Goal: Information Seeking & Learning: Learn about a topic

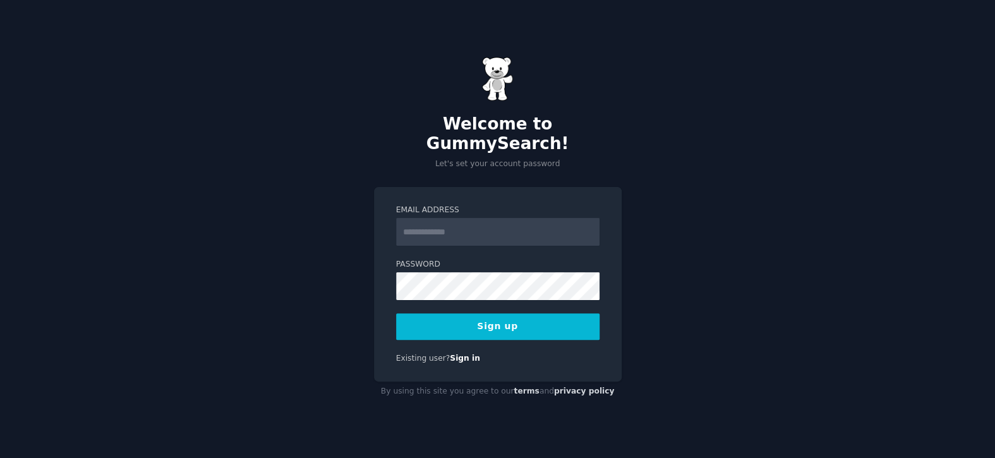
click at [445, 224] on input "Email Address" at bounding box center [497, 232] width 203 height 28
type input "**********"
click at [511, 322] on button "Sign up" at bounding box center [497, 326] width 203 height 27
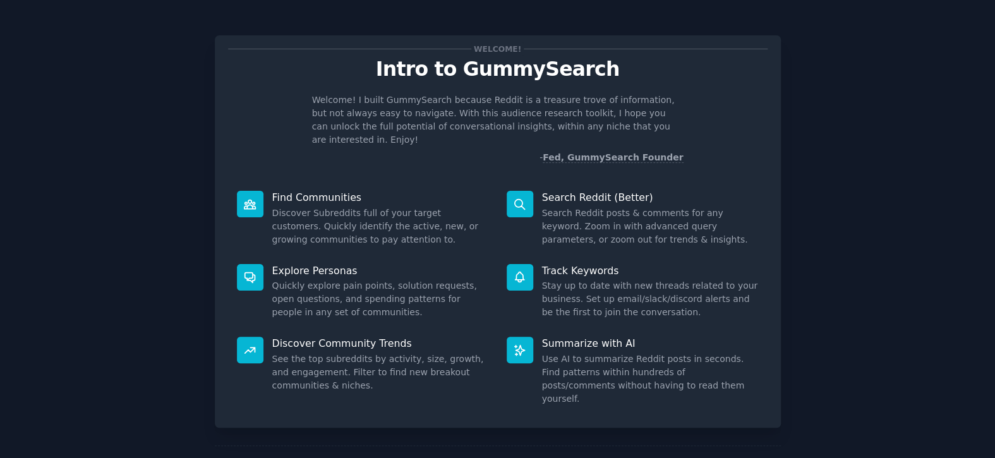
scroll to position [35, 0]
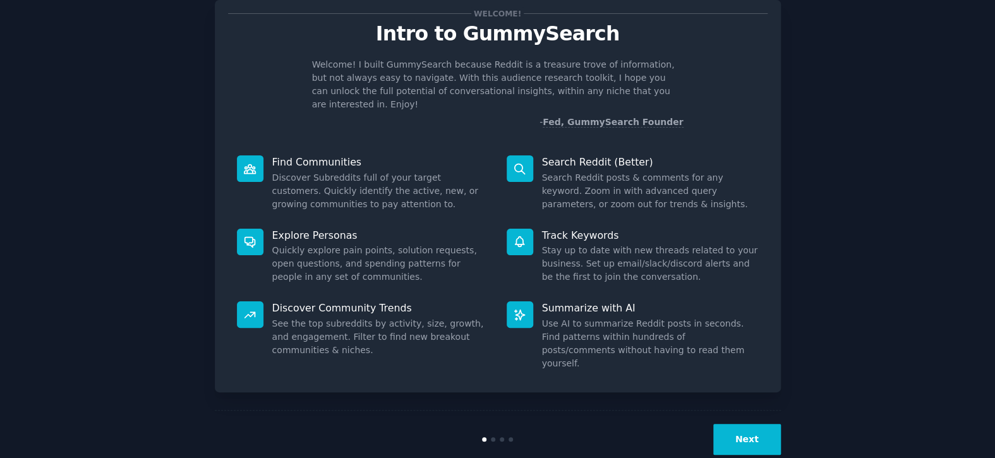
click at [762, 424] on button "Next" at bounding box center [747, 439] width 68 height 31
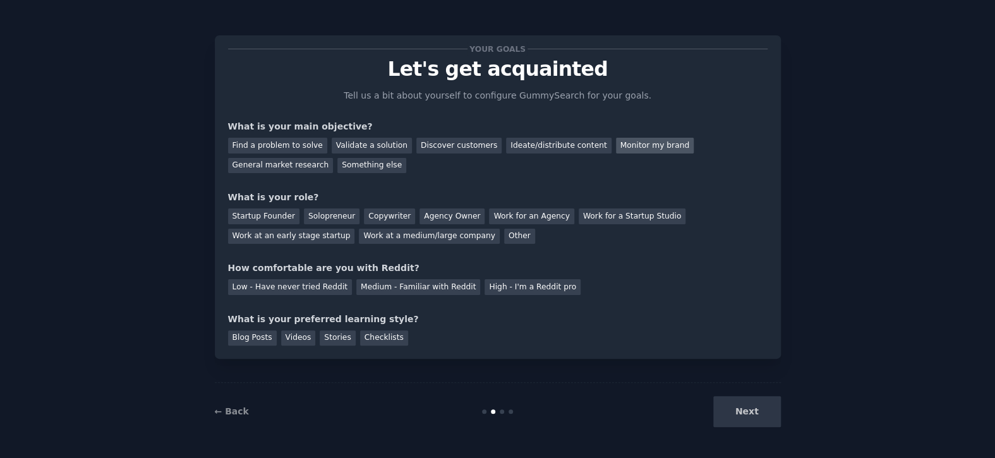
click at [623, 142] on div "Monitor my brand" at bounding box center [655, 146] width 78 height 16
click at [334, 158] on div "General market research" at bounding box center [281, 166] width 106 height 16
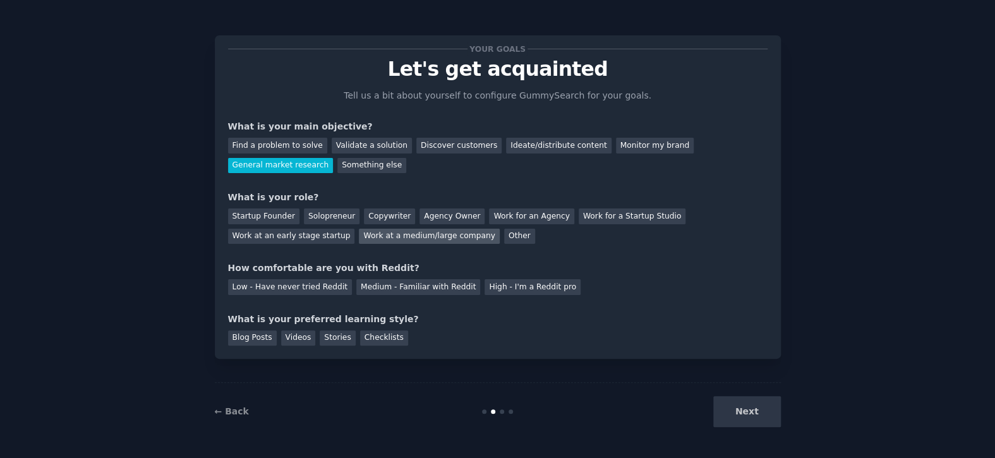
click at [359, 237] on div "Work at a medium/large company" at bounding box center [429, 237] width 140 height 16
click at [309, 291] on div "Low - Have never tried Reddit" at bounding box center [290, 287] width 124 height 16
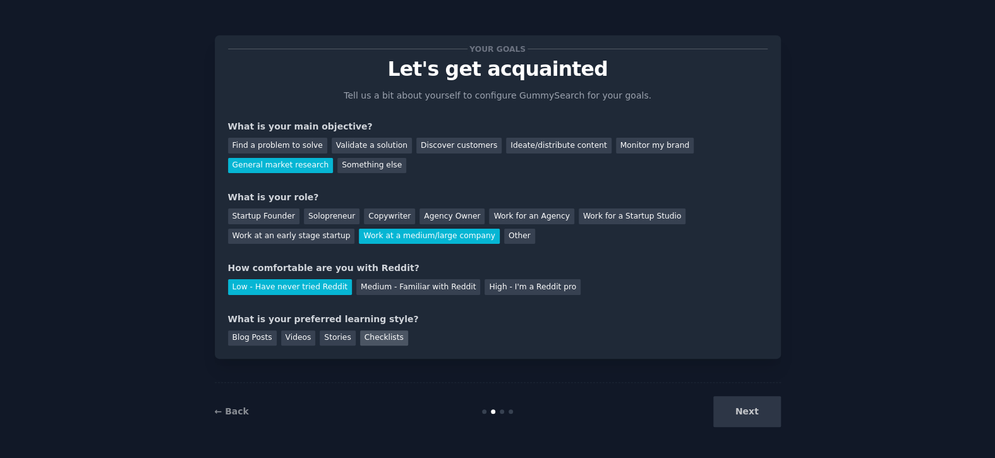
click at [374, 334] on div "Checklists" at bounding box center [384, 339] width 48 height 16
click at [731, 411] on button "Next" at bounding box center [747, 411] width 68 height 31
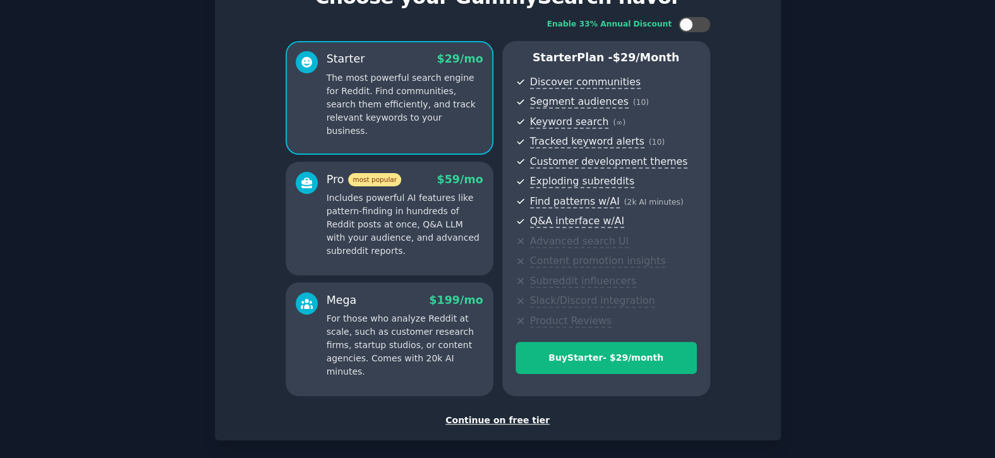
scroll to position [129, 0]
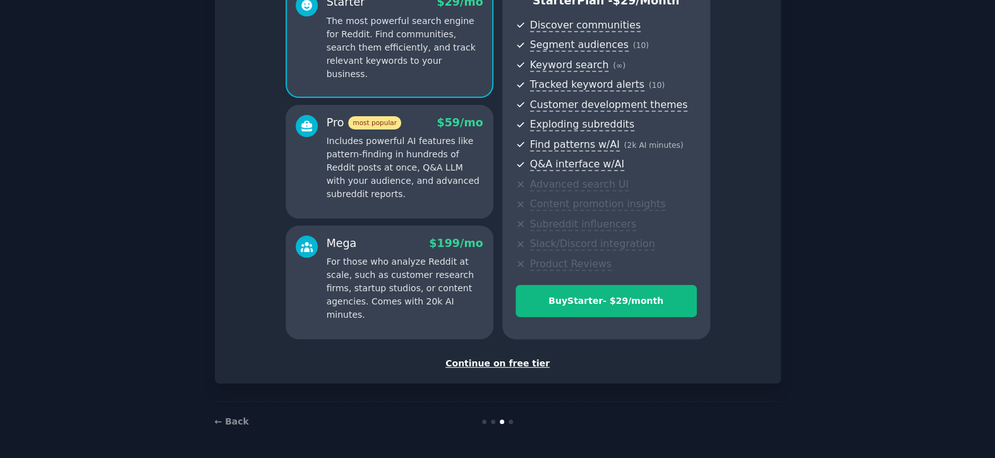
click at [488, 367] on div "Continue on free tier" at bounding box center [498, 363] width 540 height 13
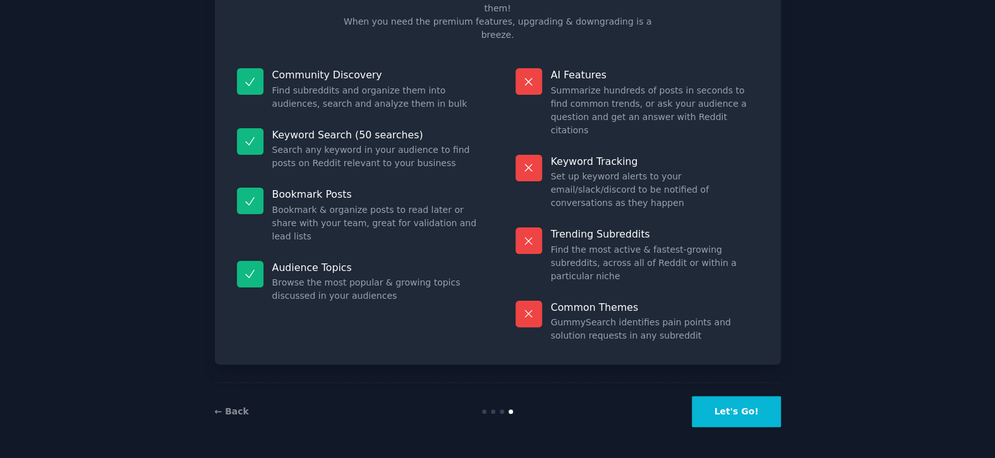
scroll to position [33, 0]
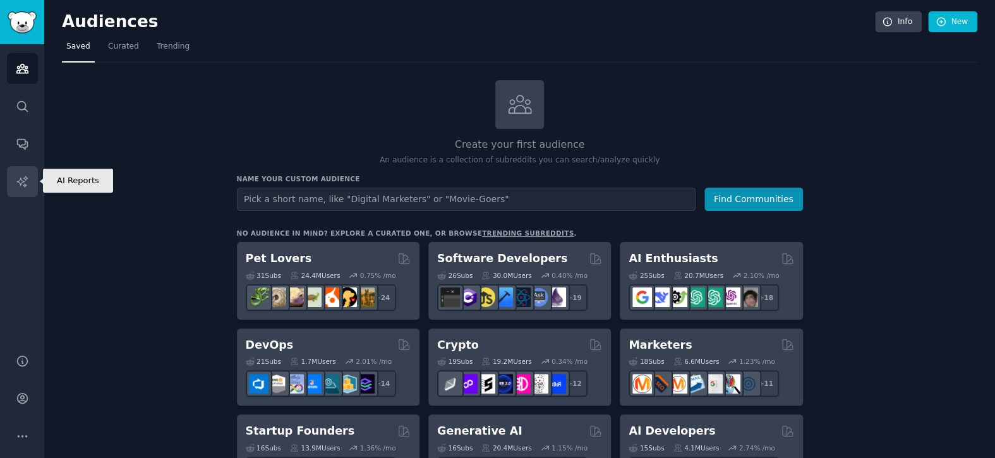
click at [22, 195] on link "AI Reports" at bounding box center [22, 181] width 31 height 31
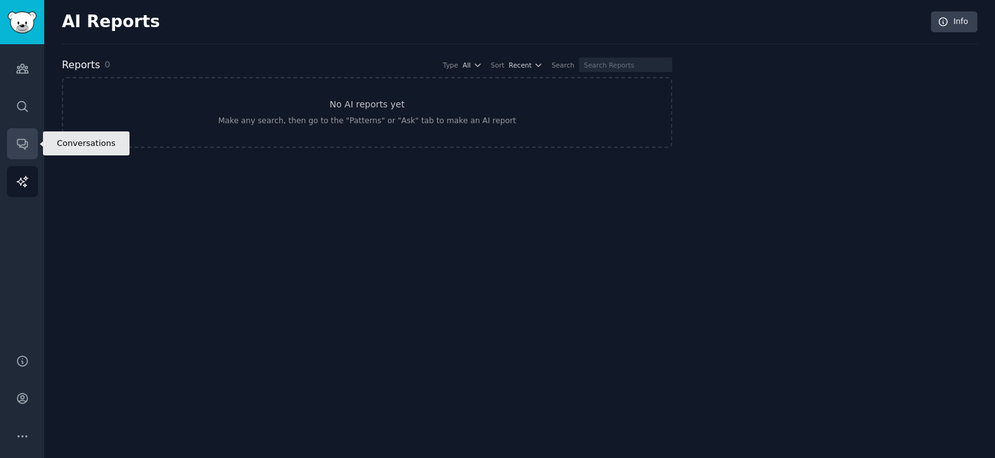
click at [15, 136] on link "Conversations" at bounding box center [22, 143] width 31 height 31
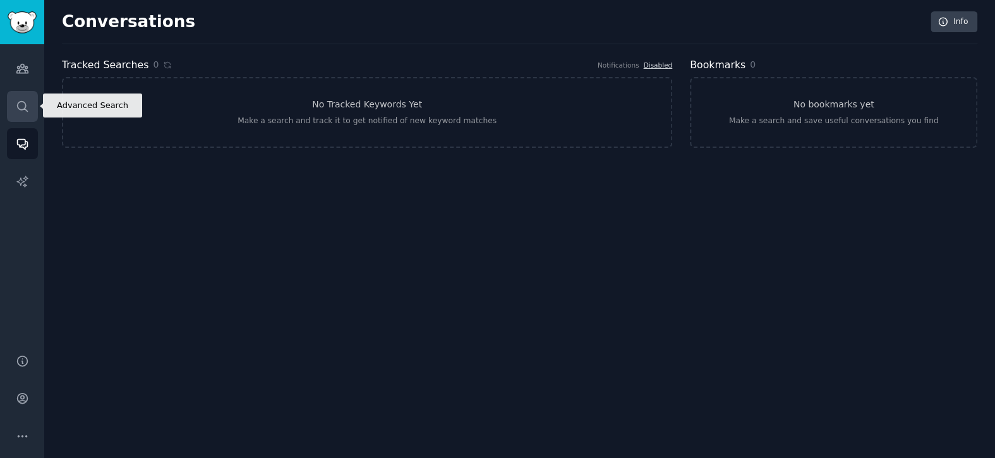
click at [23, 95] on link "Search" at bounding box center [22, 106] width 31 height 31
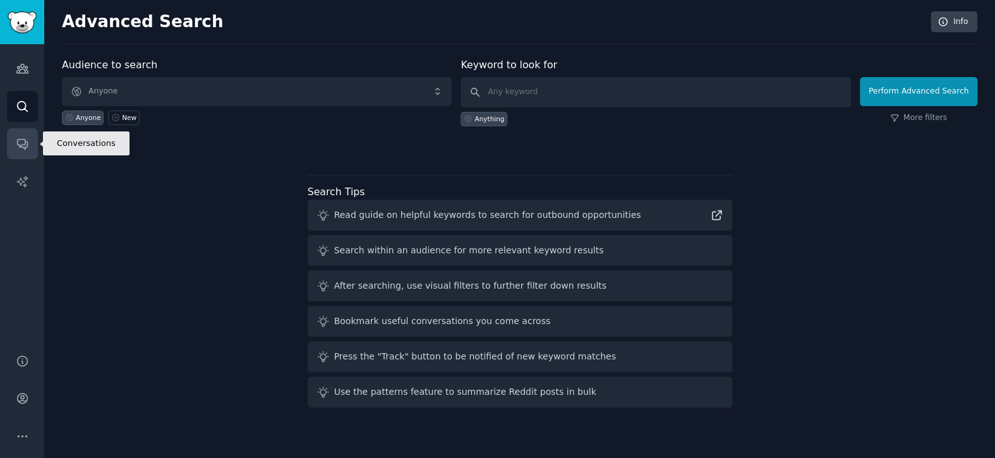
click at [29, 136] on link "Conversations" at bounding box center [22, 143] width 31 height 31
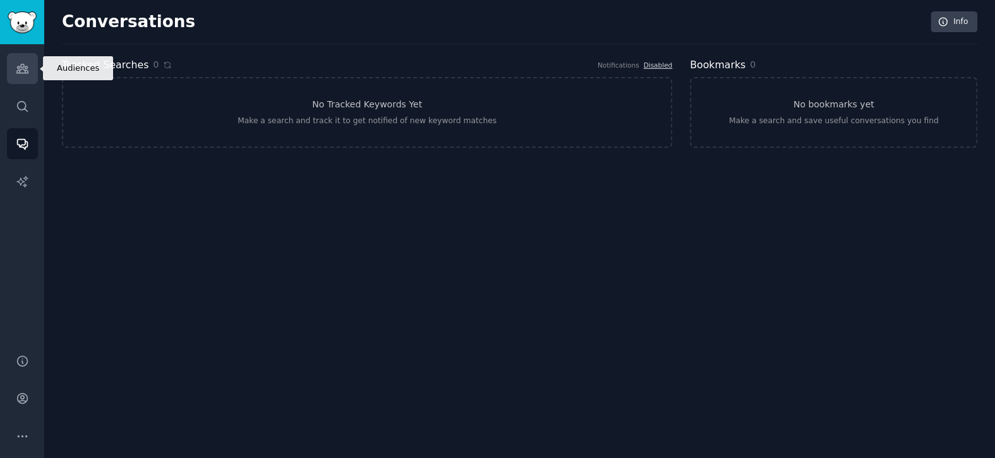
click at [24, 64] on icon "Sidebar" at bounding box center [22, 68] width 13 height 13
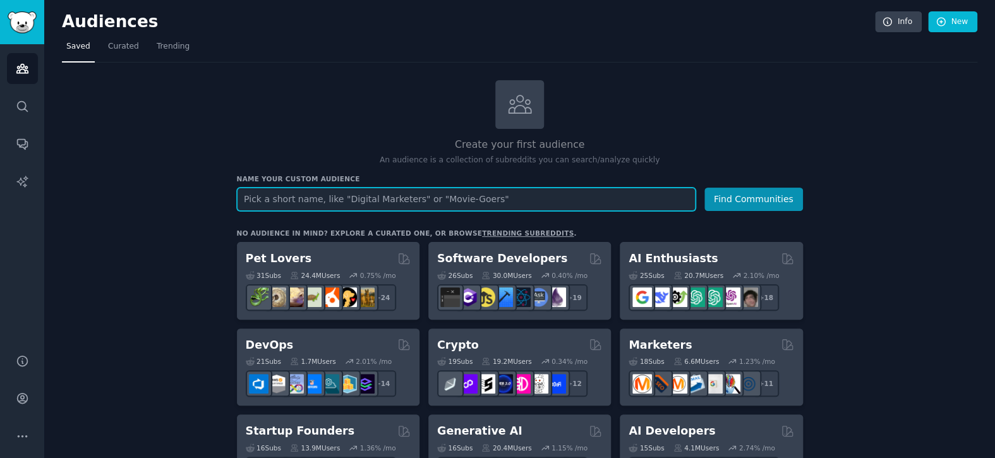
paste input "/BusinessIntelligence"
type input "BusinessIntelligence"
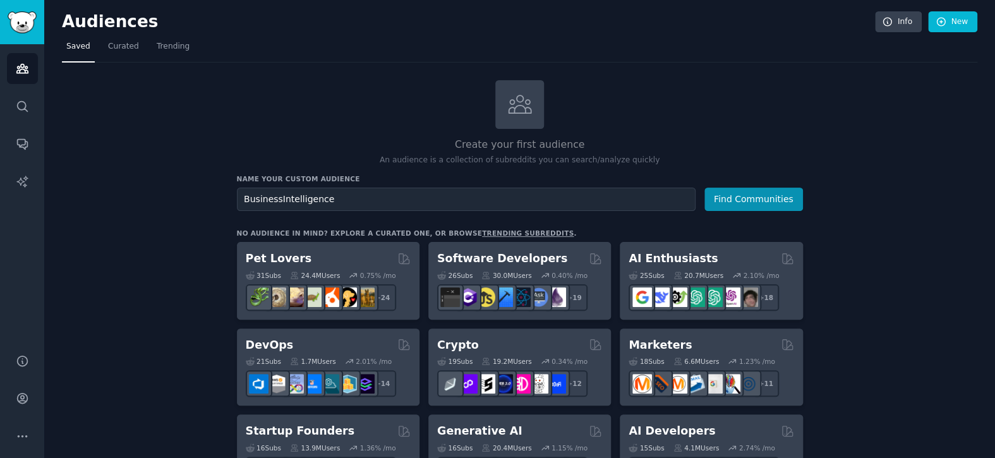
click at [761, 183] on div "Name your custom audience Audience Name BusinessIntelligence Find Communities" at bounding box center [520, 192] width 566 height 37
click at [761, 200] on button "Find Communities" at bounding box center [754, 199] width 99 height 23
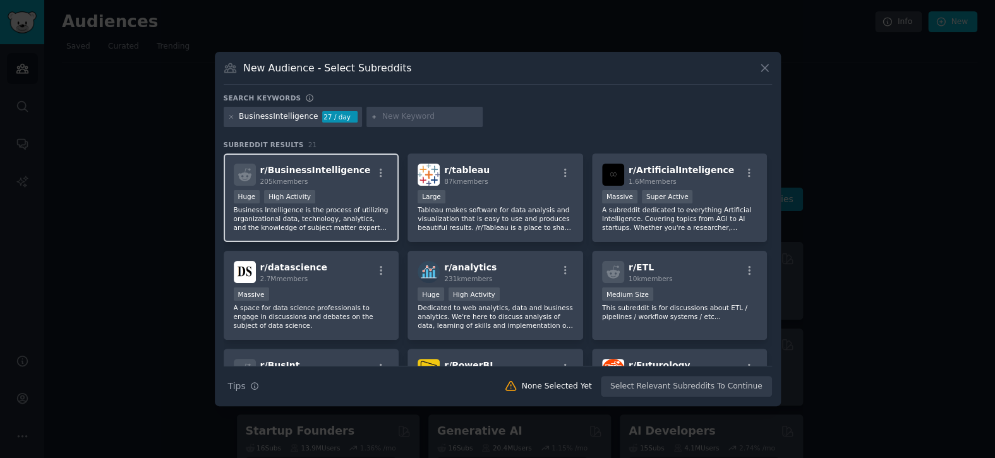
click at [340, 218] on p "Business Intelligence is the process of utilizing organizational data, technolo…" at bounding box center [311, 218] width 155 height 27
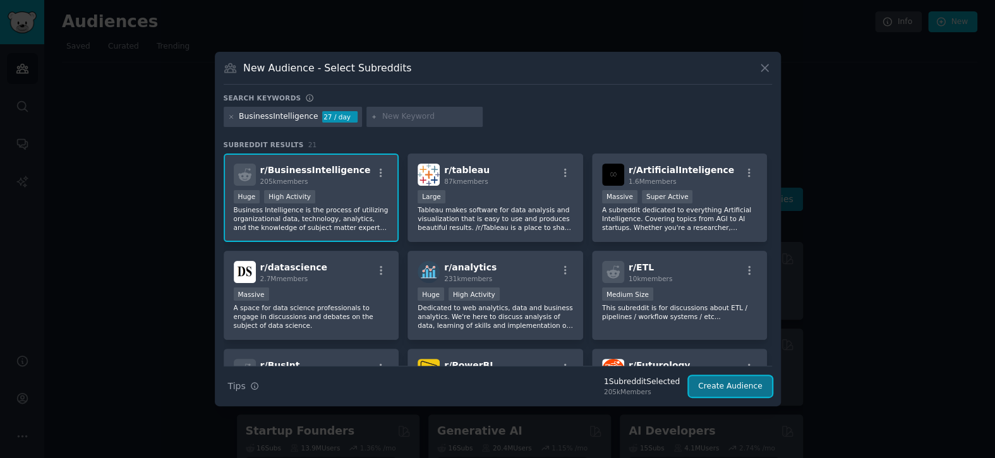
click at [748, 391] on button "Create Audience" at bounding box center [730, 386] width 83 height 21
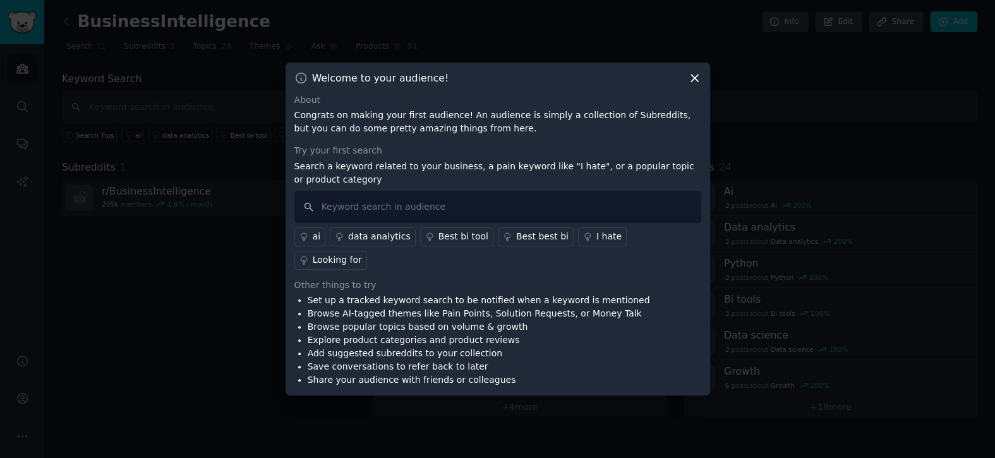
click at [692, 82] on icon at bounding box center [694, 78] width 7 height 7
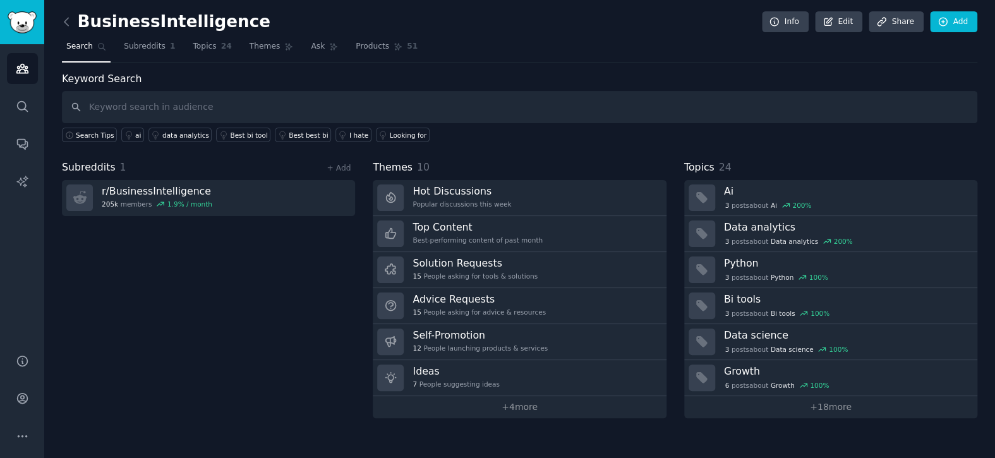
click at [192, 25] on h2 "BusinessIntelligence" at bounding box center [166, 22] width 209 height 20
click at [275, 24] on div "BusinessIntelligence Info Edit Share Add" at bounding box center [520, 24] width 916 height 26
click at [203, 25] on h2 "BusinessIntelligence" at bounding box center [166, 22] width 209 height 20
click at [847, 28] on link "Edit" at bounding box center [838, 21] width 47 height 21
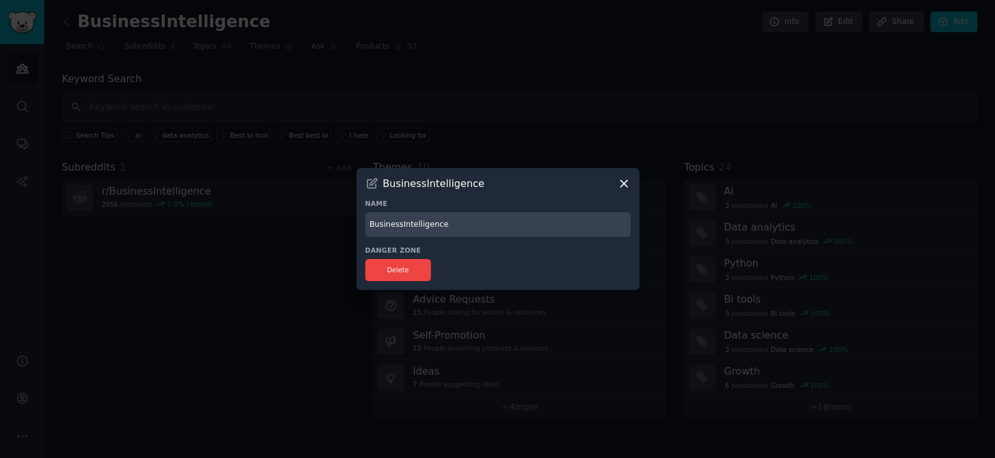
click at [483, 219] on input "BusinessIntelligence" at bounding box center [497, 224] width 265 height 25
type input "SocialListening"
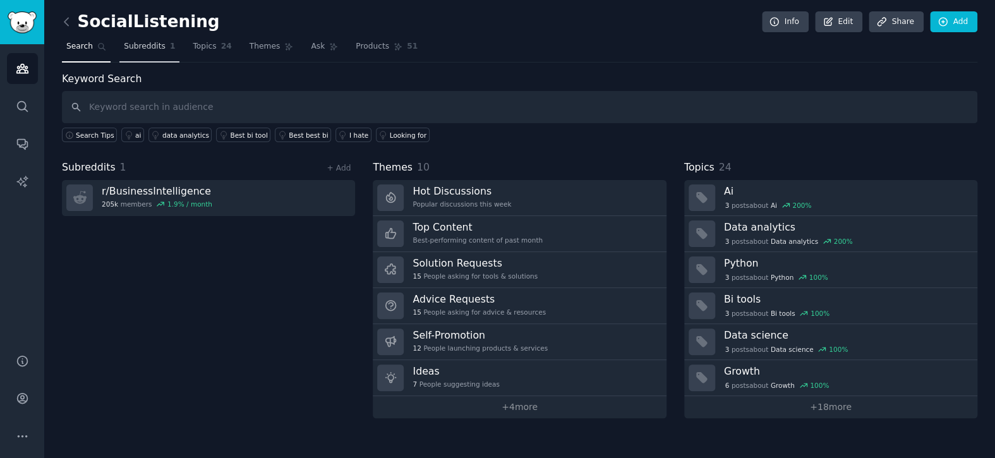
click at [147, 53] on link "Subreddits 1" at bounding box center [149, 50] width 60 height 26
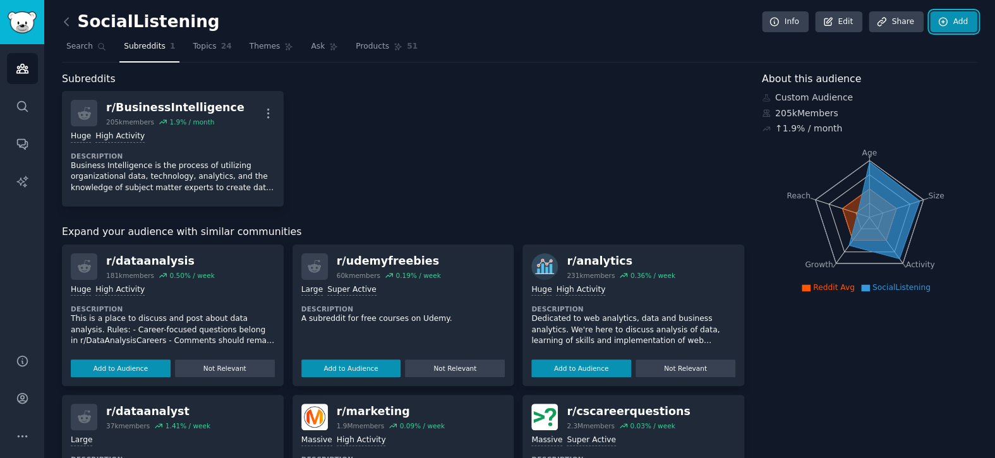
click at [948, 21] on link "Add" at bounding box center [953, 21] width 47 height 21
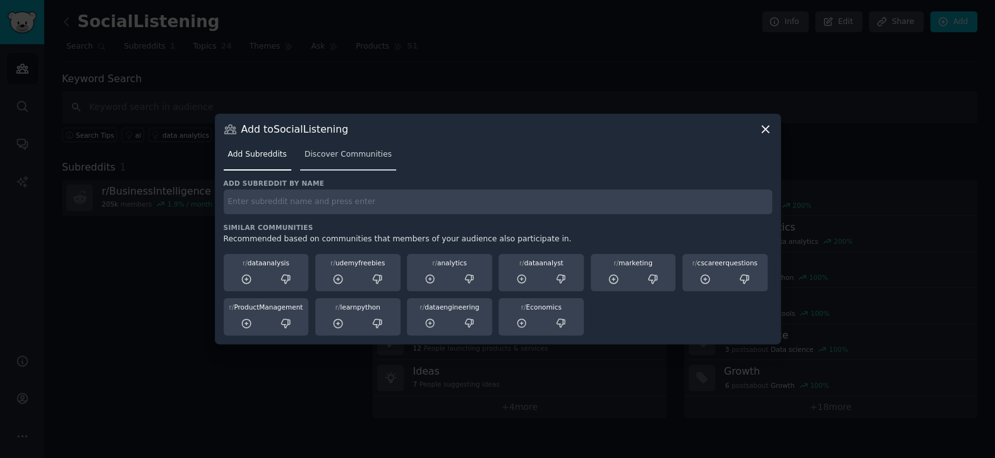
click at [334, 159] on span "Discover Communities" at bounding box center [348, 154] width 87 height 11
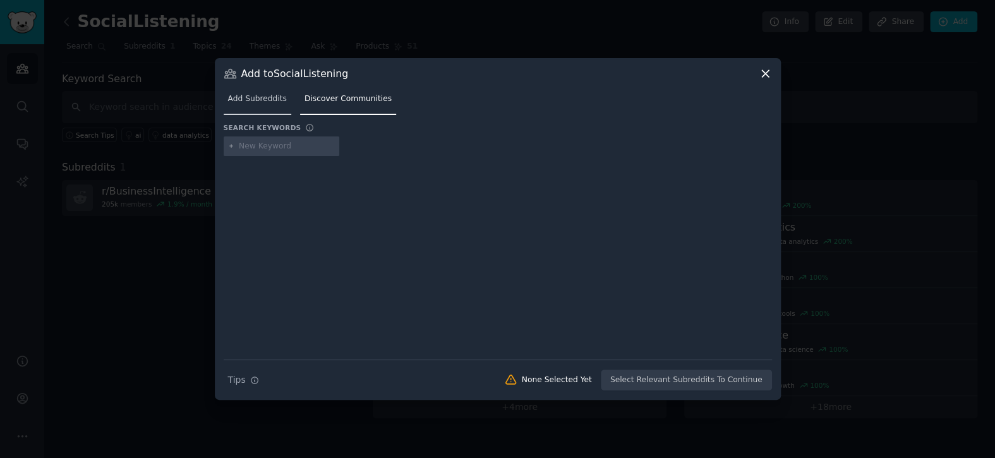
click at [253, 97] on span "Add Subreddits" at bounding box center [257, 99] width 59 height 11
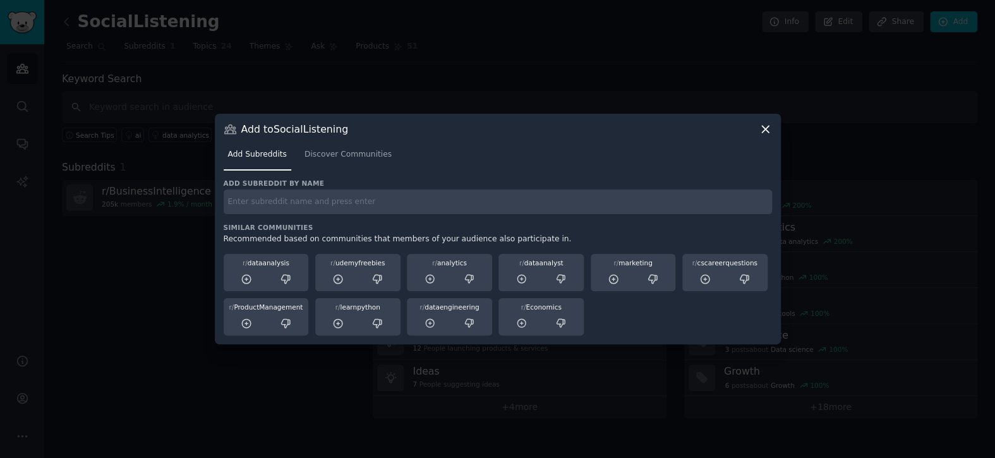
click at [282, 197] on input "text" at bounding box center [498, 202] width 549 height 25
type input "business"
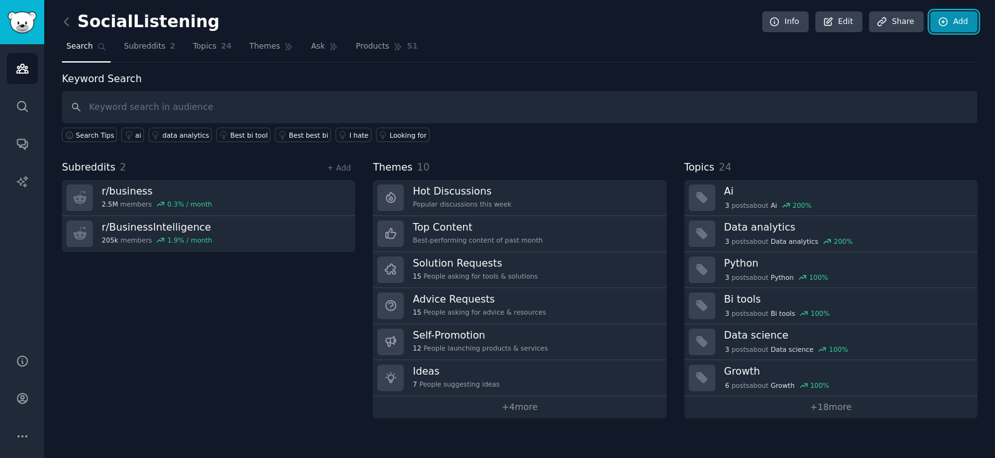
click at [964, 18] on link "Add" at bounding box center [953, 21] width 47 height 21
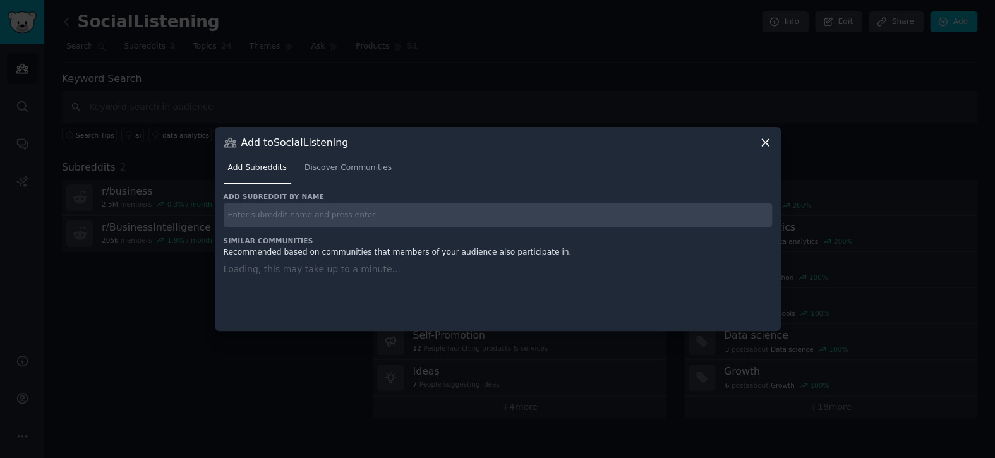
click at [306, 219] on div "Add subreddit by name Similar Communities Recommended based on communities that…" at bounding box center [498, 254] width 549 height 124
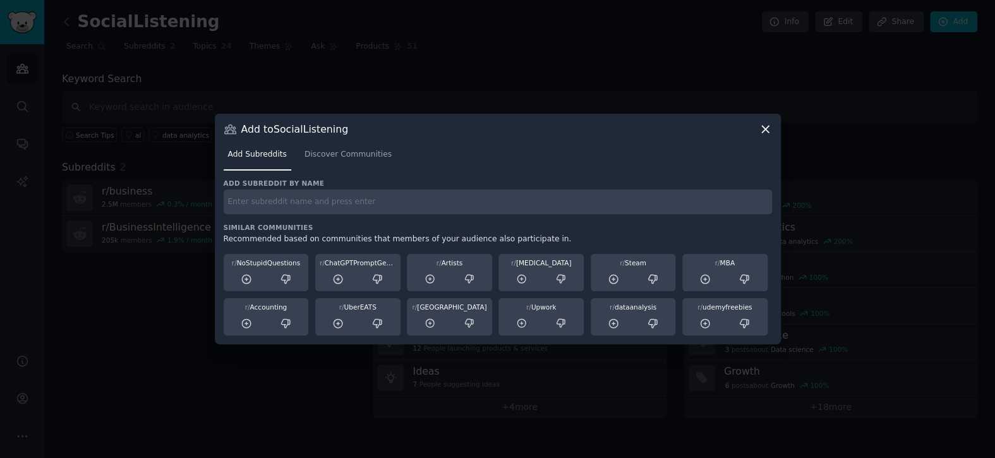
click at [325, 196] on input "text" at bounding box center [498, 202] width 549 height 25
type input "communication"
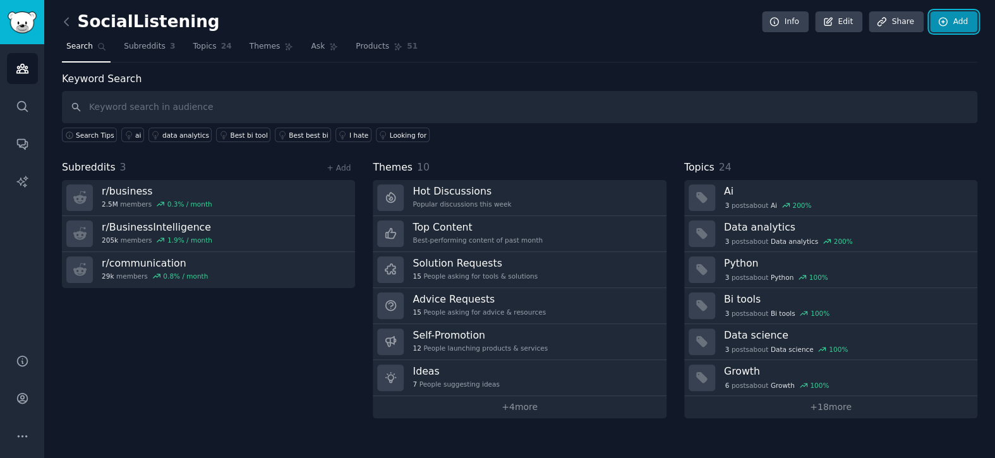
click at [962, 18] on link "Add" at bounding box center [953, 21] width 47 height 21
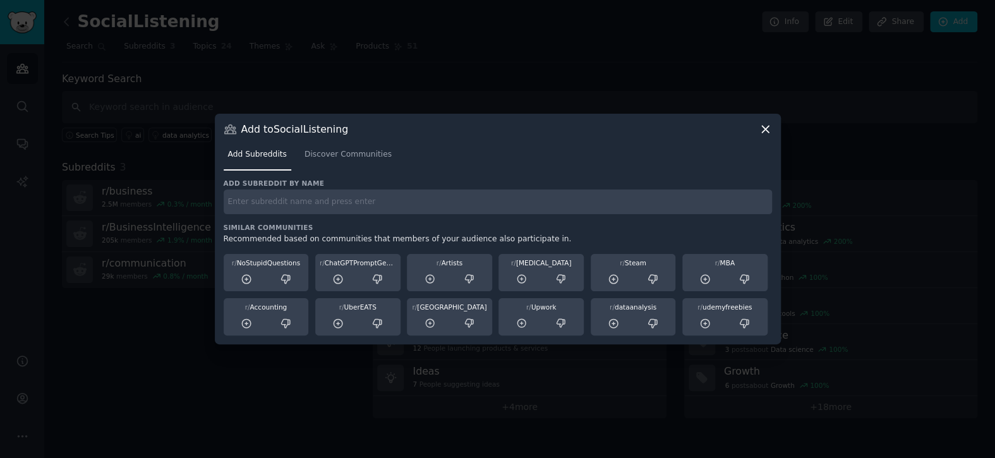
click at [324, 210] on input "text" at bounding box center [498, 202] width 549 height 25
type input "digital_marketing"
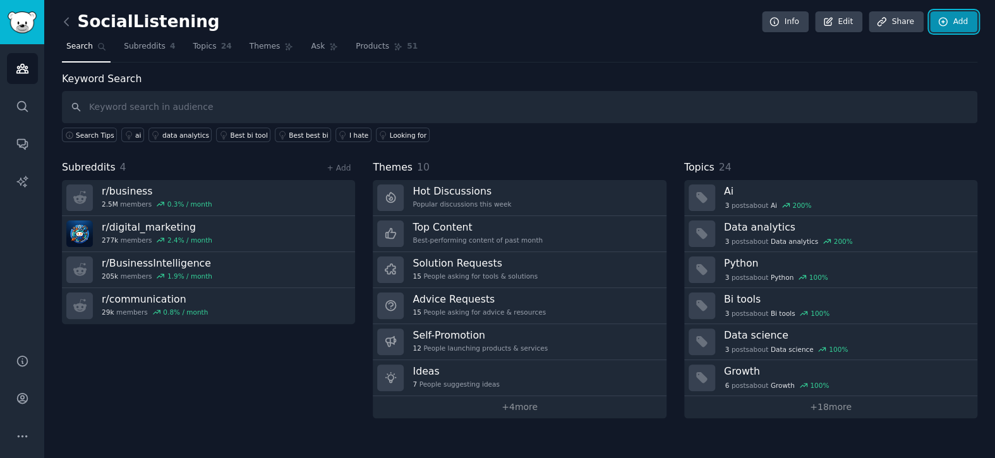
click at [964, 18] on link "Add" at bounding box center [953, 21] width 47 height 21
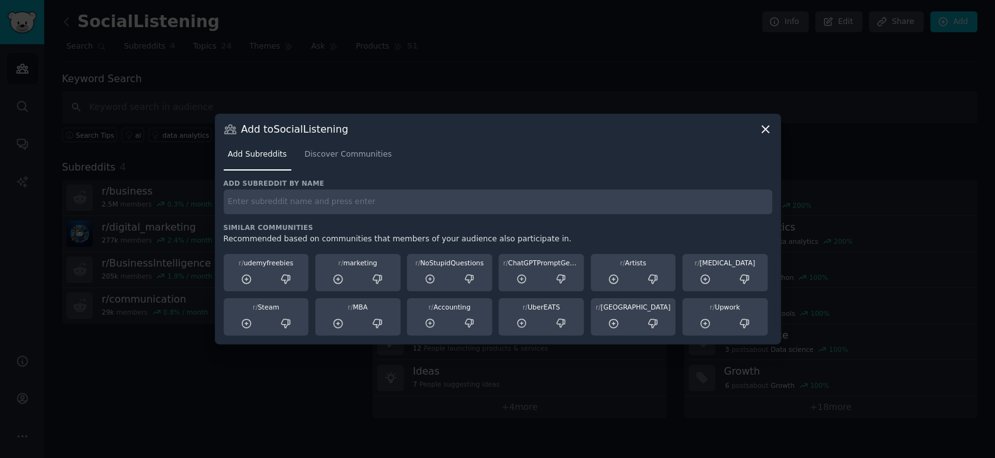
click at [404, 202] on input "text" at bounding box center [498, 202] width 549 height 25
paste input "r/Entrepreneurship icon r/Entrepreneurship"
type input "Entrepreneurship"
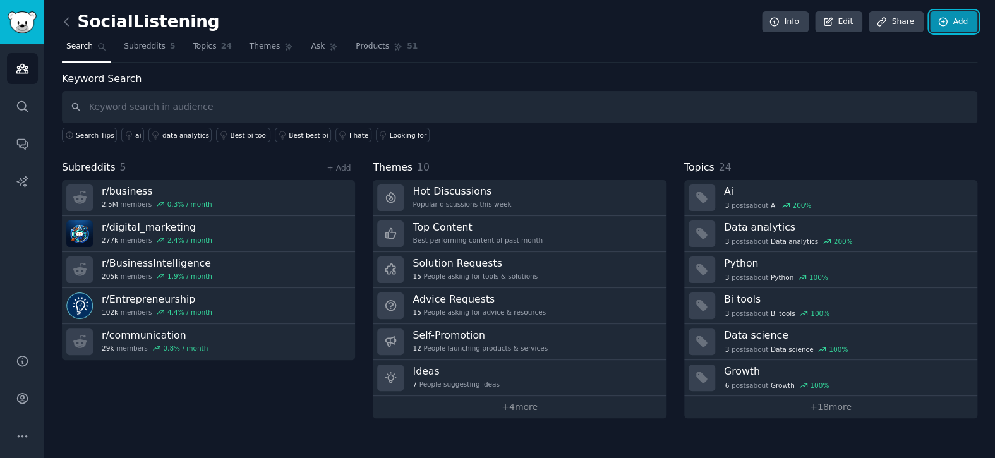
click at [959, 25] on link "Add" at bounding box center [953, 21] width 47 height 21
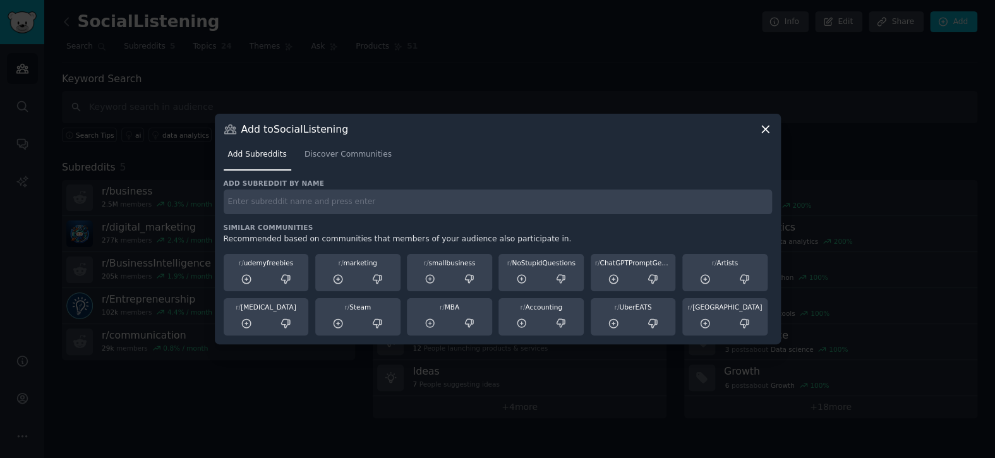
click at [349, 183] on h3 "Add subreddit by name" at bounding box center [498, 183] width 549 height 9
click at [353, 198] on input "text" at bounding box center [498, 202] width 549 height 25
type input "news"
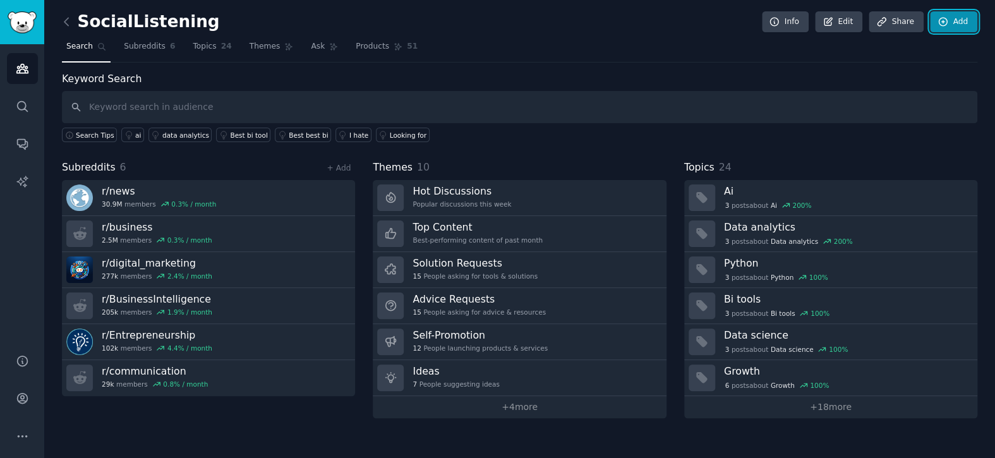
click at [944, 28] on link "Add" at bounding box center [953, 21] width 47 height 21
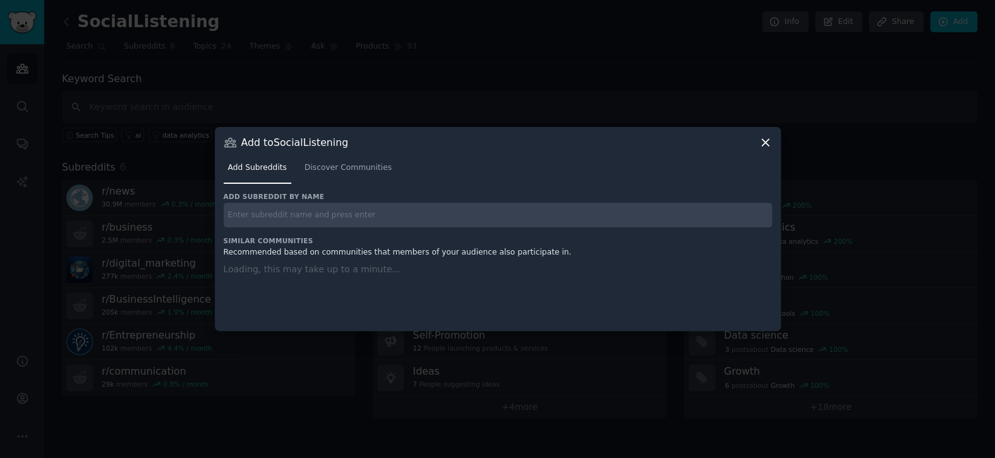
click at [432, 225] on input "text" at bounding box center [498, 215] width 549 height 25
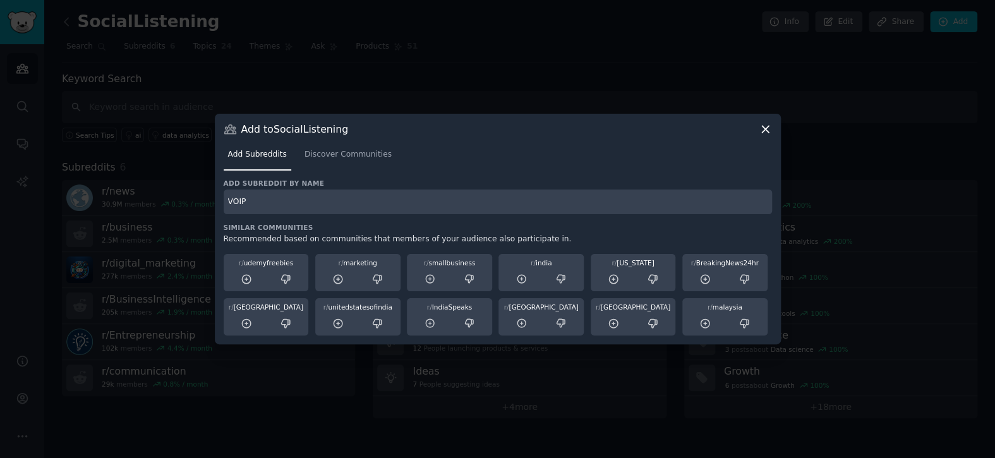
type input "VOIP"
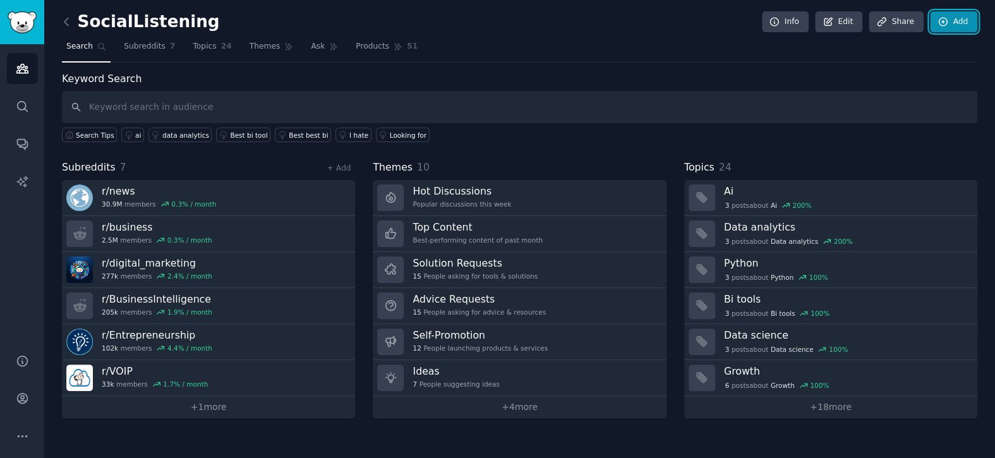
click at [962, 27] on link "Add" at bounding box center [953, 21] width 47 height 21
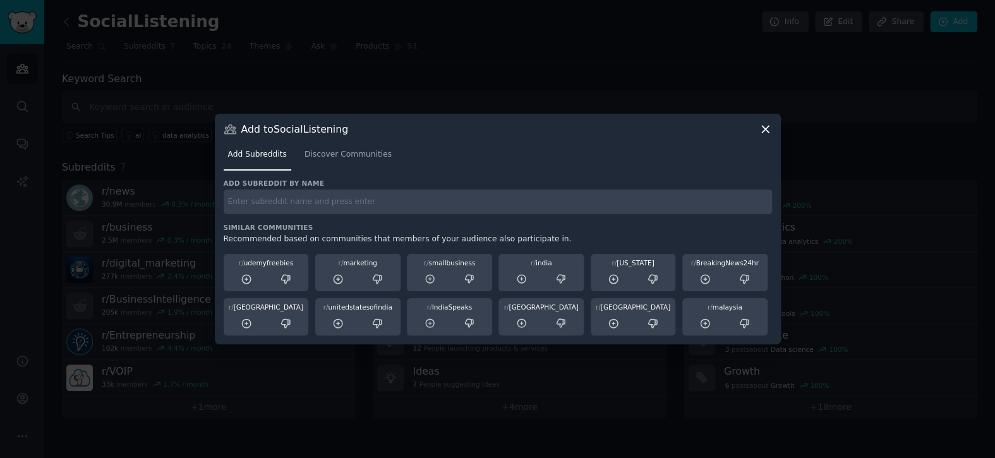
click at [433, 198] on input "text" at bounding box center [498, 202] width 549 height 25
type input "BusinessMakers"
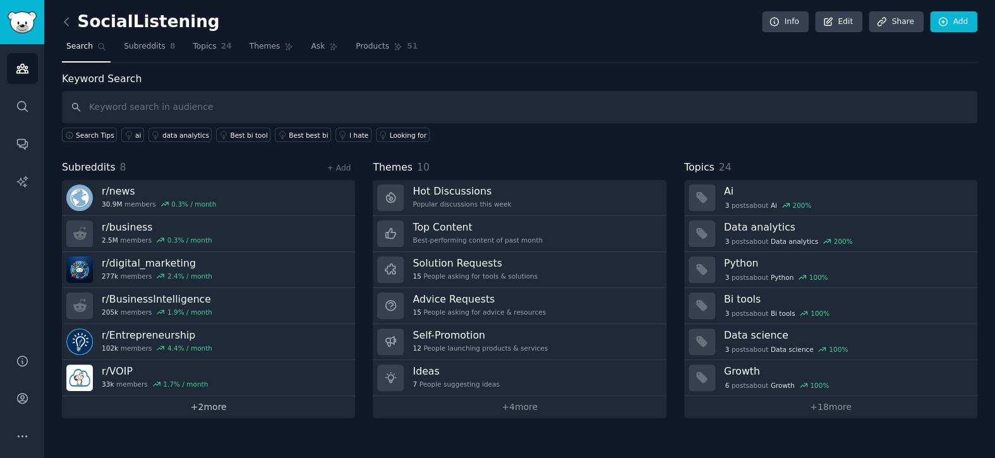
click at [239, 404] on link "+ 2 more" at bounding box center [208, 407] width 293 height 22
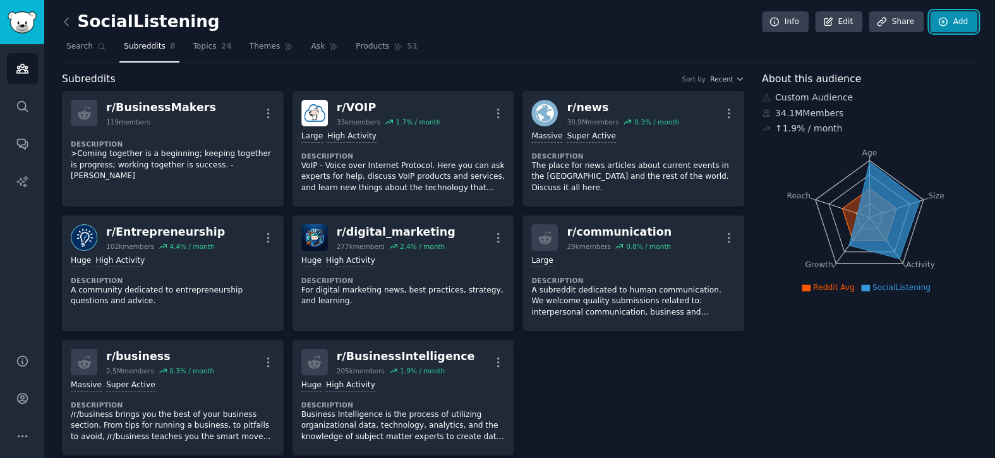
click at [969, 27] on link "Add" at bounding box center [953, 21] width 47 height 21
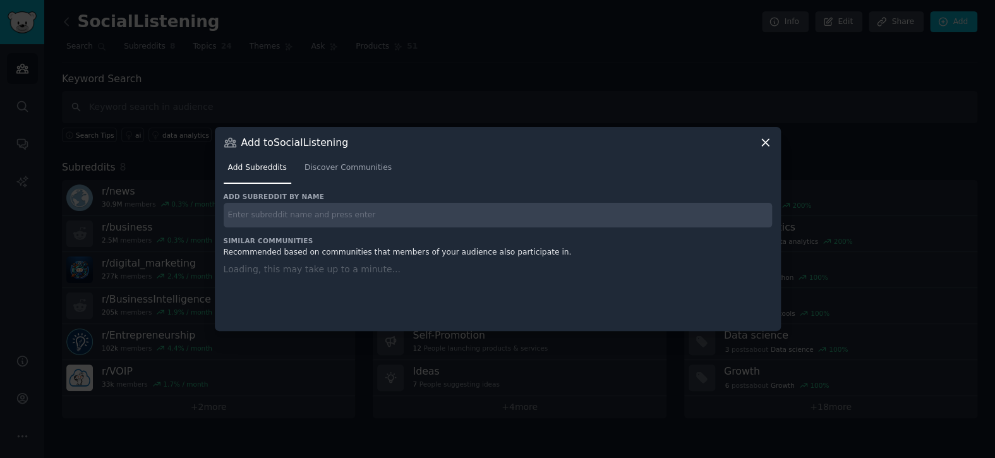
click at [428, 220] on input "text" at bounding box center [498, 215] width 549 height 25
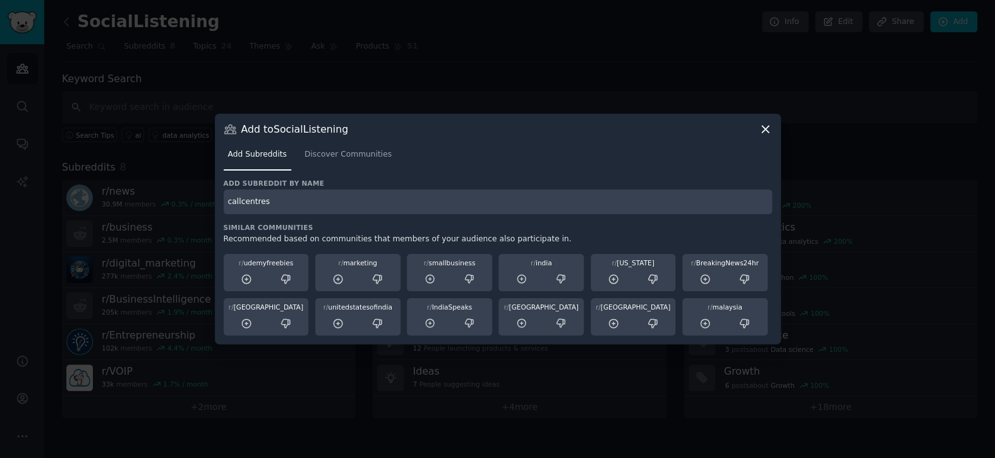
type input "callcentres"
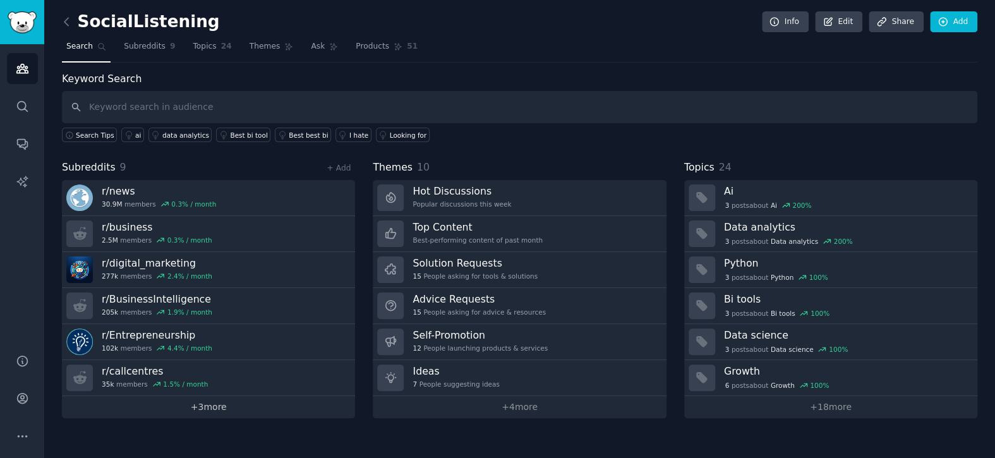
click at [190, 394] on div "r/ news 30.9M members 0.3 % / month r/ business 2.5M members 0.3 % / month r/ d…" at bounding box center [208, 299] width 293 height 238
click at [195, 407] on link "+ 3 more" at bounding box center [208, 407] width 293 height 22
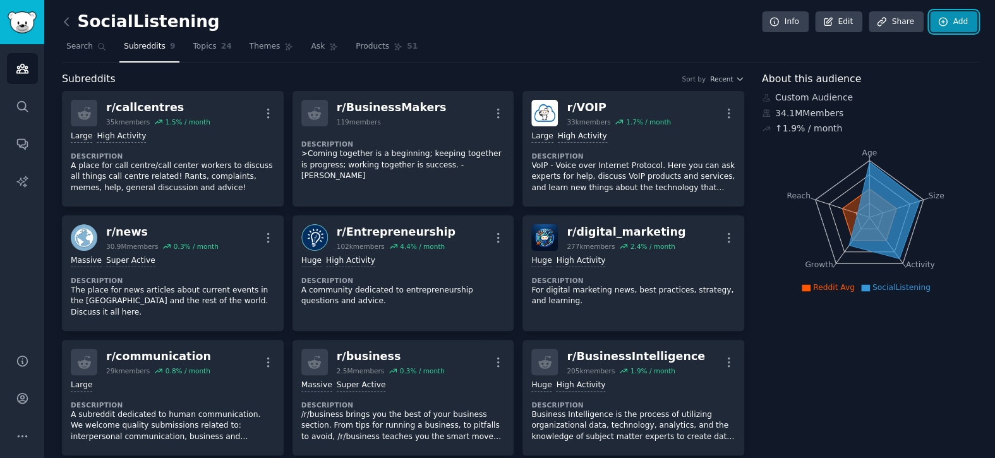
click at [939, 25] on icon at bounding box center [943, 22] width 8 height 8
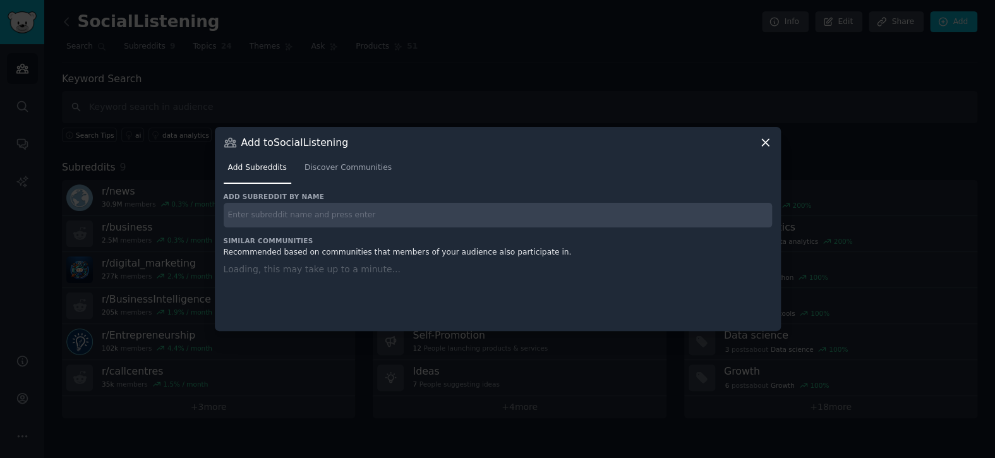
click at [277, 223] on input "text" at bounding box center [498, 215] width 549 height 25
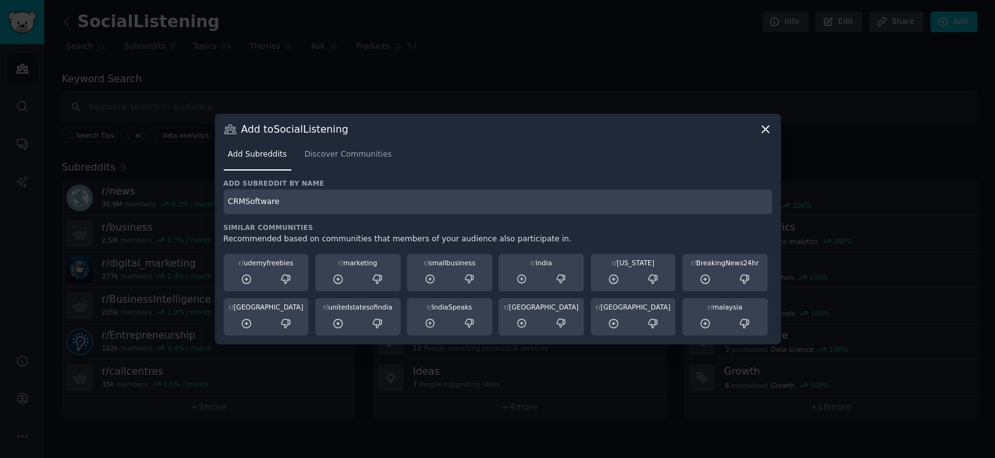
type input "CRMSoftware"
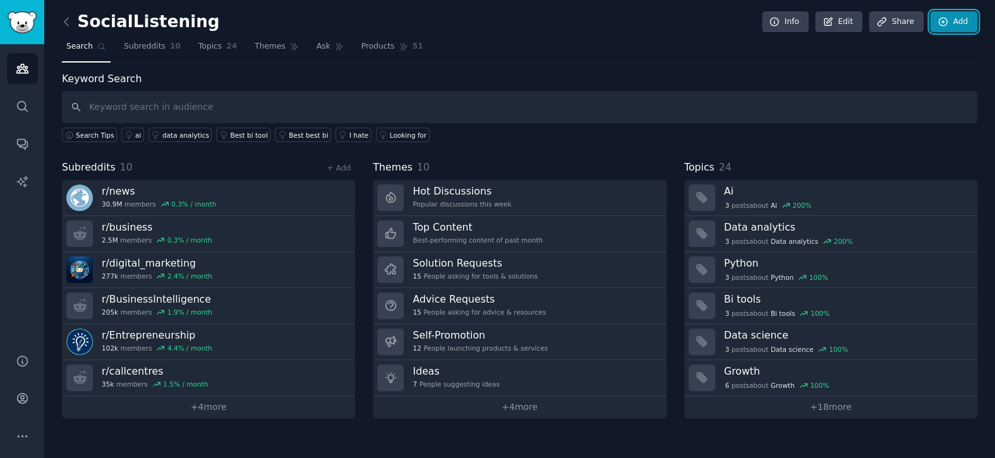
click at [954, 23] on link "Add" at bounding box center [953, 21] width 47 height 21
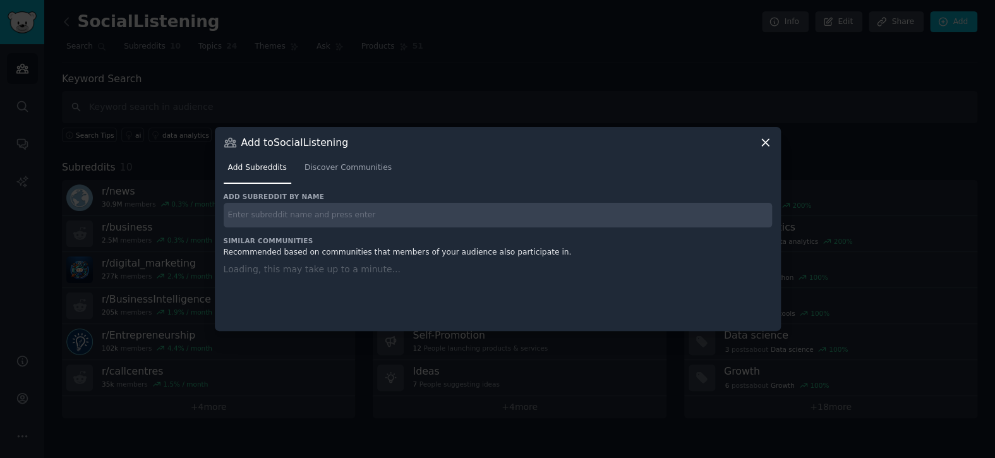
click at [449, 205] on input "text" at bounding box center [498, 215] width 549 height 25
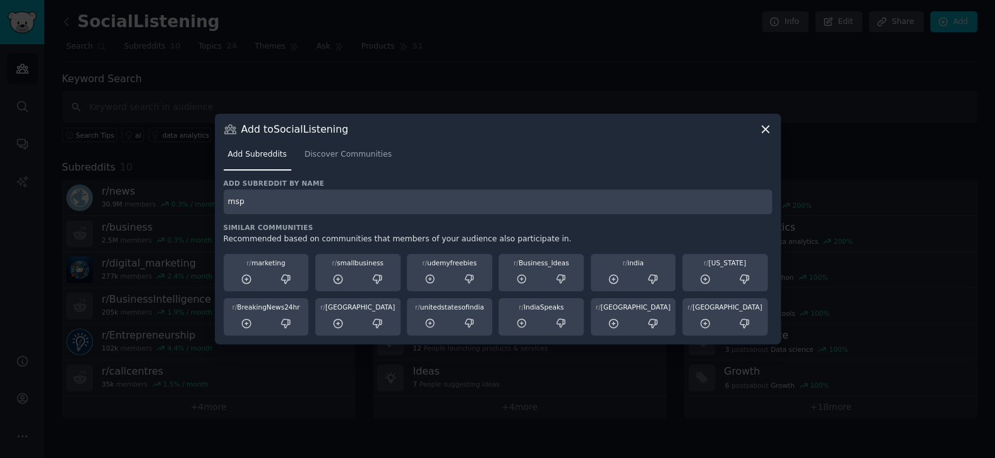
type input "msp"
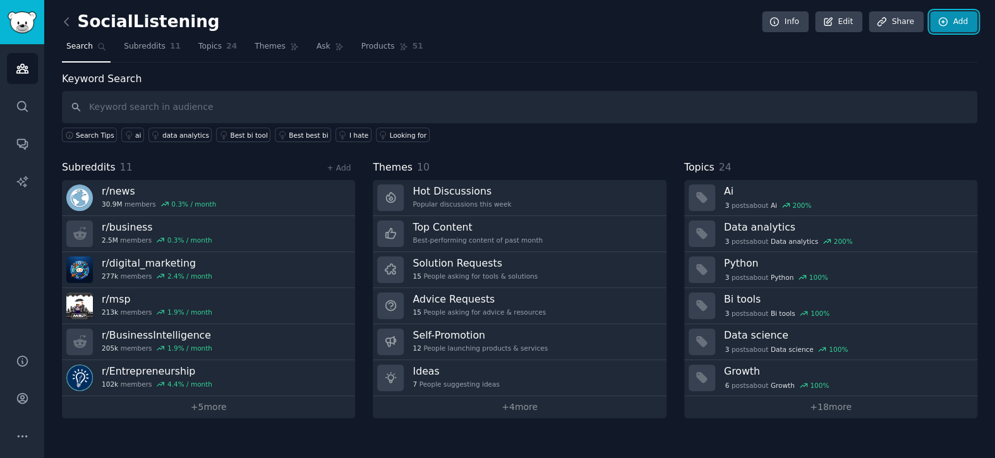
click at [949, 28] on link "Add" at bounding box center [953, 21] width 47 height 21
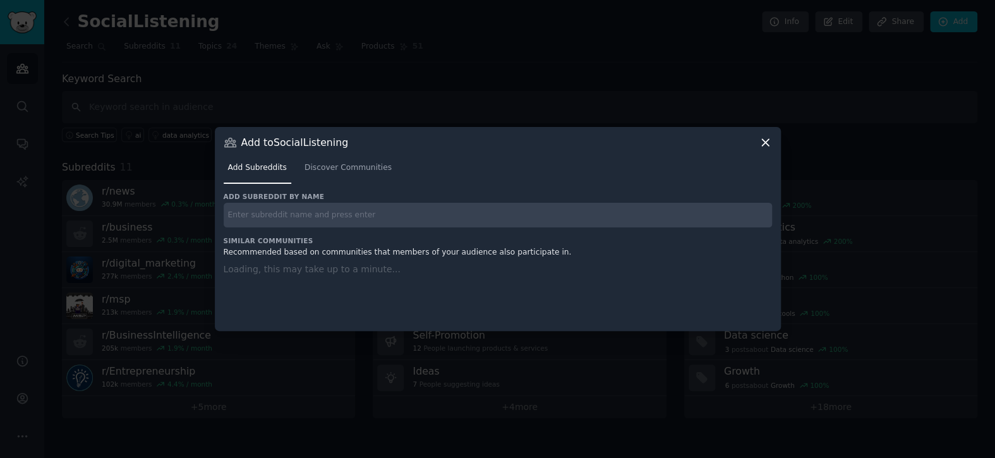
click at [488, 210] on input "text" at bounding box center [498, 215] width 549 height 25
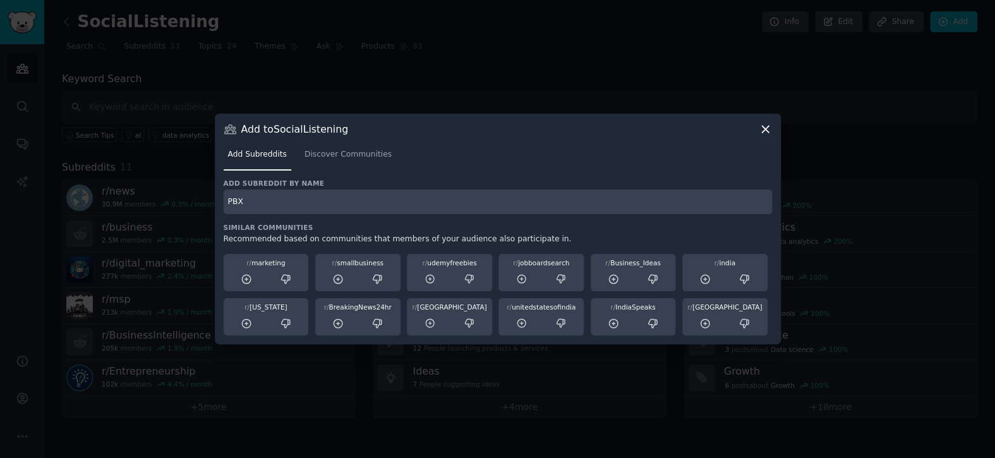
type input "PBX"
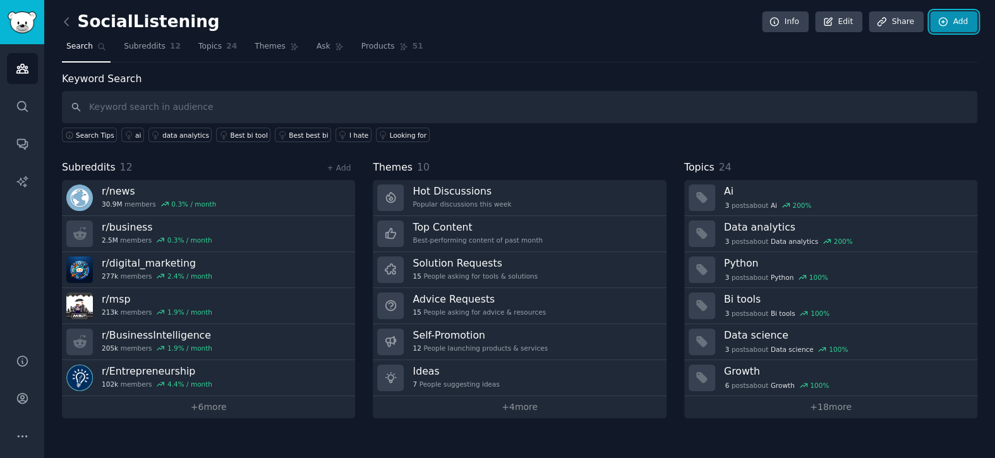
click at [957, 27] on link "Add" at bounding box center [953, 21] width 47 height 21
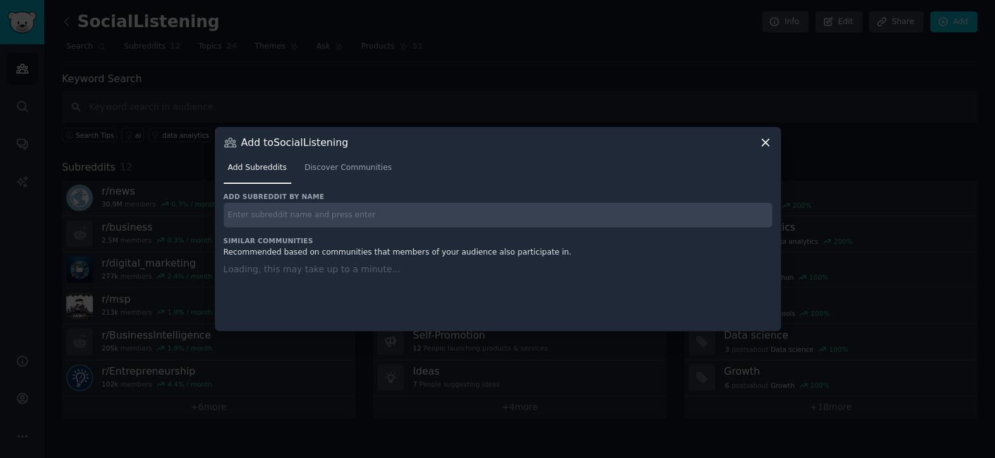
click at [470, 225] on input "text" at bounding box center [498, 215] width 549 height 25
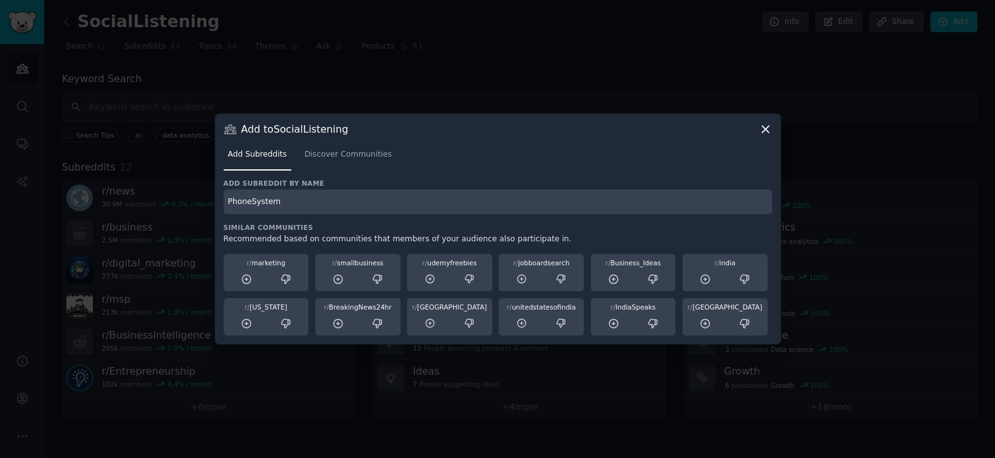
type input "PhoneSystem"
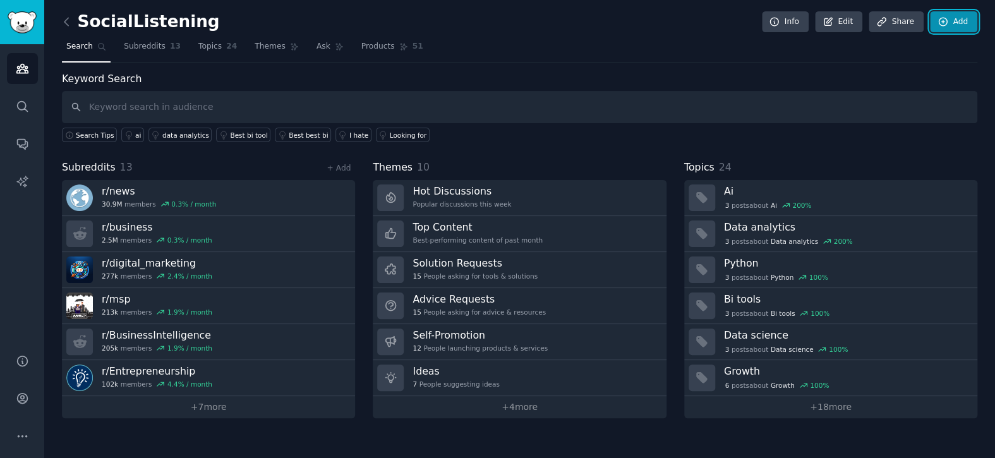
click at [935, 18] on link "Add" at bounding box center [953, 21] width 47 height 21
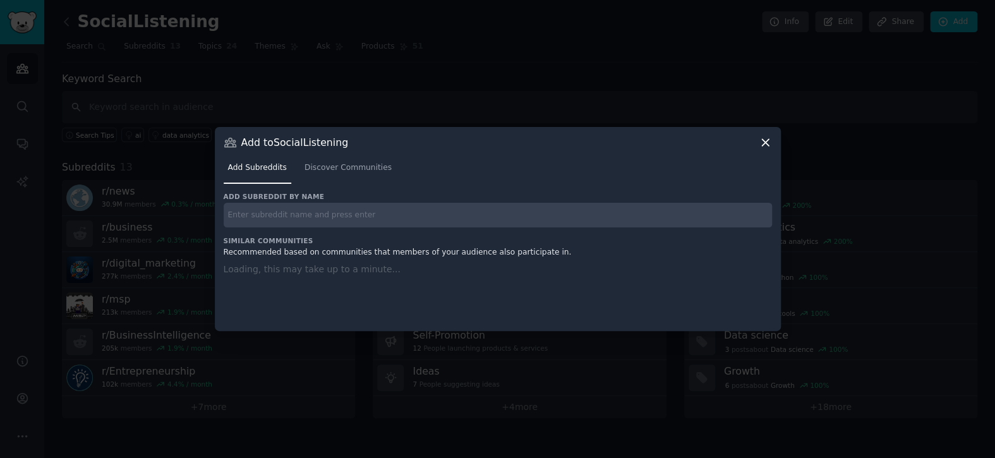
click at [454, 225] on input "text" at bounding box center [498, 215] width 549 height 25
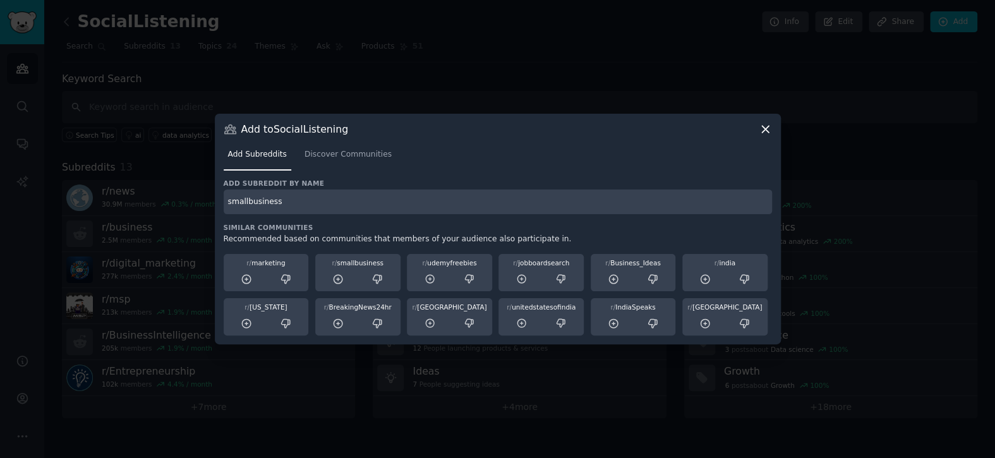
type input "smallbusiness"
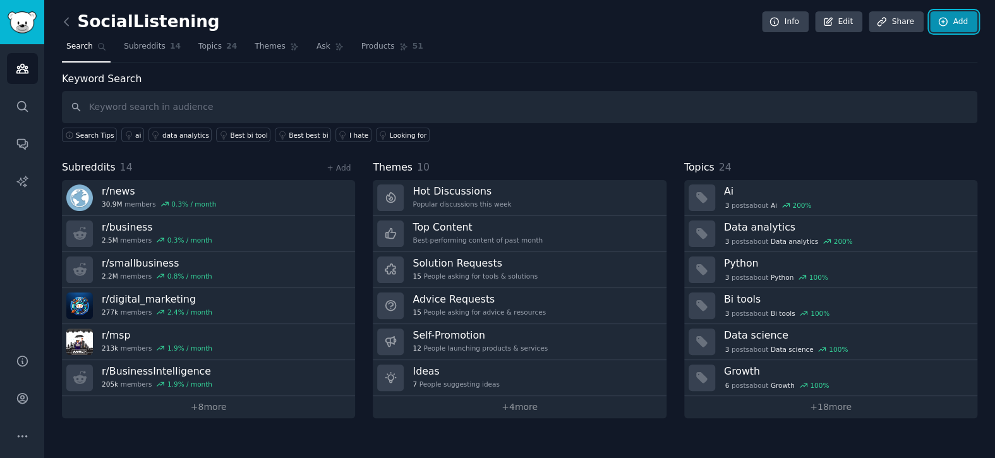
click at [961, 20] on link "Add" at bounding box center [953, 21] width 47 height 21
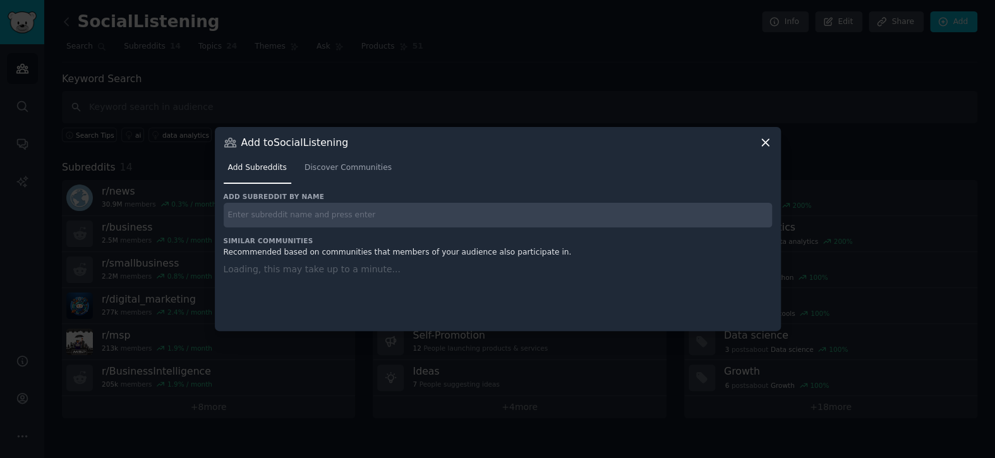
click at [449, 218] on input "text" at bounding box center [498, 215] width 549 height 25
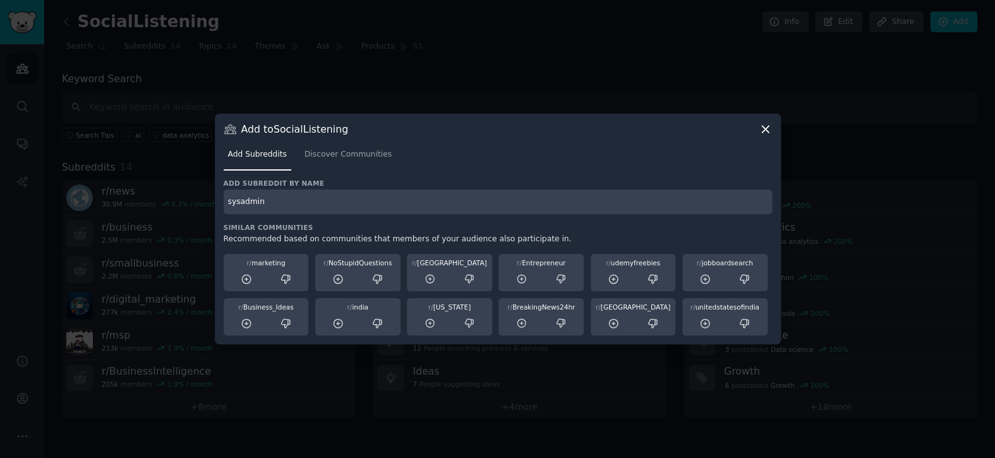
type input "sysadmin"
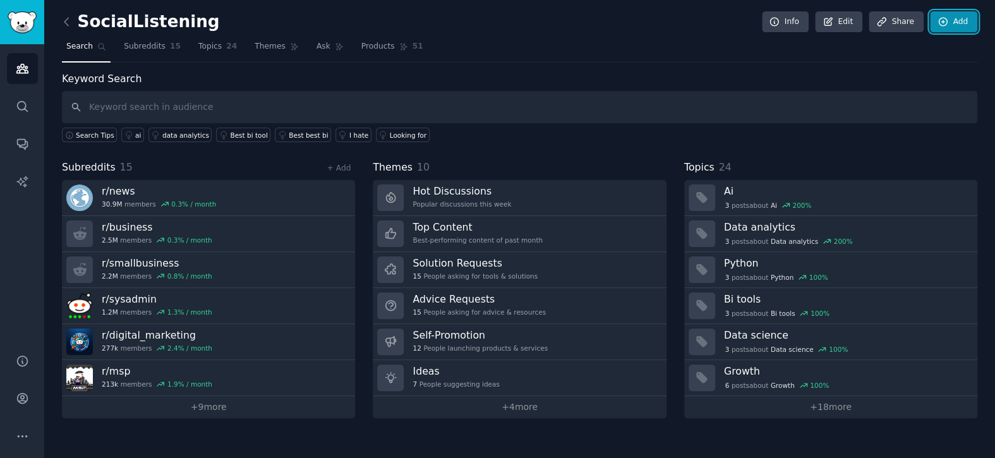
click at [955, 24] on link "Add" at bounding box center [953, 21] width 47 height 21
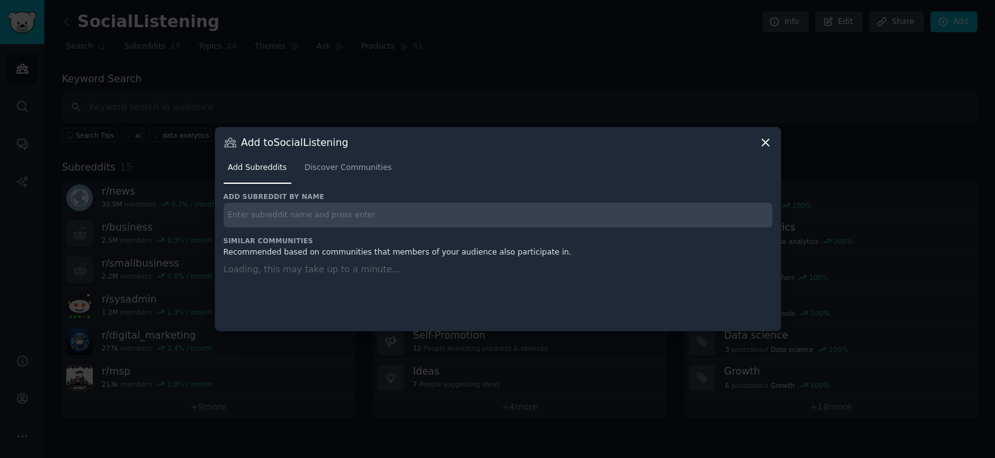
click at [373, 217] on input "text" at bounding box center [498, 215] width 549 height 25
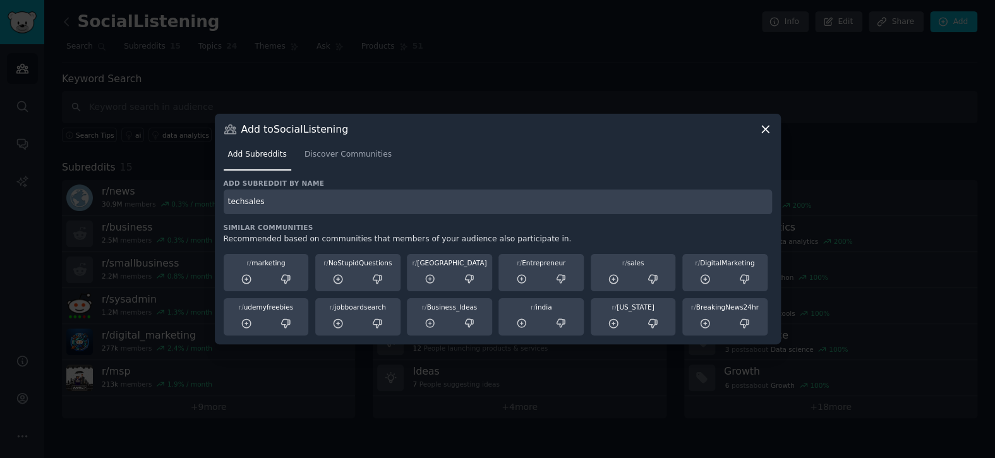
type input "techsales"
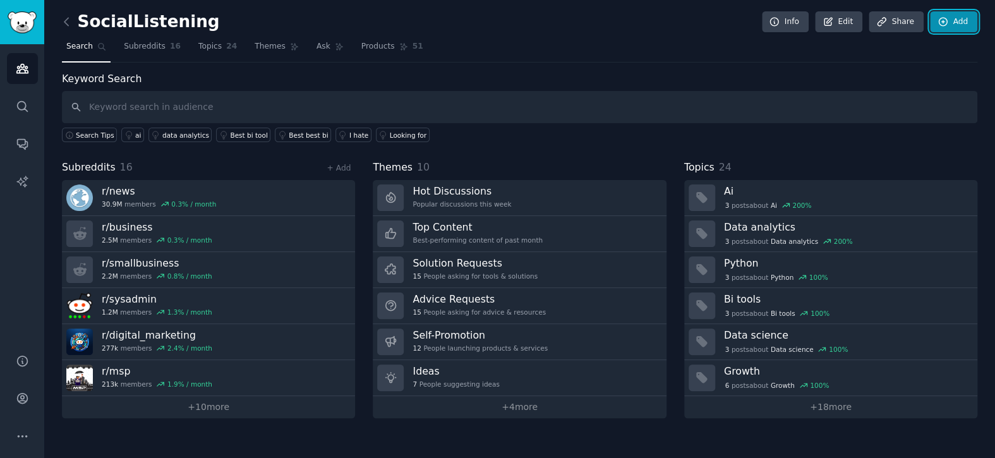
click at [960, 21] on link "Add" at bounding box center [953, 21] width 47 height 21
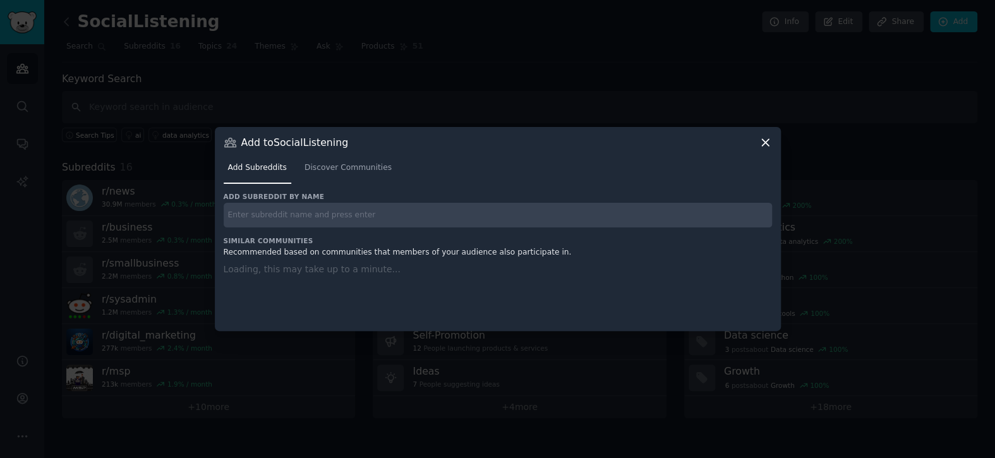
click at [482, 228] on div "Add subreddit by name Similar Communities Recommended based on communities that…" at bounding box center [498, 254] width 549 height 124
click at [479, 220] on input "text" at bounding box center [498, 215] width 549 height 25
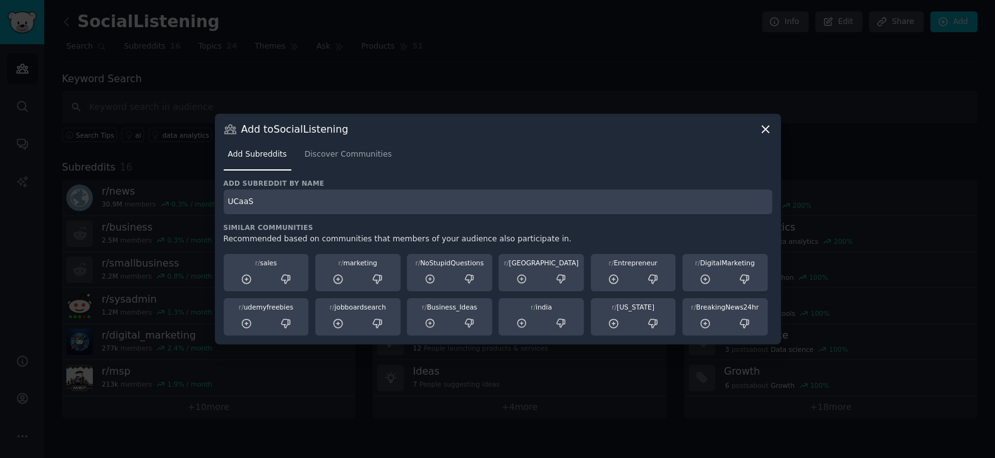
type input "UCaaS"
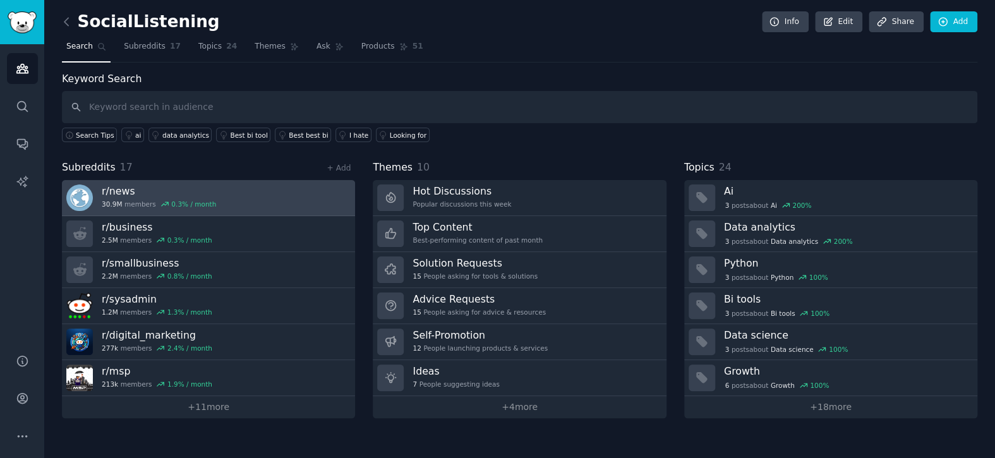
click at [278, 205] on link "r/ news 30.9M members 0.3 % / month" at bounding box center [208, 198] width 293 height 36
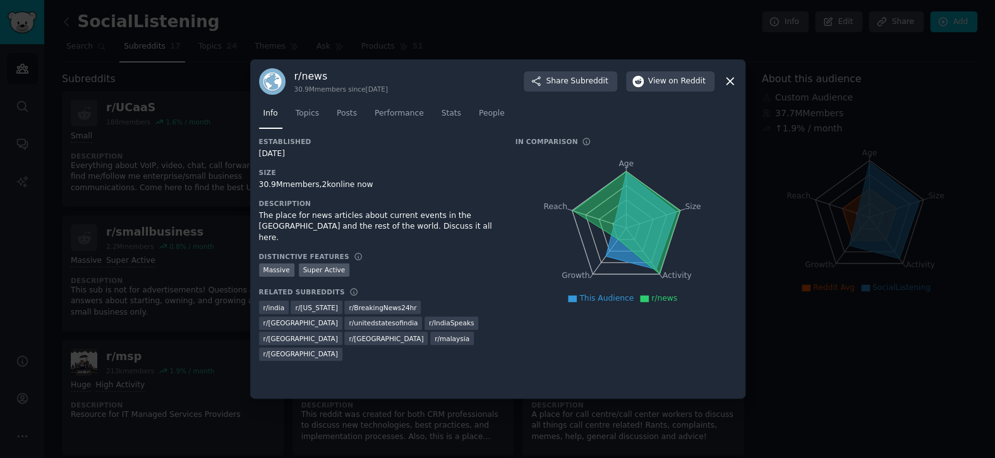
click at [731, 83] on icon at bounding box center [730, 81] width 7 height 7
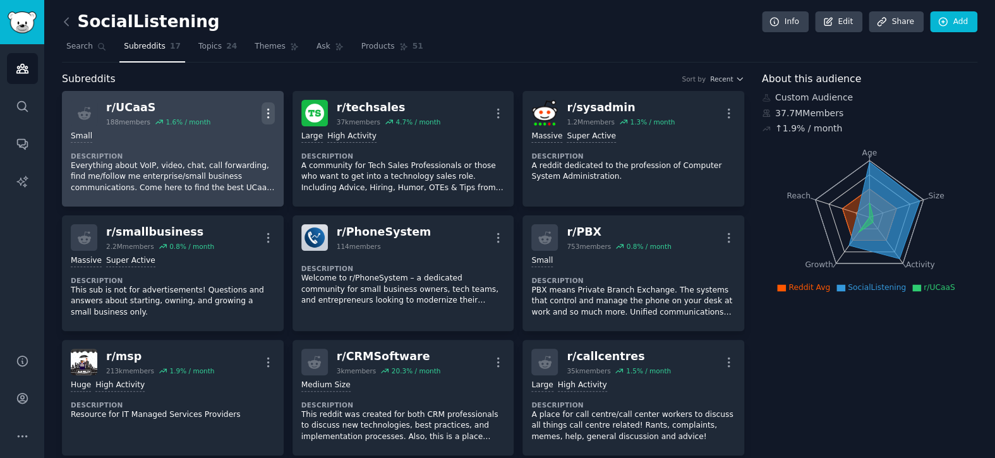
click at [270, 112] on icon "button" at bounding box center [268, 113] width 13 height 13
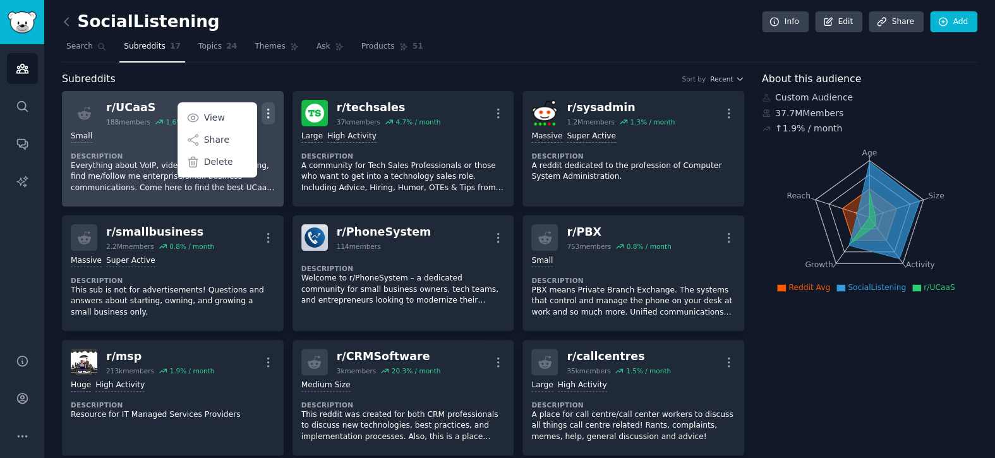
click at [270, 112] on icon "button" at bounding box center [268, 113] width 13 height 13
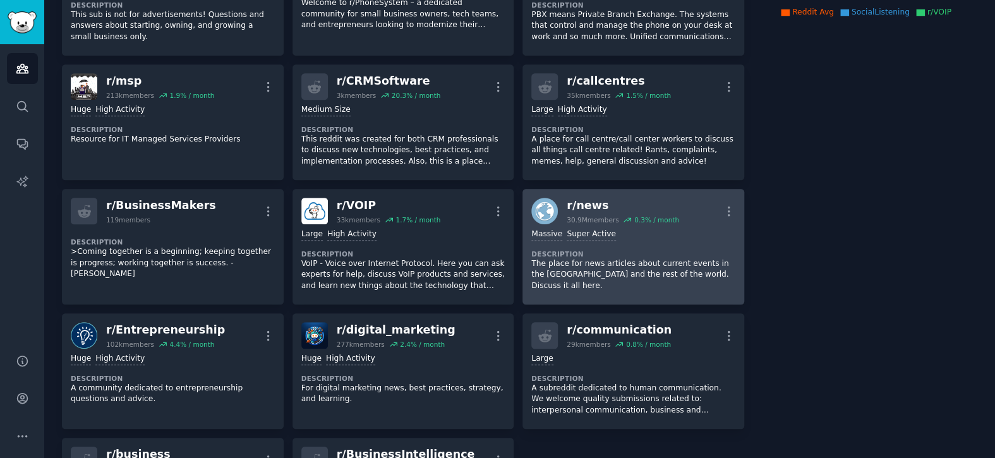
scroll to position [316, 0]
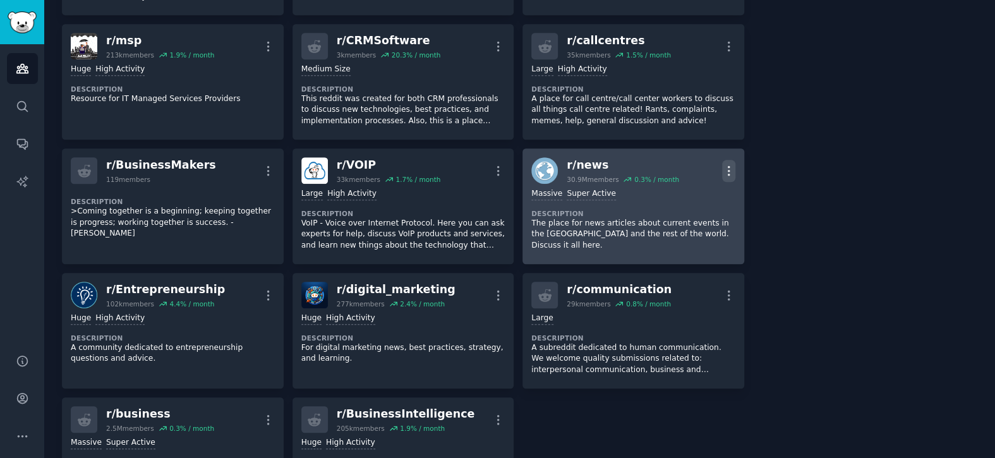
click at [724, 171] on icon "button" at bounding box center [728, 170] width 13 height 13
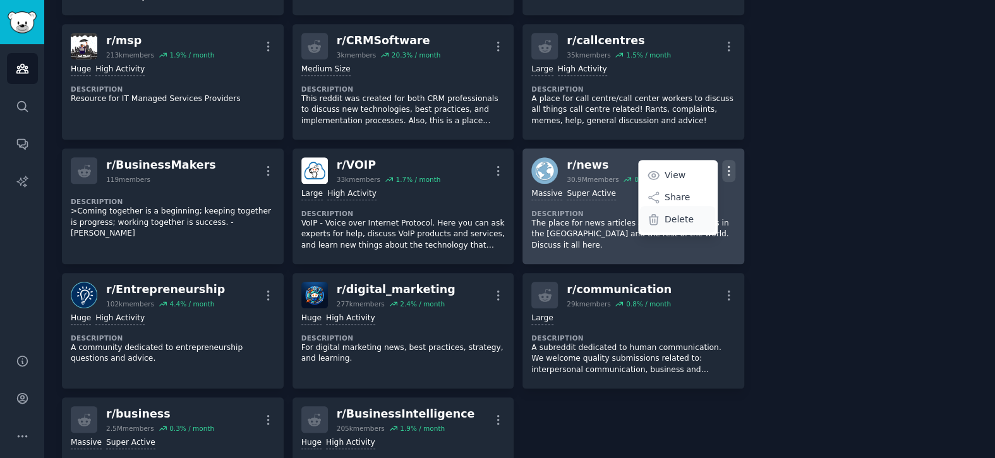
click at [680, 216] on p "Delete" at bounding box center [679, 219] width 29 height 13
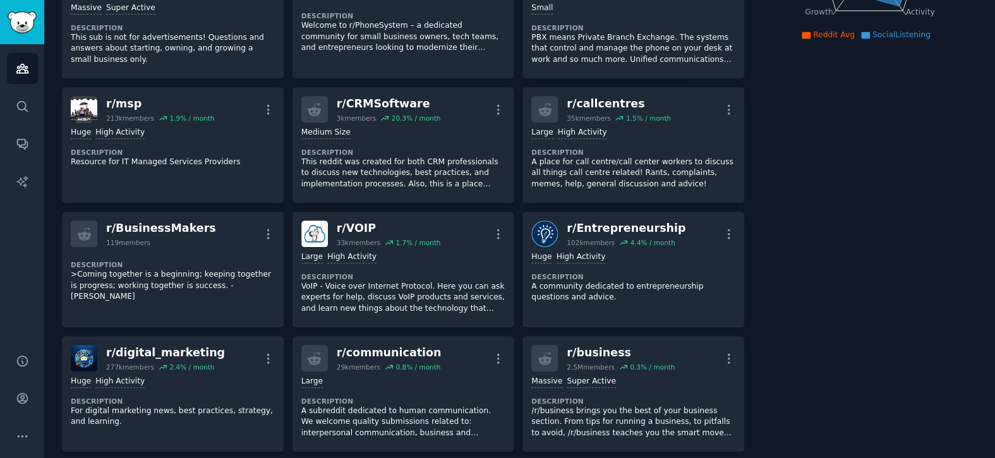
scroll to position [0, 0]
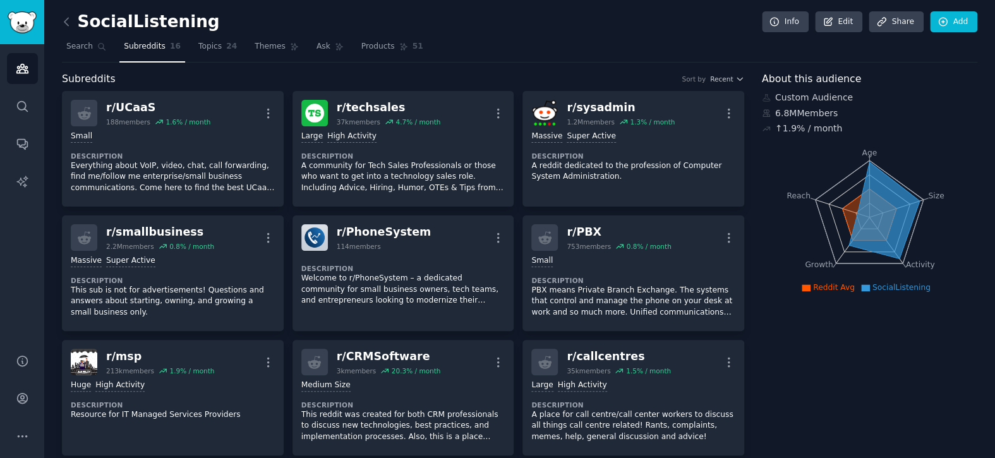
click at [145, 47] on span "Subreddits" at bounding box center [145, 46] width 42 height 11
click at [72, 50] on span "Search" at bounding box center [79, 46] width 27 height 11
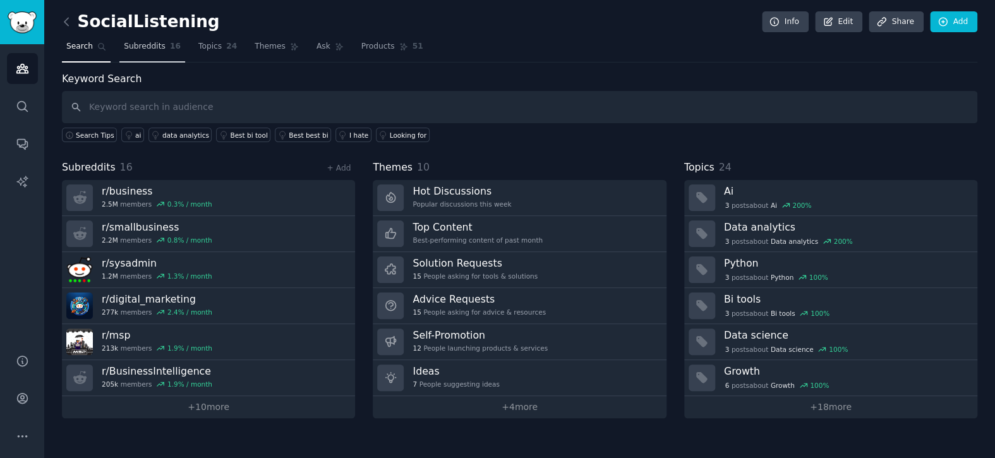
click at [133, 42] on span "Subreddits" at bounding box center [145, 46] width 42 height 11
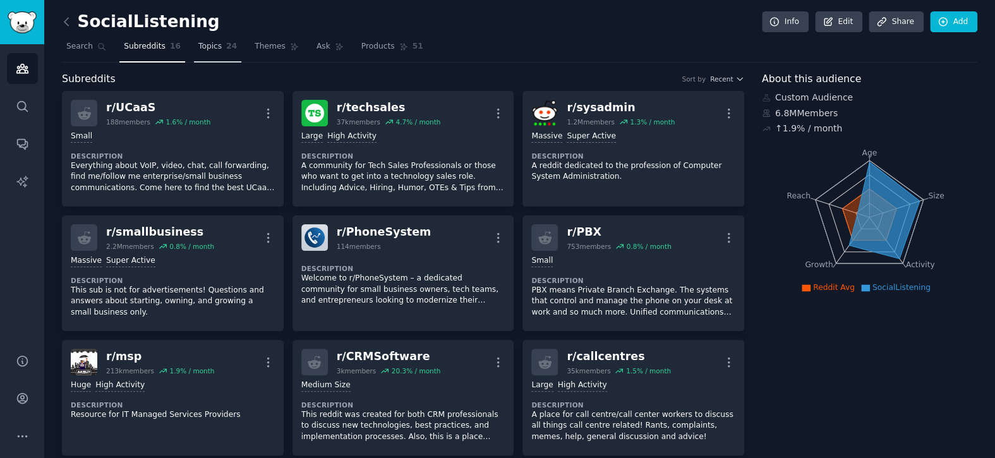
click at [198, 47] on span "Topics" at bounding box center [209, 46] width 23 height 11
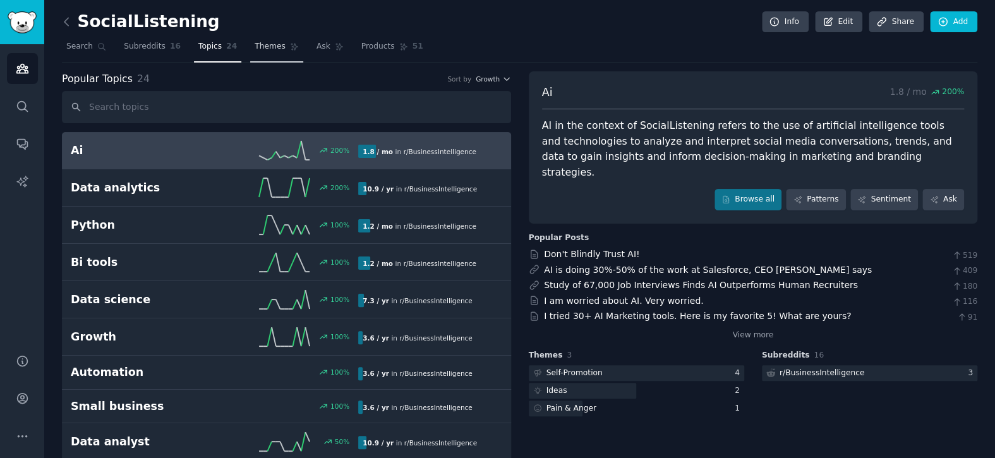
click at [259, 47] on span "Themes" at bounding box center [270, 46] width 31 height 11
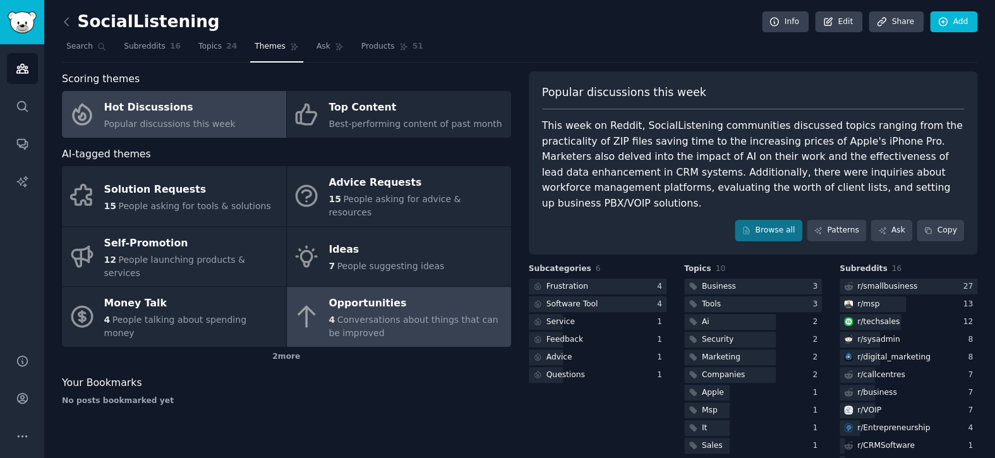
click at [365, 315] on span "Conversations about things that can be improved" at bounding box center [413, 326] width 169 height 23
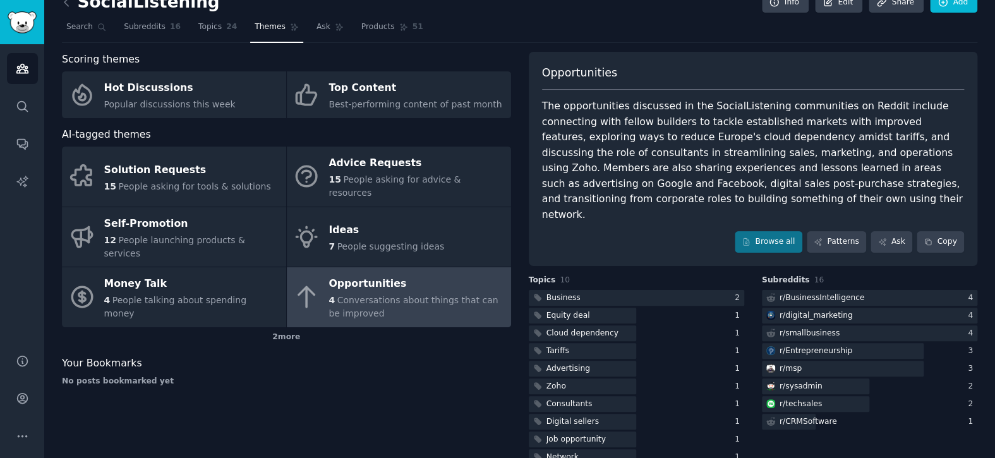
scroll to position [29, 0]
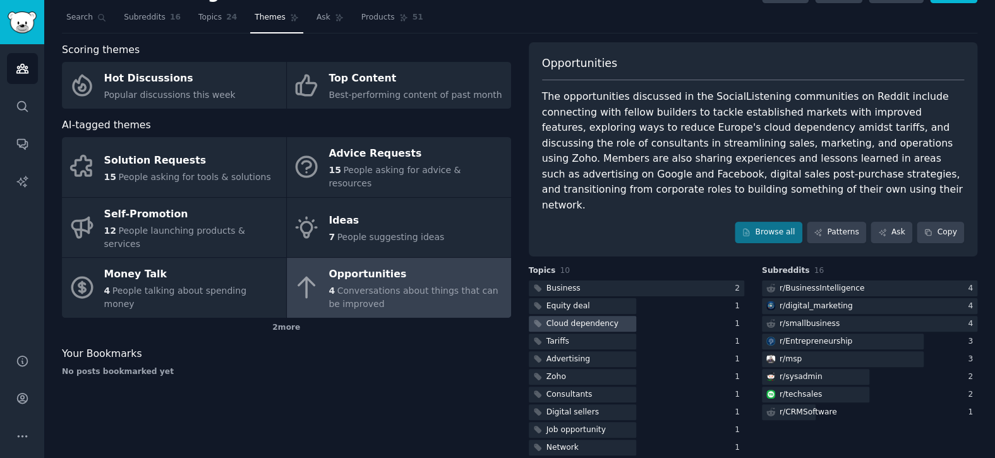
click at [589, 319] on div "Cloud dependency" at bounding box center [583, 324] width 72 height 11
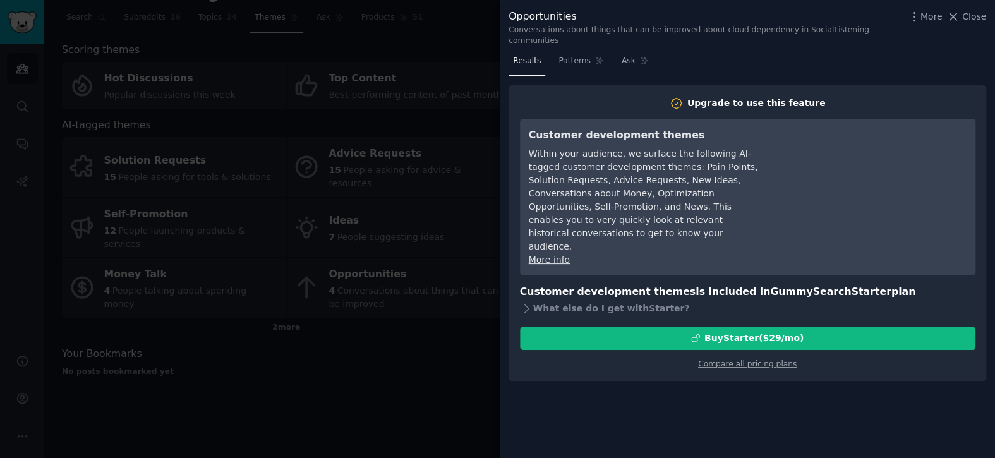
click at [423, 346] on div at bounding box center [497, 229] width 995 height 458
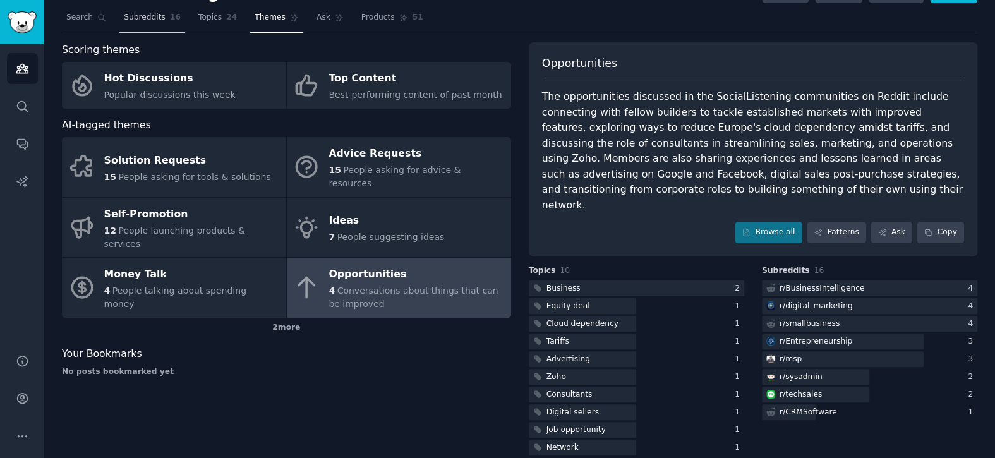
click at [150, 20] on span "Subreddits" at bounding box center [145, 17] width 42 height 11
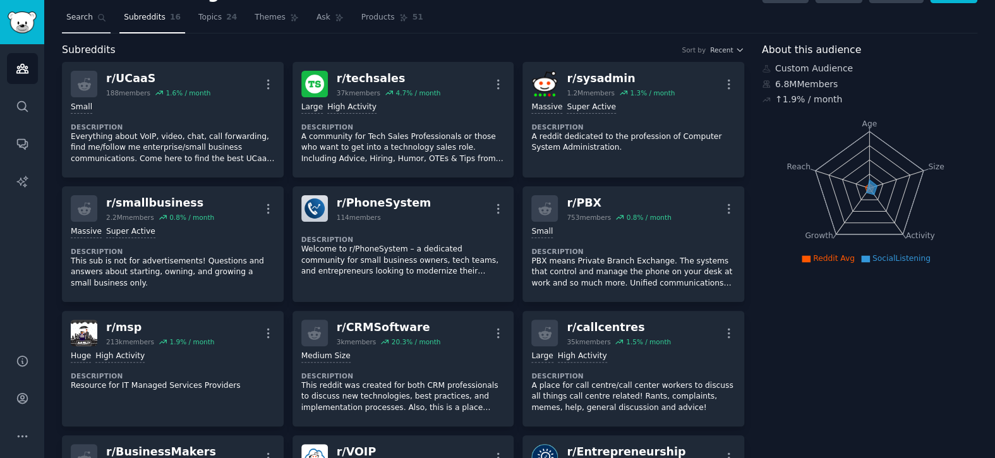
click at [94, 26] on link "Search" at bounding box center [86, 21] width 49 height 26
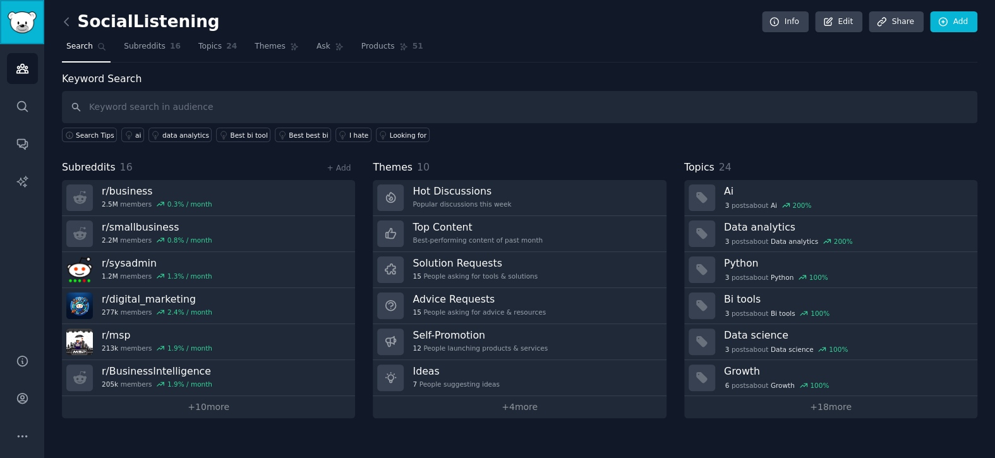
click at [21, 21] on img "Sidebar" at bounding box center [22, 22] width 29 height 22
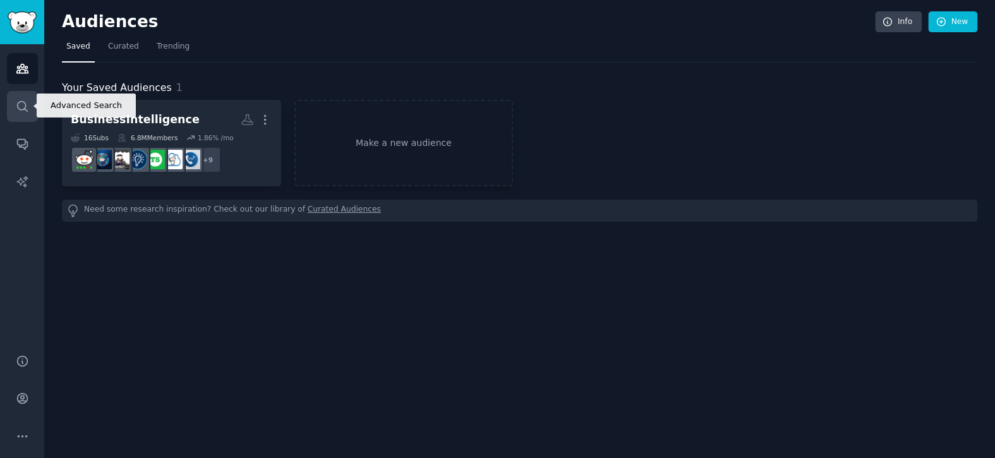
click at [29, 97] on link "Search" at bounding box center [22, 106] width 31 height 31
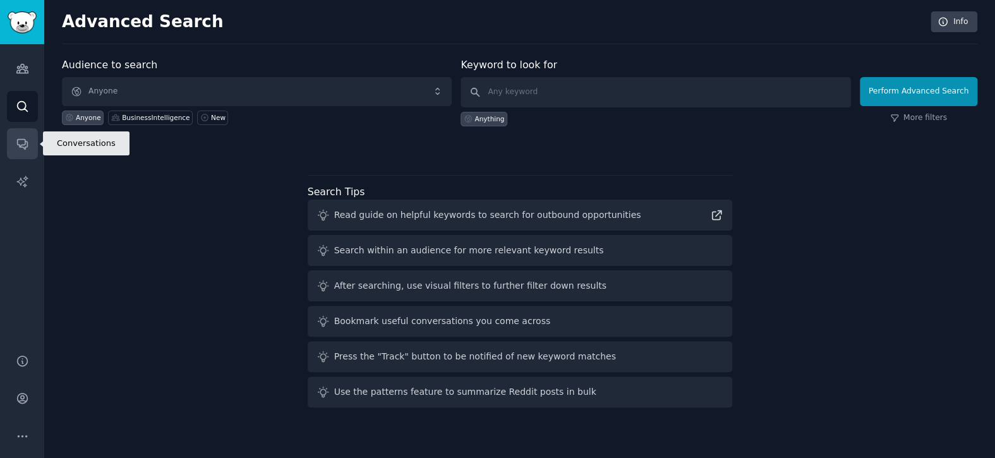
click at [17, 130] on link "Conversations" at bounding box center [22, 143] width 31 height 31
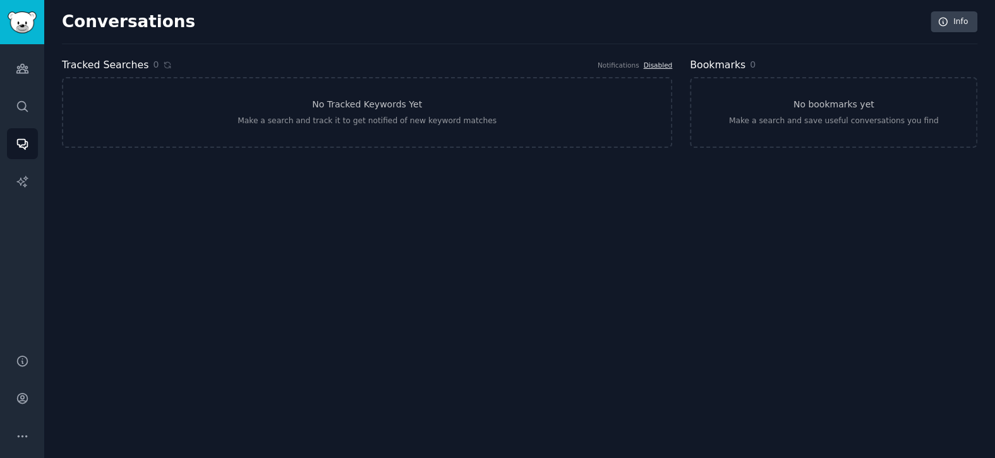
click at [660, 63] on link "Disabled" at bounding box center [657, 65] width 29 height 8
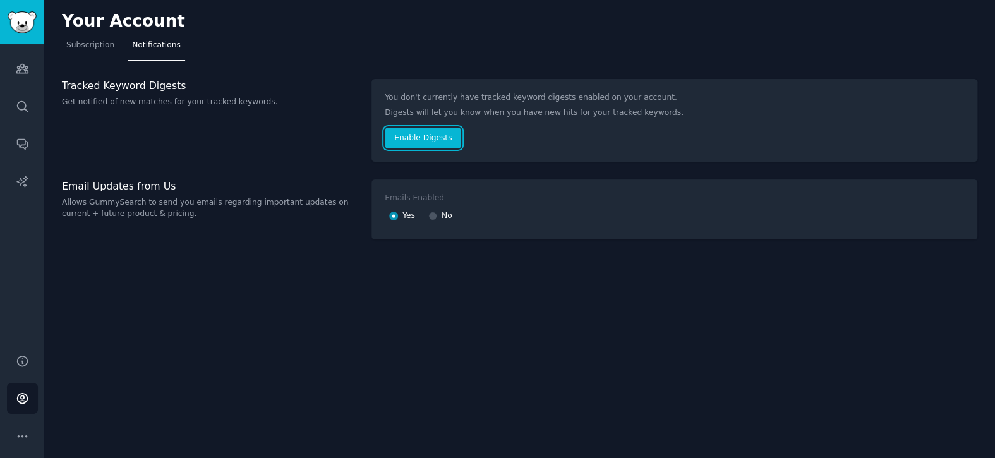
click at [420, 137] on button "Enable Digests" at bounding box center [423, 138] width 76 height 21
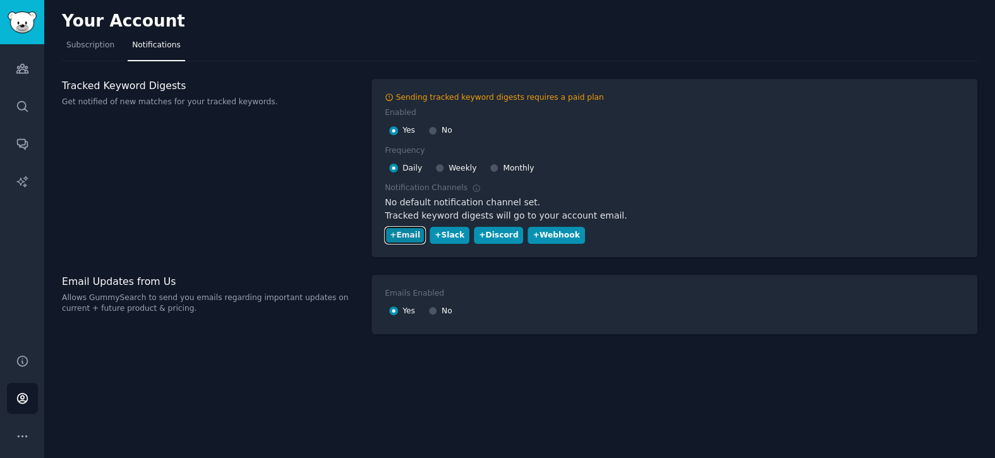
click at [408, 233] on div "+ Email" at bounding box center [405, 235] width 30 height 11
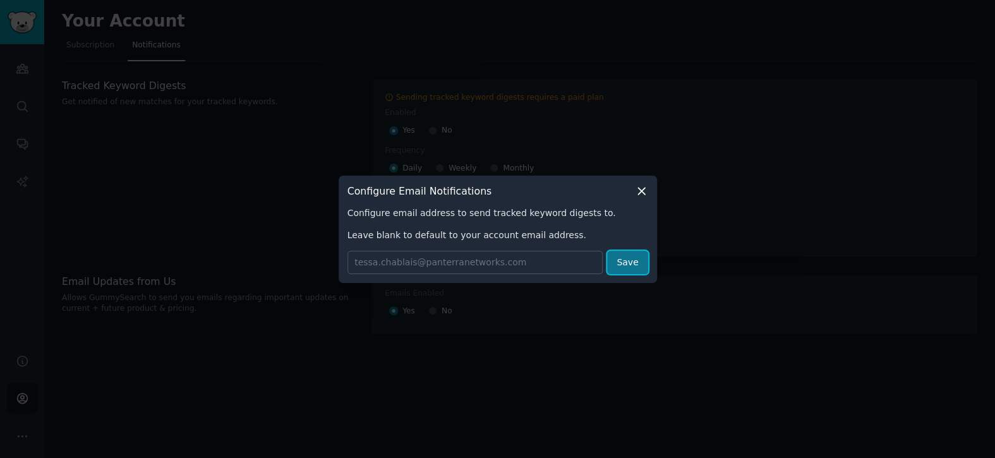
click at [623, 270] on button "Save" at bounding box center [627, 262] width 40 height 23
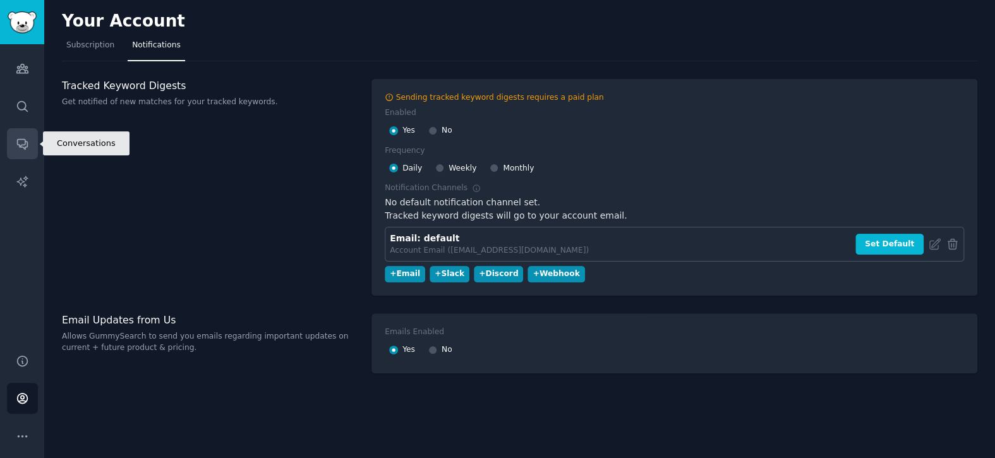
click at [25, 142] on icon "Sidebar" at bounding box center [22, 143] width 13 height 13
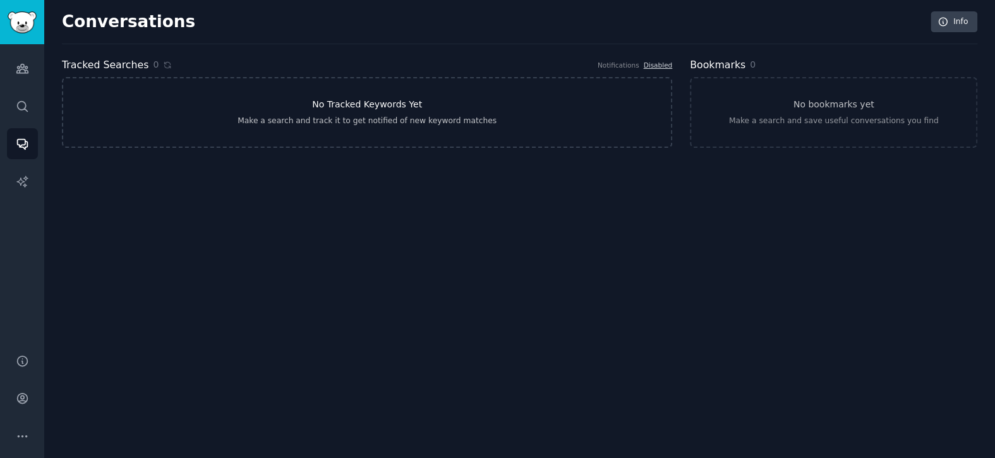
click at [459, 121] on div "Make a search and track it to get notified of new keyword matches" at bounding box center [367, 121] width 259 height 11
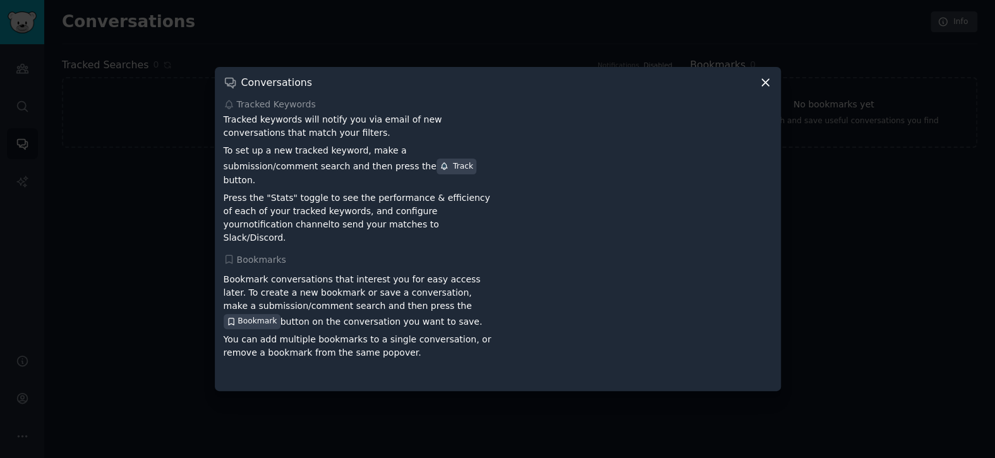
click at [763, 89] on icon at bounding box center [765, 82] width 13 height 13
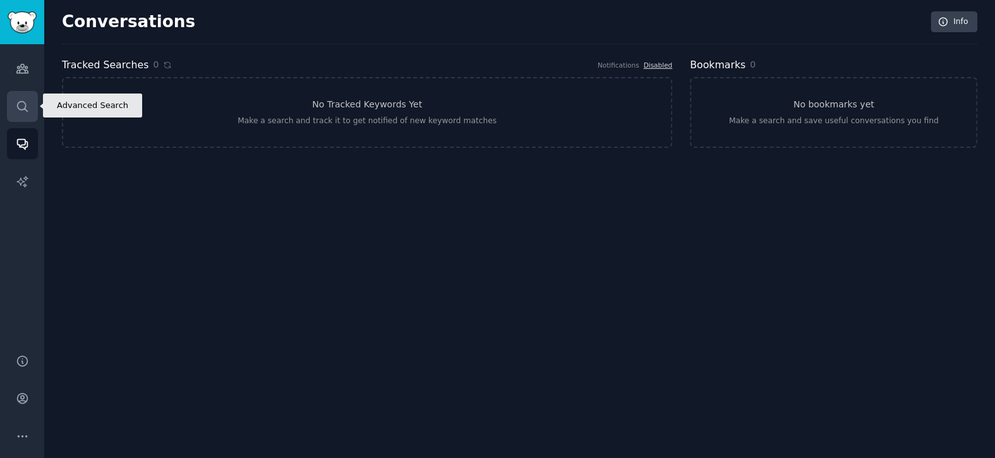
click at [28, 97] on link "Search" at bounding box center [22, 106] width 31 height 31
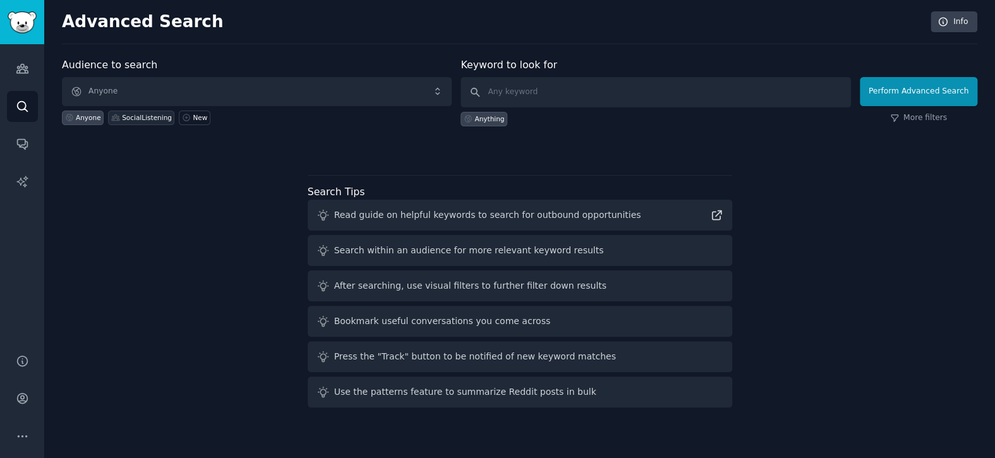
click at [145, 112] on div "SocialListening" at bounding box center [141, 118] width 66 height 15
click at [592, 97] on input "text" at bounding box center [656, 92] width 390 height 30
click at [922, 119] on link "More filters" at bounding box center [918, 117] width 57 height 11
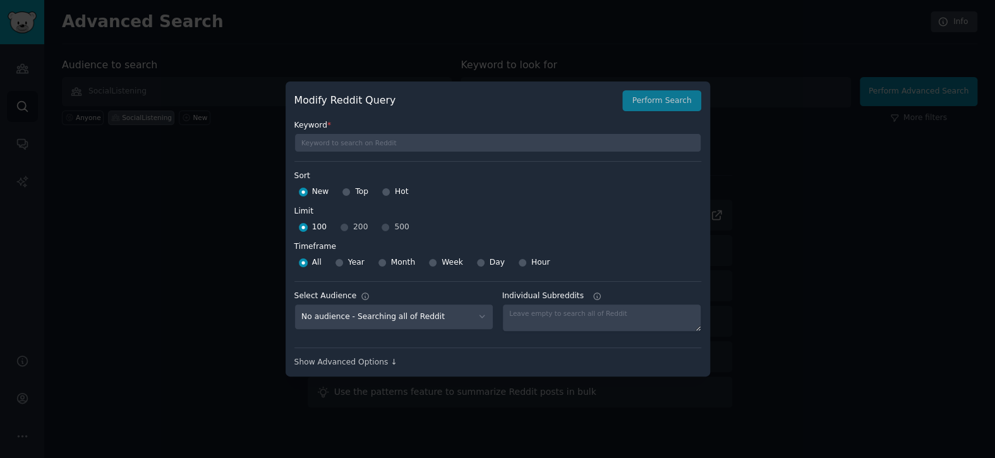
click at [965, 325] on div at bounding box center [497, 229] width 995 height 458
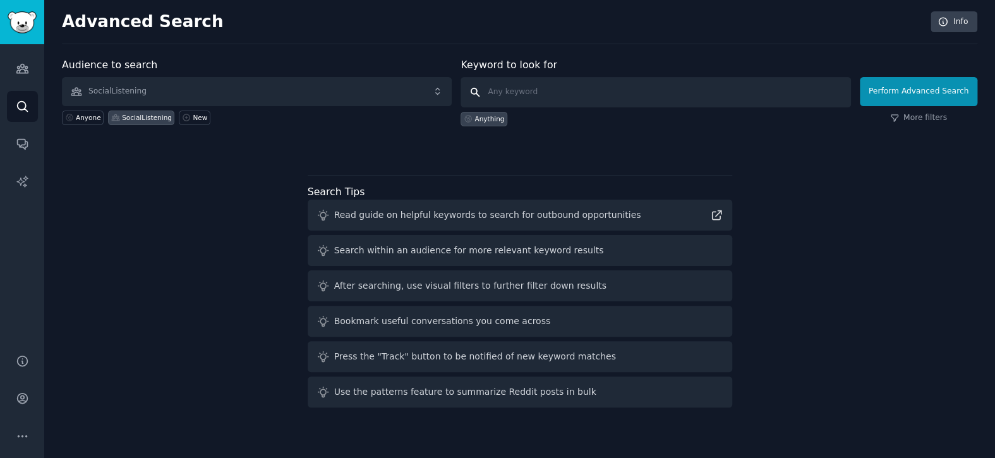
click at [622, 84] on input "text" at bounding box center [656, 92] width 390 height 30
paste input "RingCentral support issues"
type input "RingCentral support issues"
click button "Perform Advanced Search" at bounding box center [919, 91] width 118 height 29
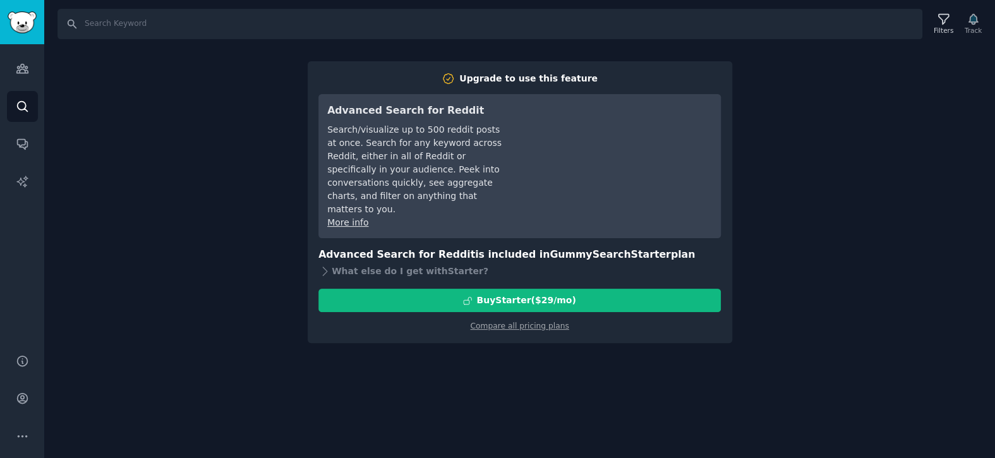
drag, startPoint x: 868, startPoint y: 219, endPoint x: 712, endPoint y: 148, distance: 171.4
click at [868, 218] on div "Search Filters Track Upgrade to use this feature Advanced Search for Reddit Sea…" at bounding box center [519, 229] width 951 height 458
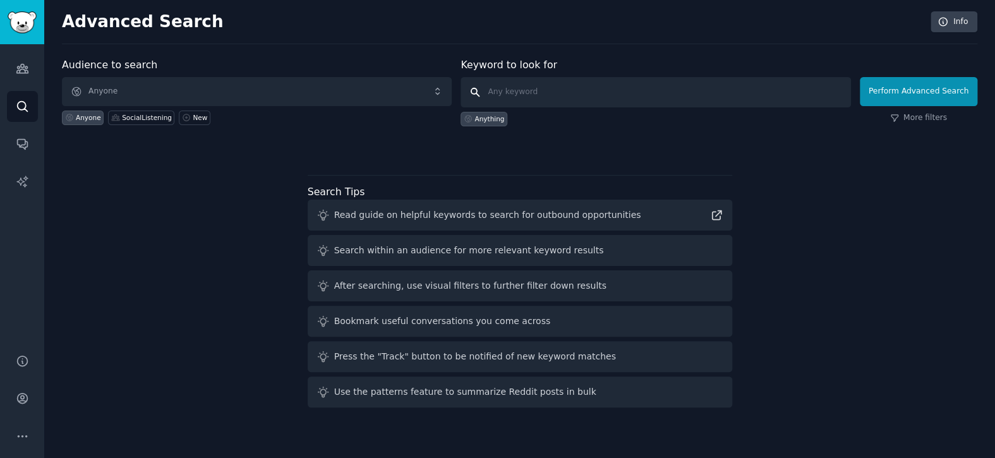
click at [571, 90] on input "text" at bounding box center [656, 92] width 390 height 30
paste input "RingCentral support issues"
type input "RingCentral support issues"
click at [573, 133] on div "Audience to search Anyone Anyone SocialListening New Keyword to look for RingCe…" at bounding box center [520, 105] width 916 height 95
click at [574, 99] on input "RingCentral support issues" at bounding box center [656, 92] width 390 height 30
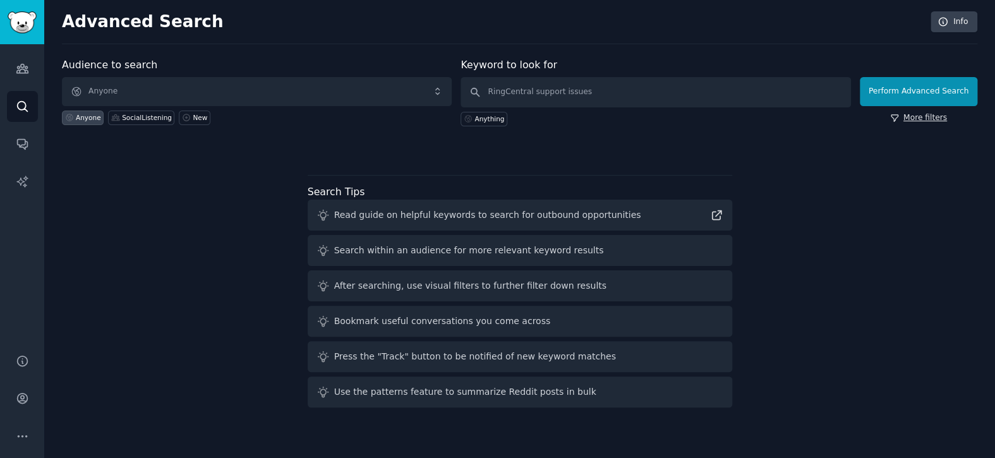
click at [931, 121] on link "More filters" at bounding box center [918, 117] width 57 height 11
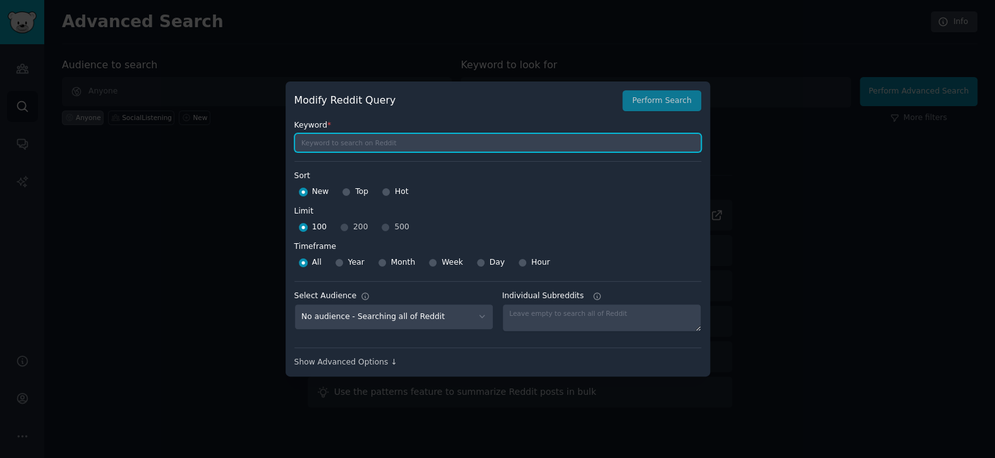
click at [451, 142] on input "text" at bounding box center [497, 142] width 407 height 19
paste input "RingCentral support issues"
type input "RingCentral support issues"
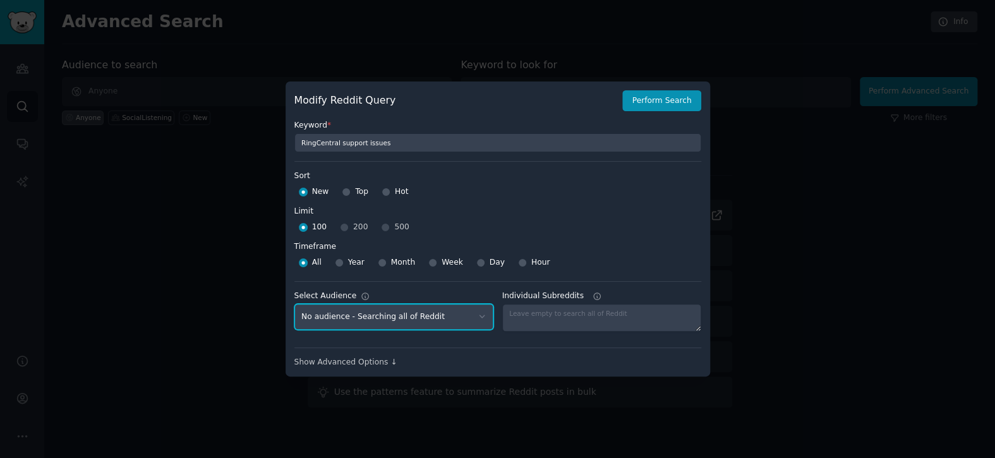
click at [449, 310] on select "No audience - Searching all of Reddit SocialListening - 16 Subreddits" at bounding box center [393, 317] width 199 height 26
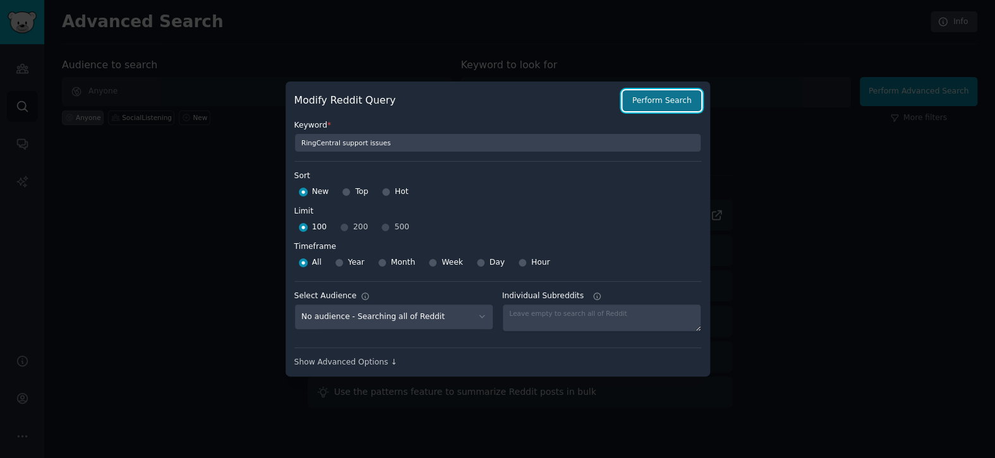
click at [676, 94] on button "Perform Search" at bounding box center [661, 100] width 78 height 21
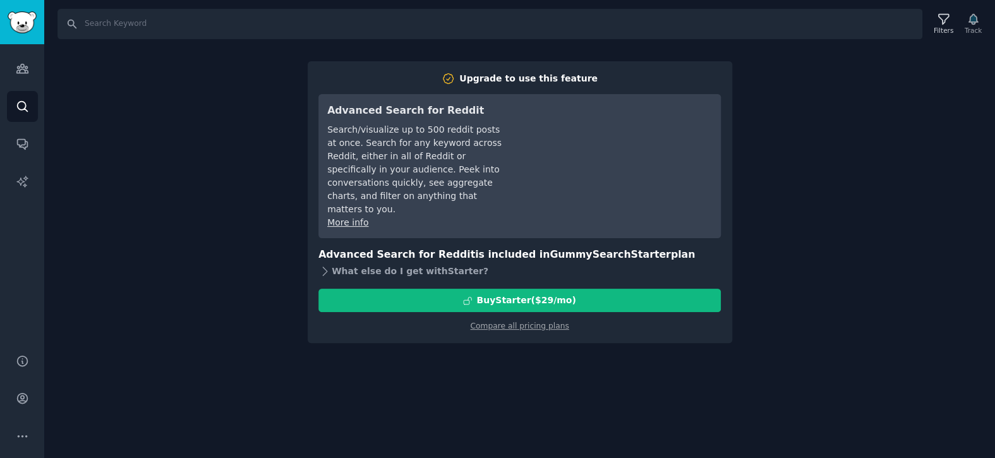
click at [402, 262] on div "What else do I get with Starter ?" at bounding box center [520, 271] width 403 height 18
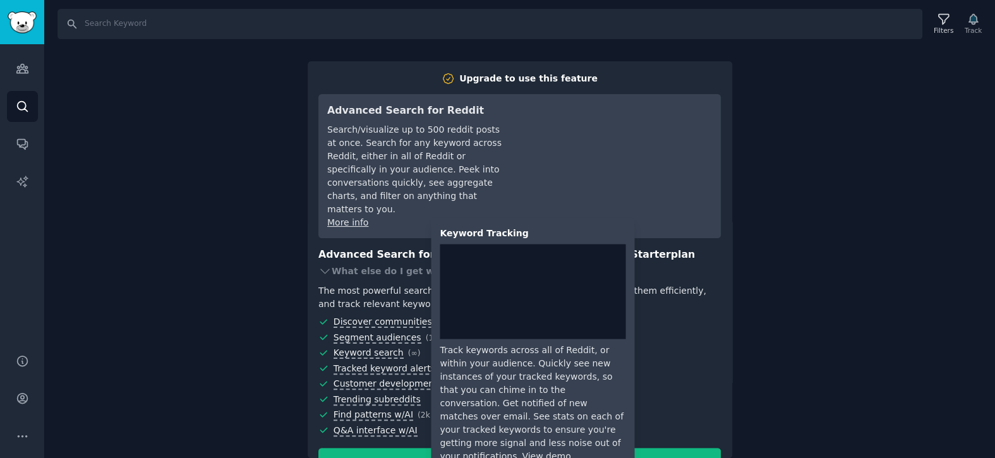
scroll to position [30, 0]
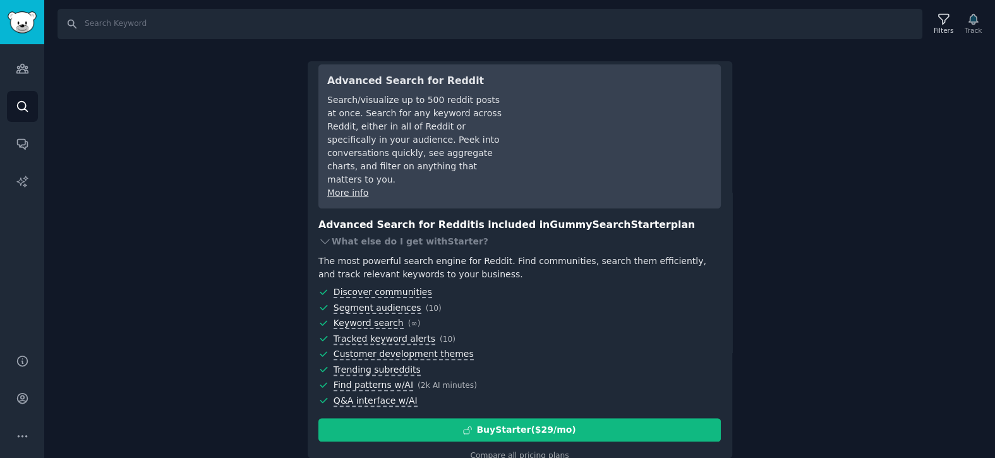
click at [928, 209] on div "Search Filters Track Upgrade to use this feature Advanced Search for Reddit Sea…" at bounding box center [519, 229] width 951 height 458
drag, startPoint x: 752, startPoint y: 100, endPoint x: 728, endPoint y: 100, distance: 24.0
click at [752, 101] on div "Search Filters Track Upgrade to use this feature Advanced Search for Reddit Sea…" at bounding box center [519, 229] width 951 height 458
drag, startPoint x: 138, startPoint y: 176, endPoint x: 523, endPoint y: 28, distance: 412.3
click at [138, 176] on div "Search Filters Track Upgrade to use this feature Advanced Search for Reddit Sea…" at bounding box center [519, 229] width 951 height 458
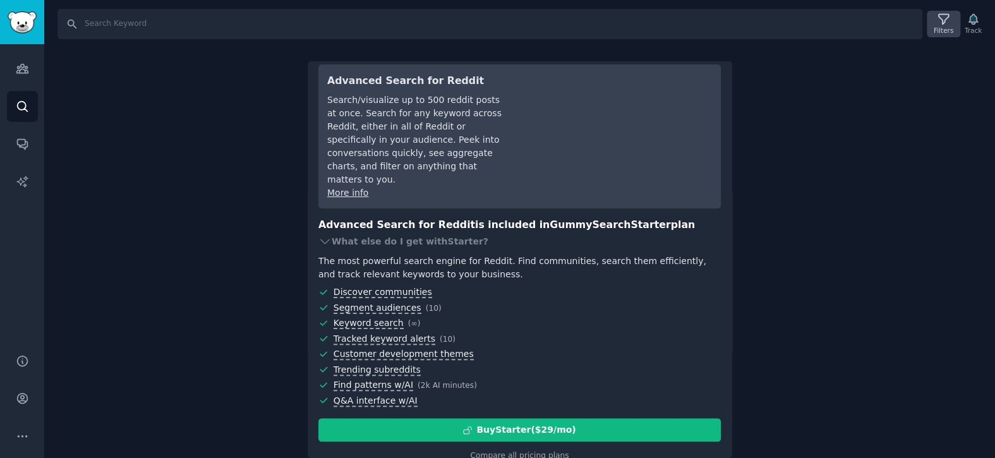
click at [950, 23] on icon at bounding box center [943, 19] width 13 height 13
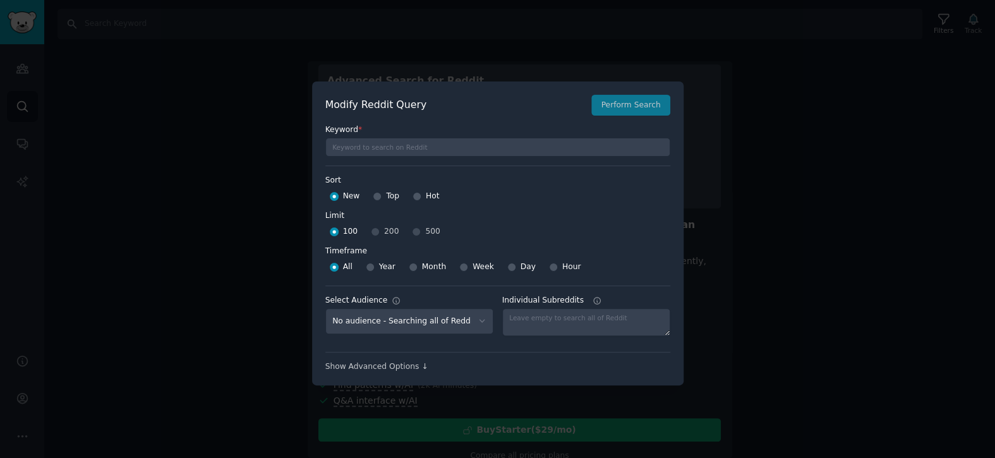
click at [775, 114] on div at bounding box center [497, 229] width 995 height 458
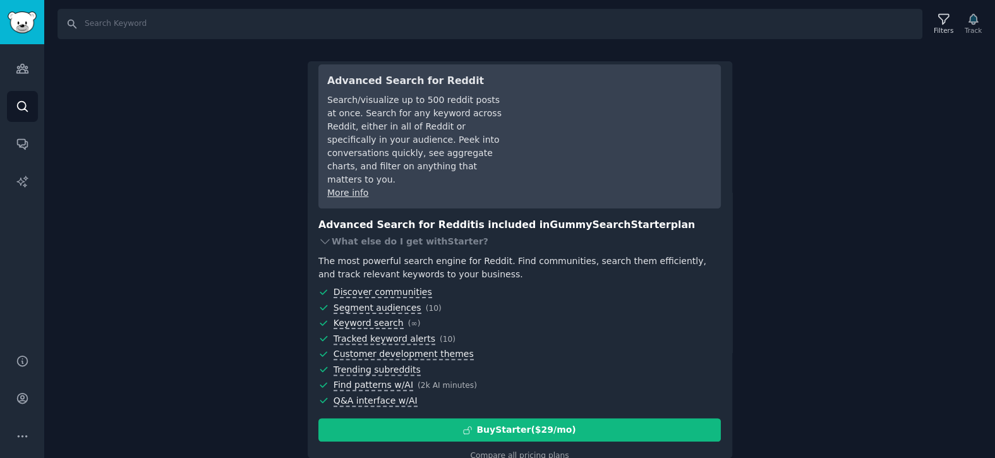
click at [976, 28] on div "Filters Track" at bounding box center [956, 24] width 59 height 27
click at [973, 15] on div "Filters Track" at bounding box center [956, 24] width 59 height 27
click at [786, 30] on input "Search" at bounding box center [490, 24] width 865 height 30
paste input "RingCentral support issues"
click at [980, 30] on div "Filters Track" at bounding box center [956, 24] width 59 height 27
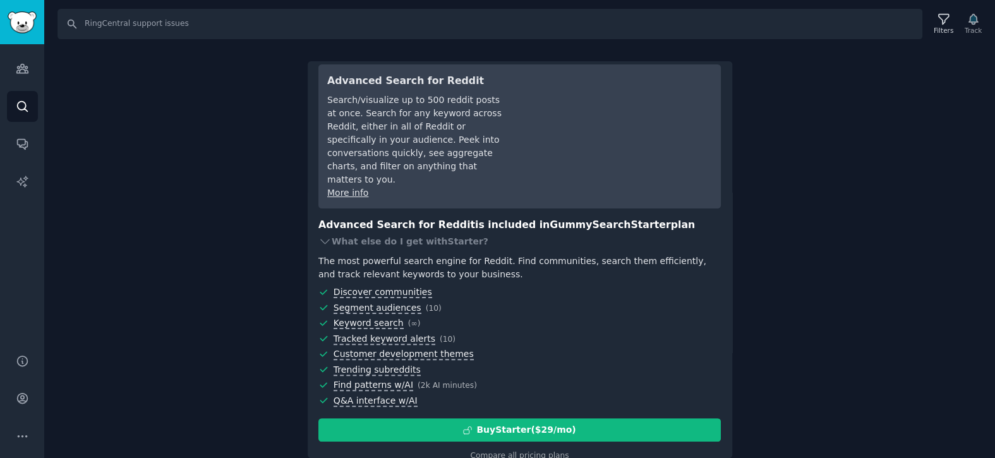
click at [973, 21] on div "Filters Track" at bounding box center [956, 24] width 59 height 27
click at [200, 27] on input "RingCentral support issues" at bounding box center [490, 24] width 865 height 30
drag, startPoint x: 143, startPoint y: 26, endPoint x: 286, endPoint y: 34, distance: 143.1
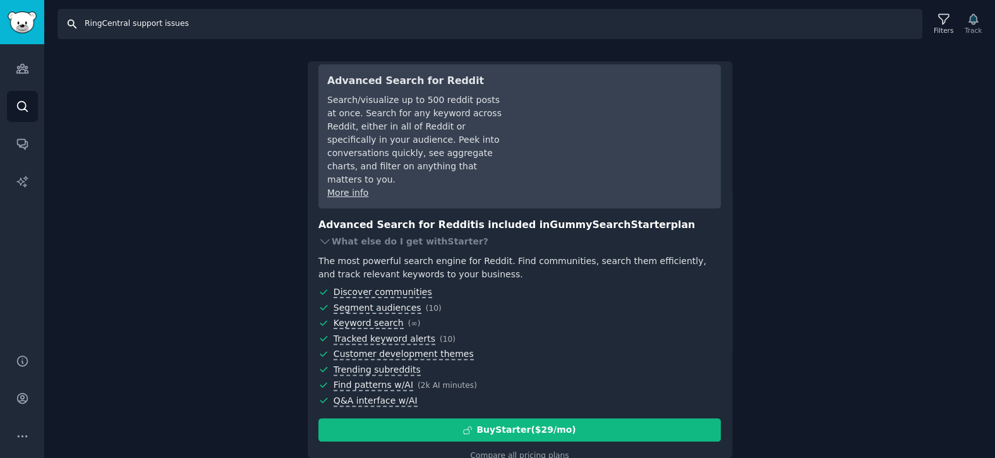
click at [284, 34] on input "RingCentral support issues" at bounding box center [490, 24] width 865 height 30
type input "RingCentral"
click at [983, 28] on div "Filters Track" at bounding box center [956, 24] width 59 height 27
click at [942, 25] on icon at bounding box center [943, 19] width 13 height 13
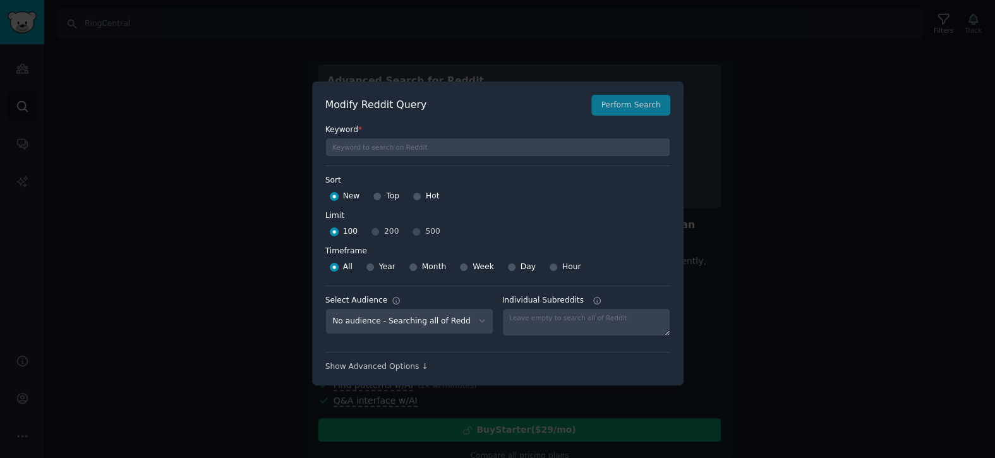
click at [646, 109] on div "Modify Reddit Query Perform Search" at bounding box center [497, 105] width 345 height 21
click at [798, 166] on div at bounding box center [497, 229] width 995 height 458
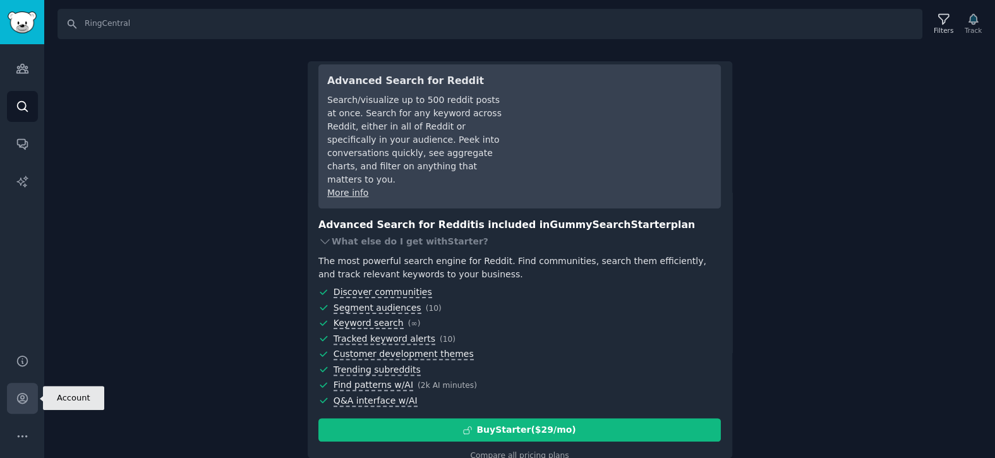
click at [25, 398] on icon "Sidebar" at bounding box center [22, 398] width 13 height 13
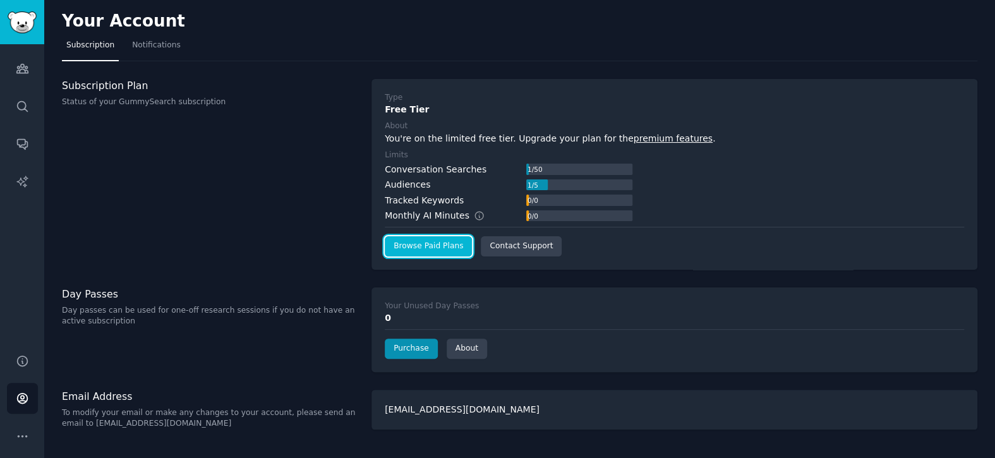
click at [422, 244] on link "Browse Paid Plans" at bounding box center [428, 246] width 87 height 20
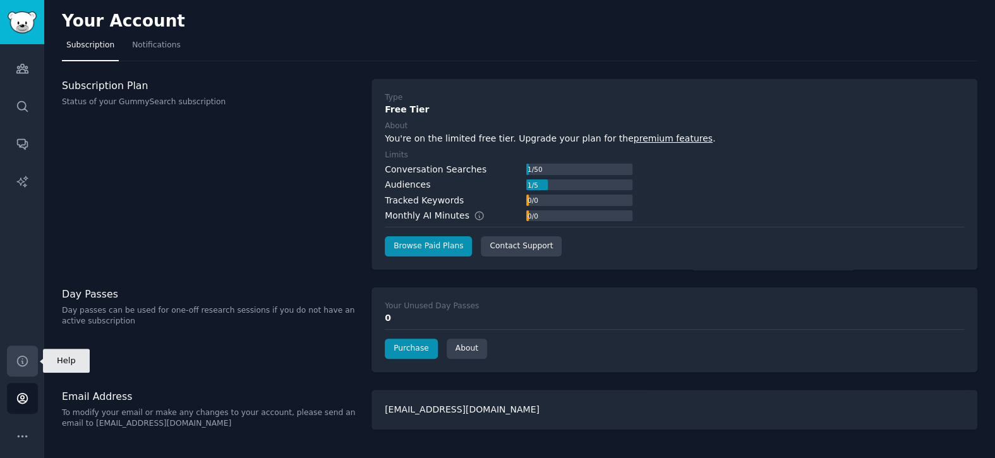
click at [21, 367] on icon "Sidebar" at bounding box center [22, 361] width 13 height 13
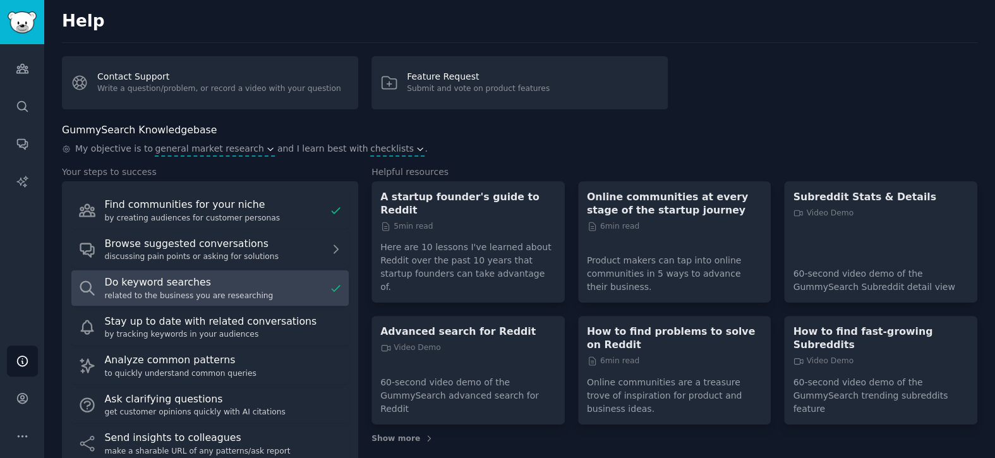
click at [246, 295] on div "related to the business you are researching" at bounding box center [215, 296] width 220 height 11
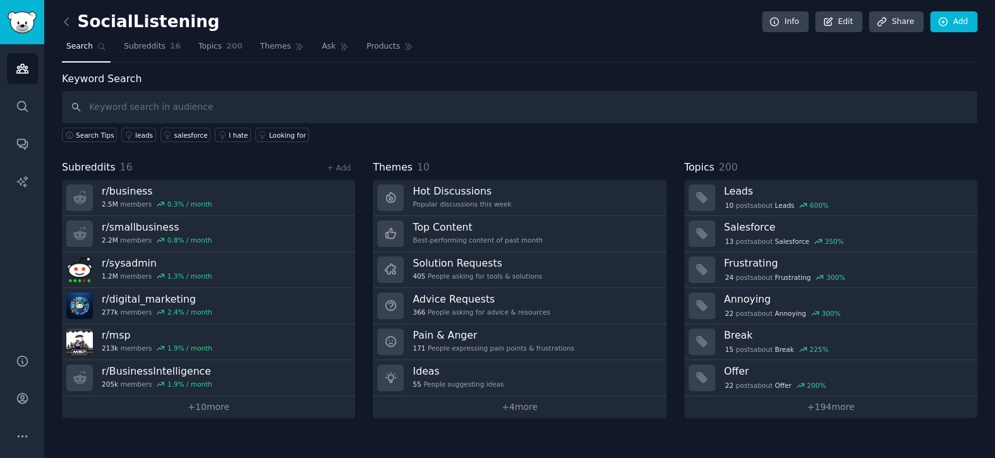
click at [207, 112] on input "text" at bounding box center [520, 107] width 916 height 32
type input "RingCentral support issues"
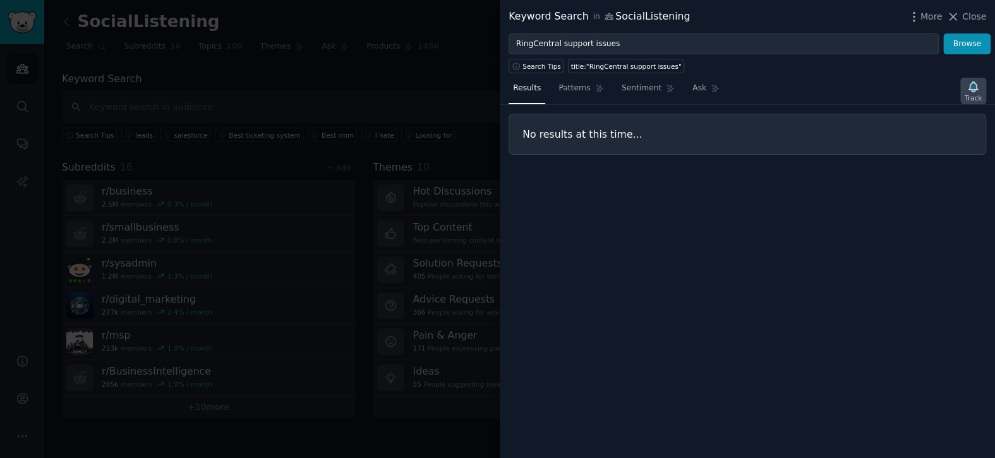
click at [973, 89] on icon "button" at bounding box center [973, 87] width 9 height 10
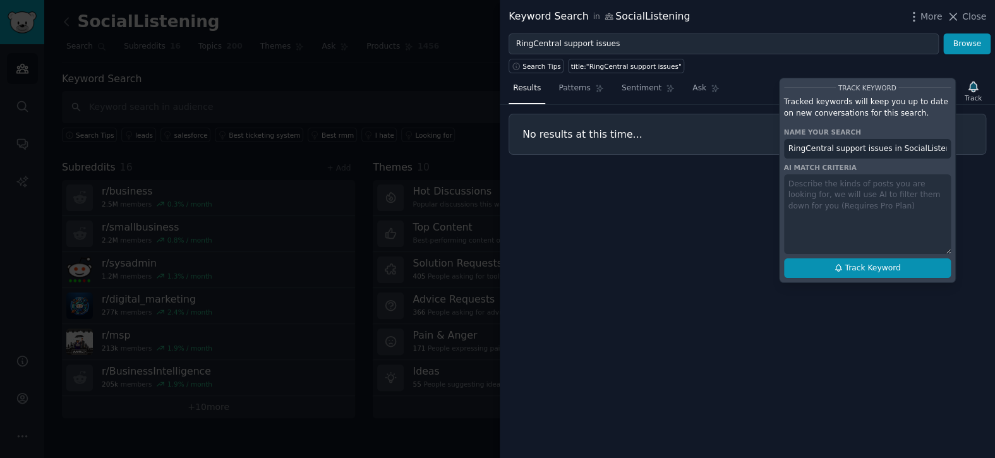
click at [931, 268] on button "Track Keyword" at bounding box center [867, 268] width 167 height 20
type input "RingCentral support issues in SocialListening"
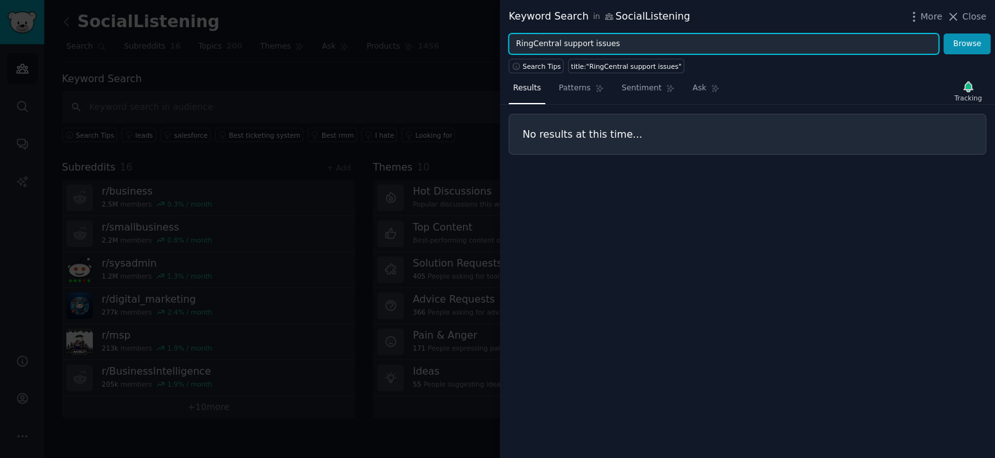
click at [649, 43] on input "RingCentral support issues" at bounding box center [724, 43] width 430 height 21
paste input "billing problem"
type input "RingCentral billing problems"
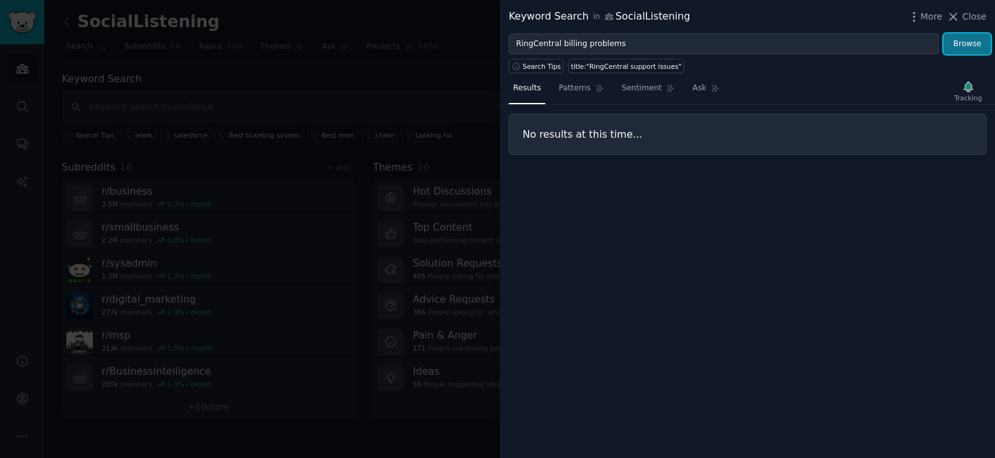
click at [973, 47] on button "Browse" at bounding box center [967, 43] width 47 height 21
click at [971, 85] on icon "button" at bounding box center [973, 87] width 9 height 10
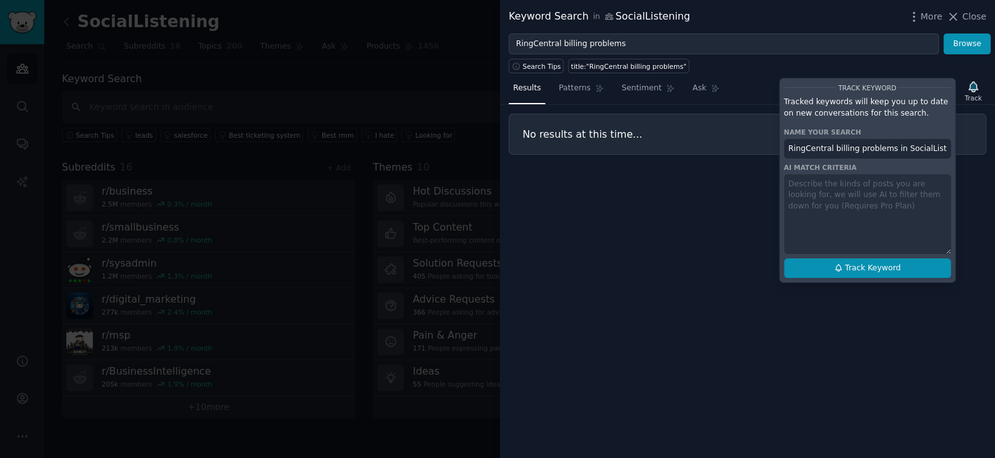
click at [844, 272] on button "Track Keyword" at bounding box center [867, 268] width 167 height 20
type input "RingCentral billing problems in SocialListening"
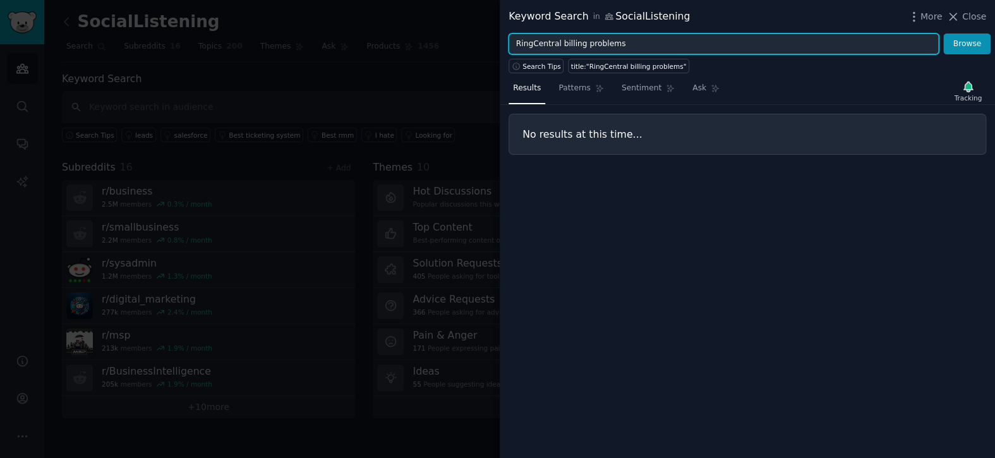
click at [679, 51] on input "RingCentral billing problems" at bounding box center [724, 43] width 430 height 21
click at [681, 51] on input "RingCentral billing problems" at bounding box center [724, 43] width 430 height 21
paste input "pricing change"
type input "RingCentral pricing changes"
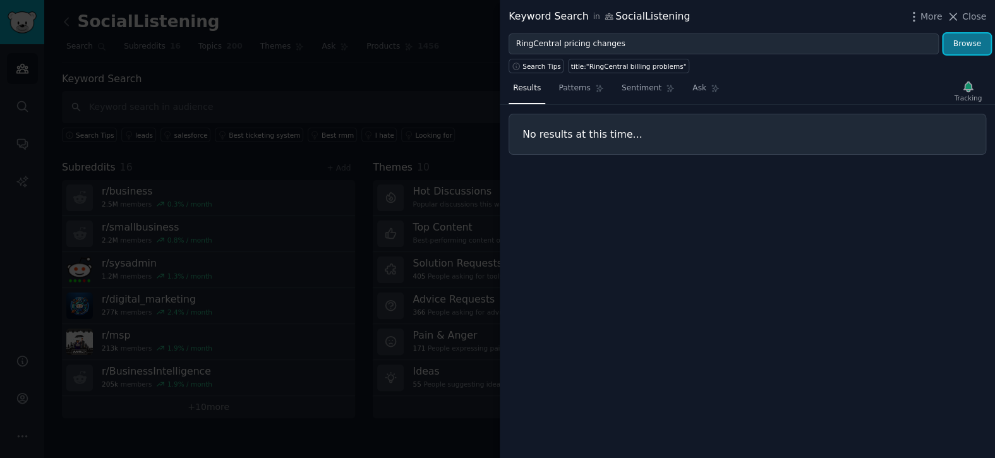
click at [969, 42] on button "Browse" at bounding box center [967, 43] width 47 height 21
click at [969, 88] on icon "button" at bounding box center [973, 87] width 9 height 10
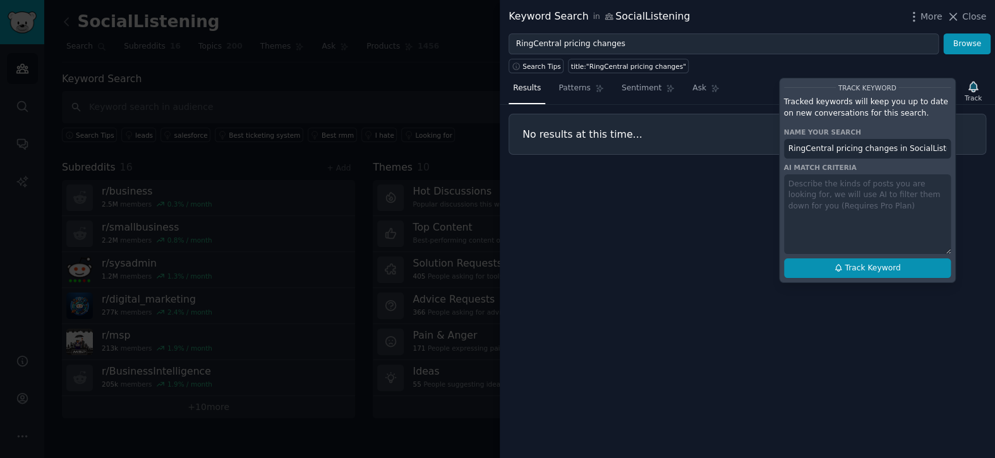
click at [879, 268] on span "Track Keyword" at bounding box center [873, 268] width 56 height 11
type input "RingCentral pricing changes in SocialListening"
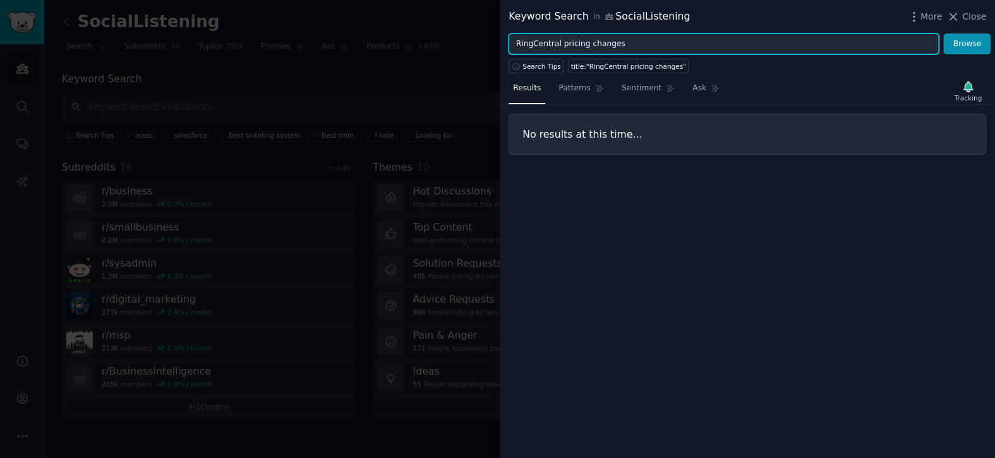
click at [779, 52] on input "RingCentral pricing changes" at bounding box center [724, 43] width 430 height 21
paste input "Teams integration"
type input "RingCentral Teams integration"
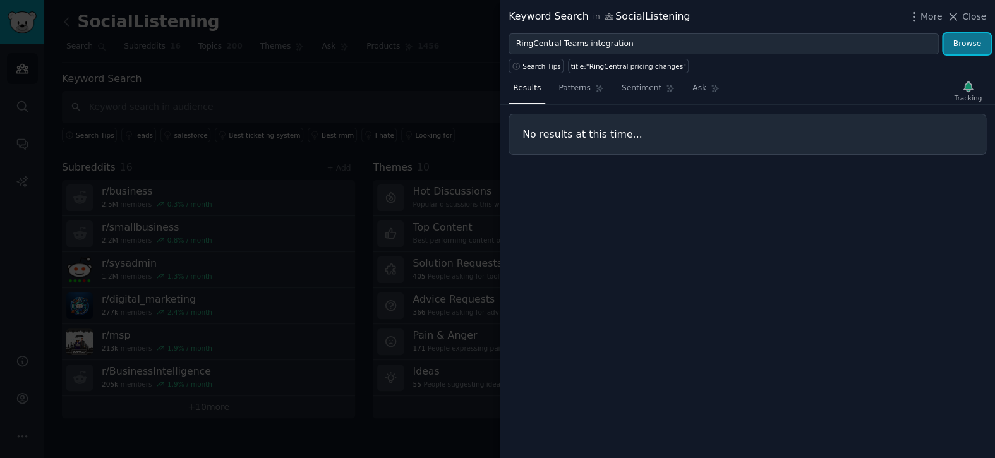
click at [962, 45] on button "Browse" at bounding box center [967, 43] width 47 height 21
click at [975, 90] on icon "button" at bounding box center [973, 87] width 9 height 10
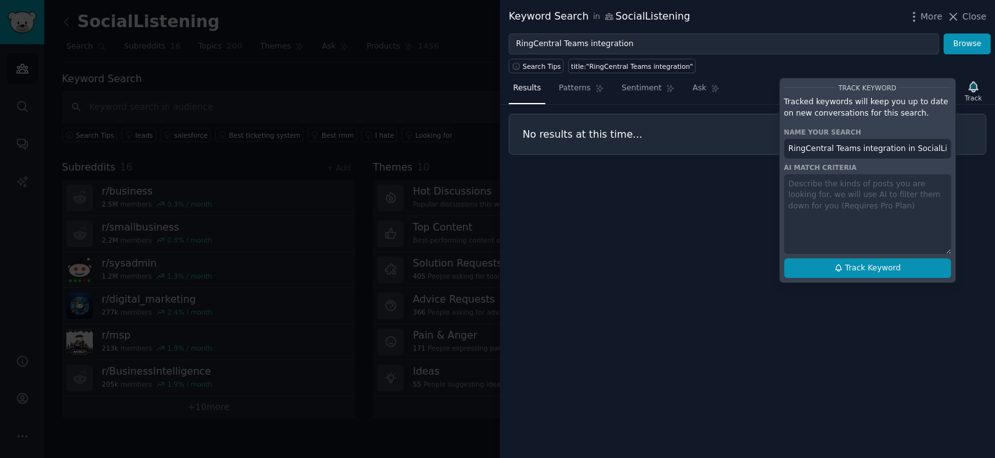
click at [913, 269] on button "Track Keyword" at bounding box center [867, 268] width 167 height 20
type input "RingCentral Teams integration in SocialListening"
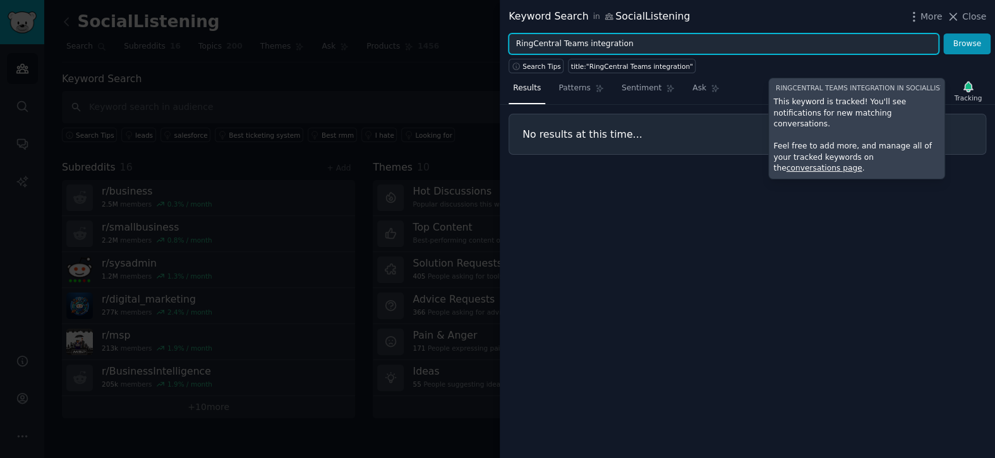
click at [713, 44] on input "RingCentral Teams integration" at bounding box center [724, 43] width 430 height 21
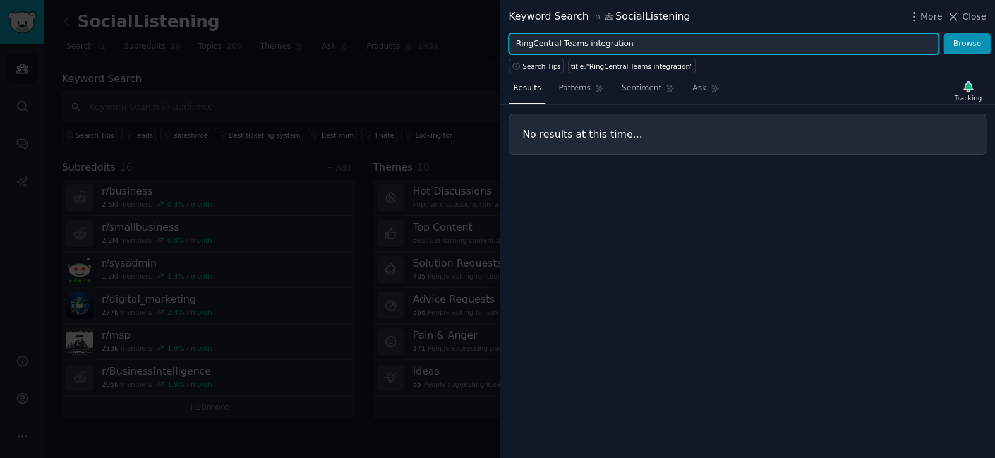
click at [713, 44] on input "RingCentral Teams integration" at bounding box center [724, 43] width 430 height 21
paste input "RingCentral migration problems"
click at [836, 34] on input "RingCentral Teams RingCentral migration problems" at bounding box center [724, 43] width 430 height 21
paste input "text"
type input "RingCentral migration problems"
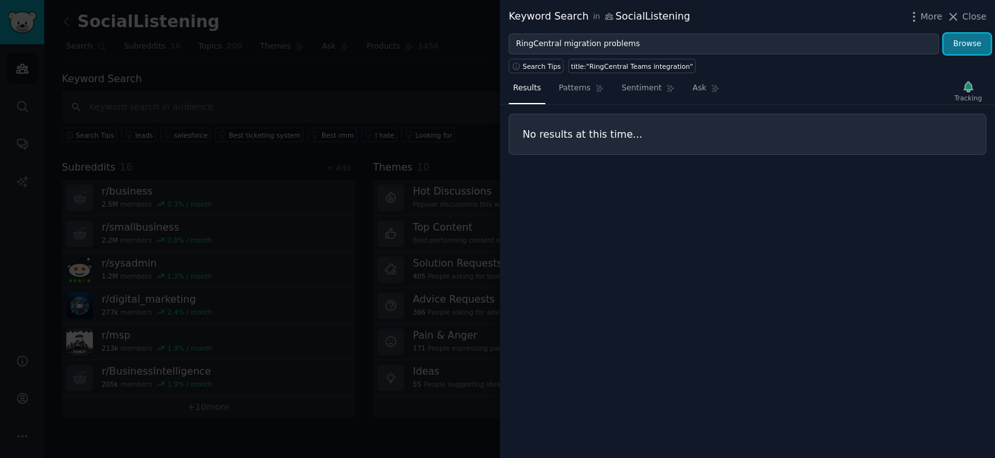
click at [961, 51] on button "Browse" at bounding box center [967, 43] width 47 height 21
click at [980, 90] on icon "button" at bounding box center [973, 86] width 13 height 13
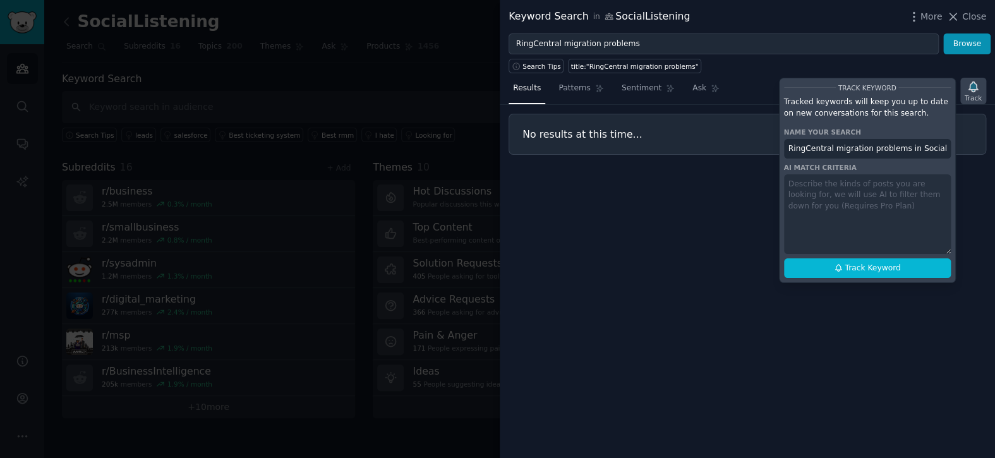
scroll to position [0, 12]
click at [867, 268] on span "Track Keyword" at bounding box center [873, 268] width 56 height 11
type input "RingCentral migration problems in SocialListening"
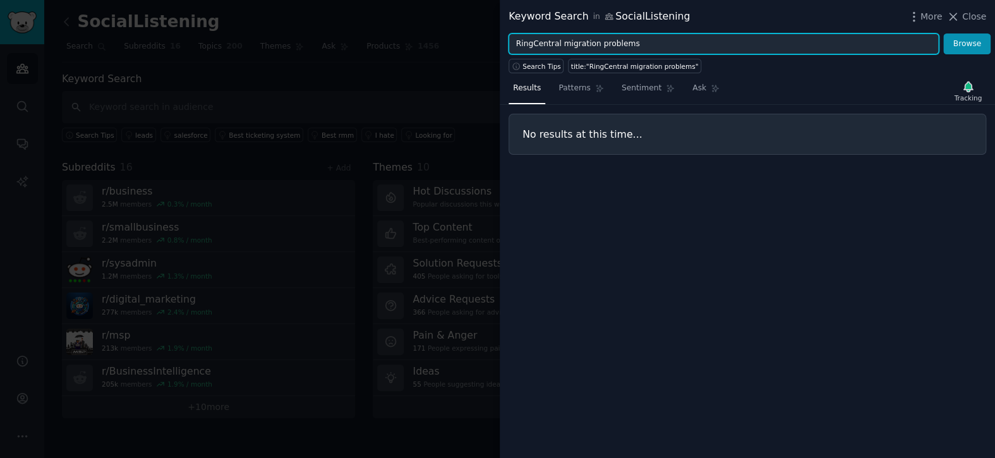
click at [661, 50] on input "RingCentral migration problems" at bounding box center [724, 43] width 430 height 21
click at [661, 49] on input "RingCentral migration problems" at bounding box center [724, 43] width 430 height 21
paste input "support issue"
type input "RingCentral support issues"
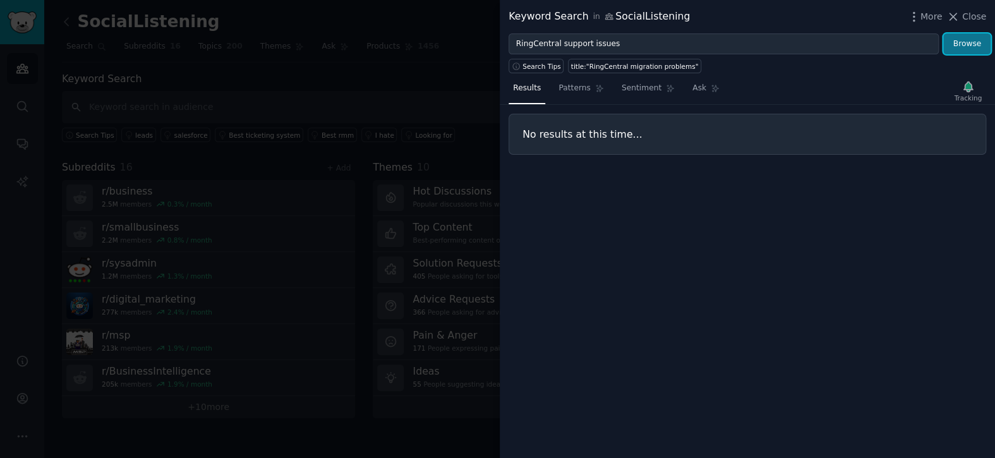
click at [969, 41] on button "Browse" at bounding box center [967, 43] width 47 height 21
click at [972, 94] on div "Tracking" at bounding box center [968, 98] width 28 height 9
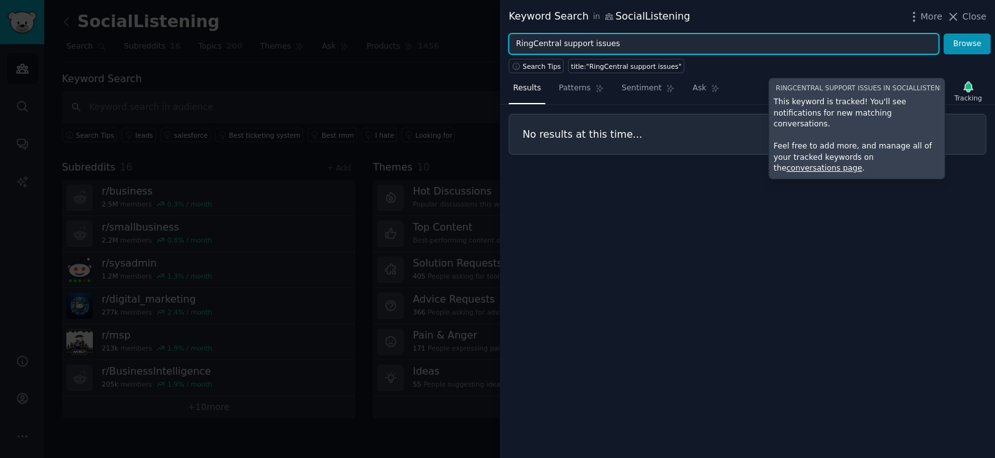
click at [631, 41] on input "RingCentral support issues" at bounding box center [724, 43] width 430 height 21
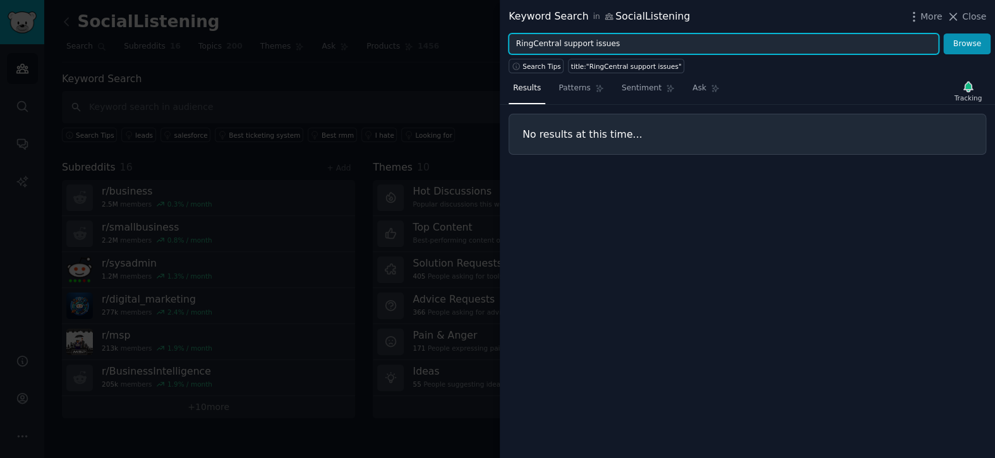
click at [631, 41] on input "RingCentral support issues" at bounding box center [724, 43] width 430 height 21
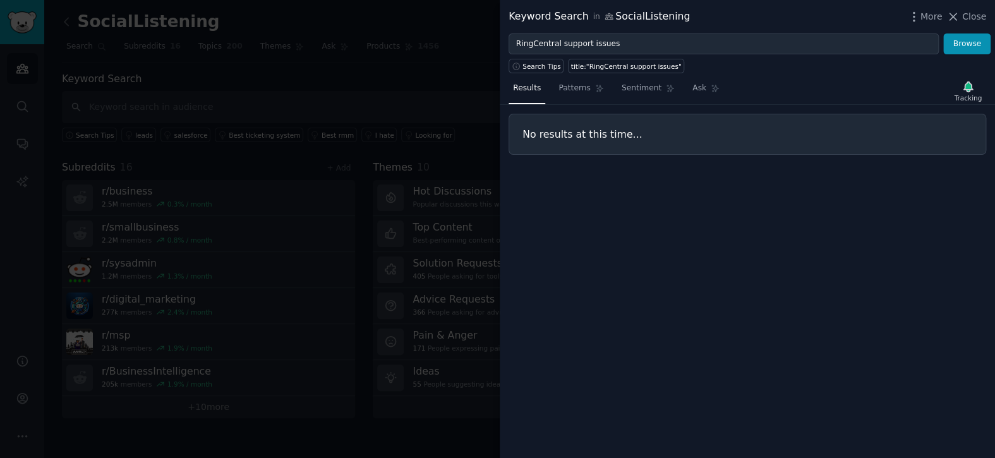
click at [841, 266] on div "Results Patterns Sentiment Ask Tracking No results at this time..." at bounding box center [747, 265] width 495 height 385
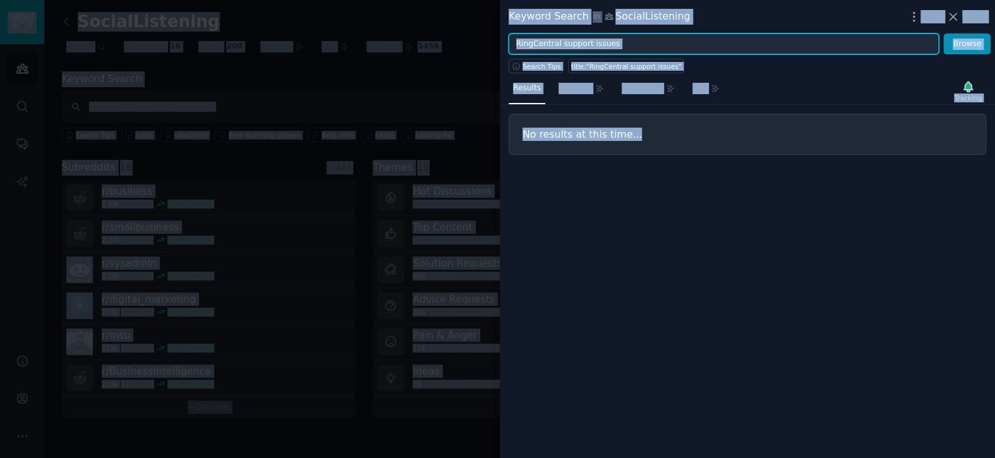
click at [636, 51] on input "RingCentral support issues" at bounding box center [724, 43] width 430 height 21
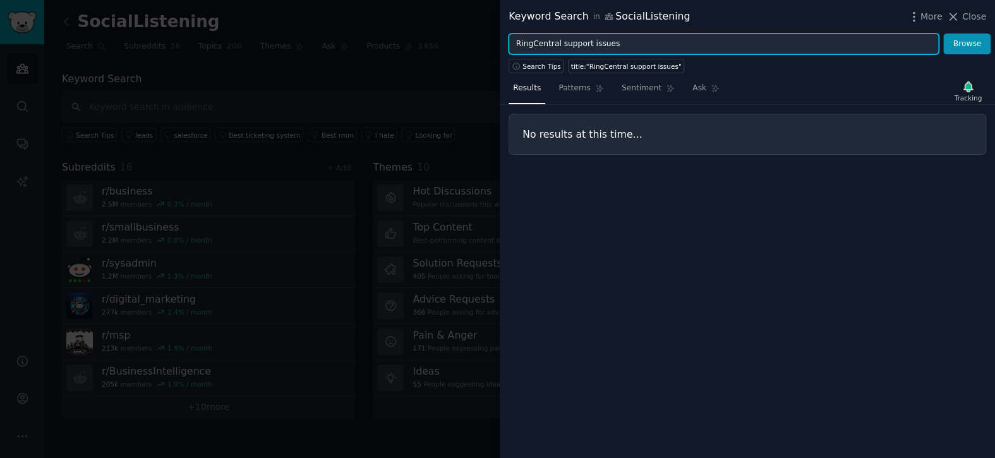
paste input "billing problem"
click at [701, 45] on input "RingCentral billing problems" at bounding box center [724, 43] width 430 height 21
paste input "pricing change"
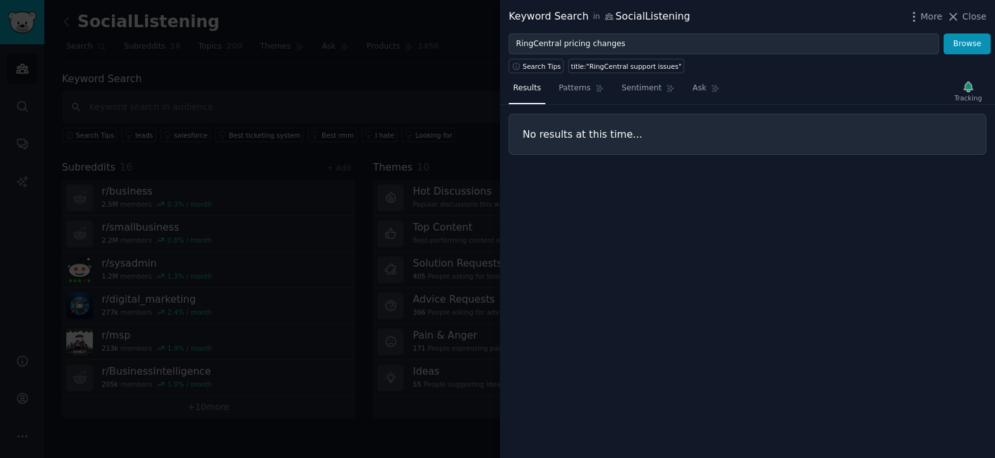
click at [703, 212] on div "Results Patterns Sentiment Ask Tracking No results at this time..." at bounding box center [747, 265] width 495 height 385
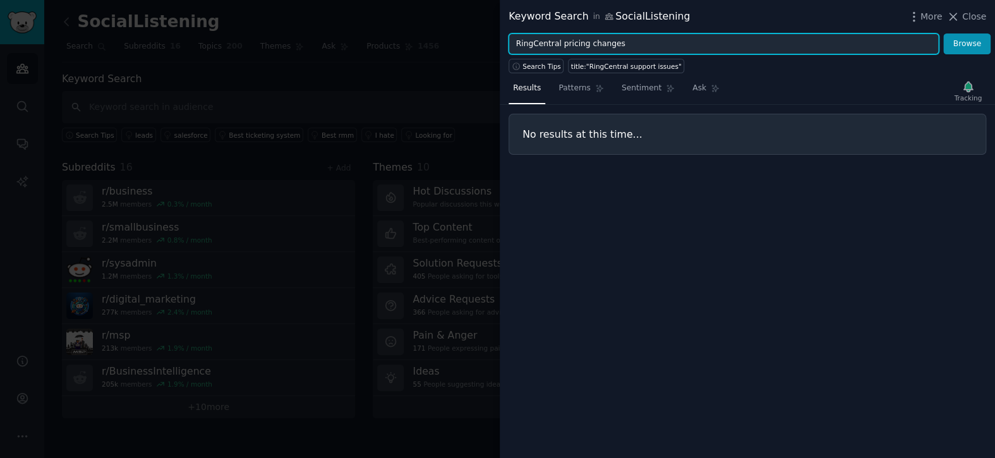
click at [639, 40] on input "RingCentral pricing changes" at bounding box center [724, 43] width 430 height 21
paste input "Teams integration"
type input "RingCentral Teams integration"
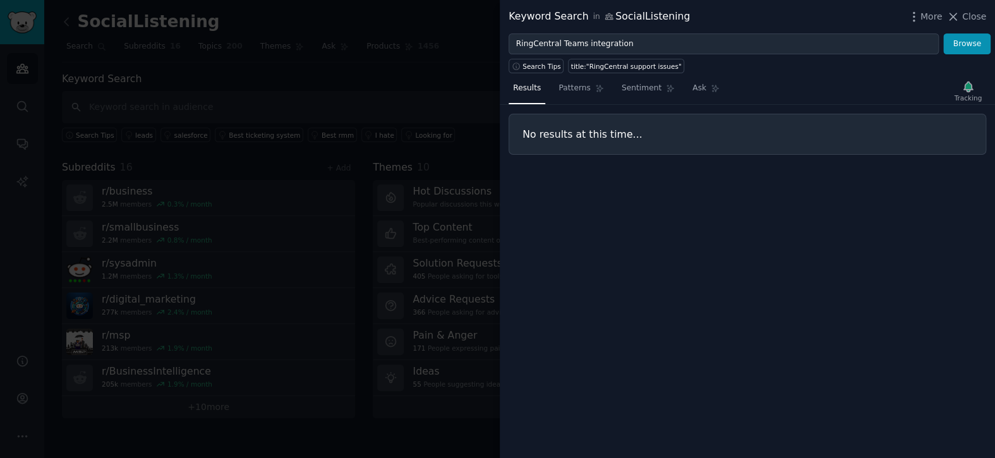
click at [734, 284] on div "Results Patterns Sentiment Ask Tracking No results at this time..." at bounding box center [747, 265] width 495 height 385
click at [973, 44] on button "Browse" at bounding box center [967, 43] width 47 height 21
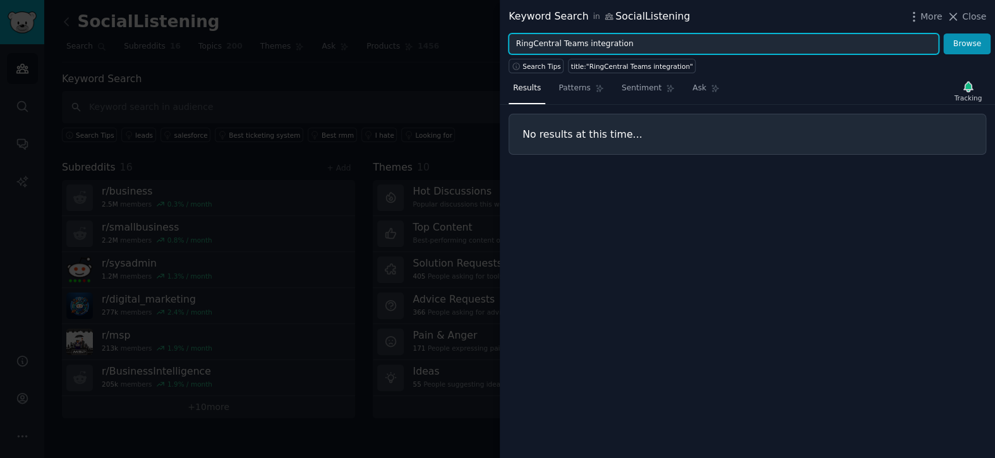
click at [674, 49] on input "RingCentral Teams integration" at bounding box center [724, 43] width 430 height 21
paste input "migration problems"
click at [944, 33] on button "Browse" at bounding box center [967, 43] width 47 height 21
click at [695, 39] on input "RingCentral migration problems" at bounding box center [724, 43] width 430 height 21
paste input "offshore support"
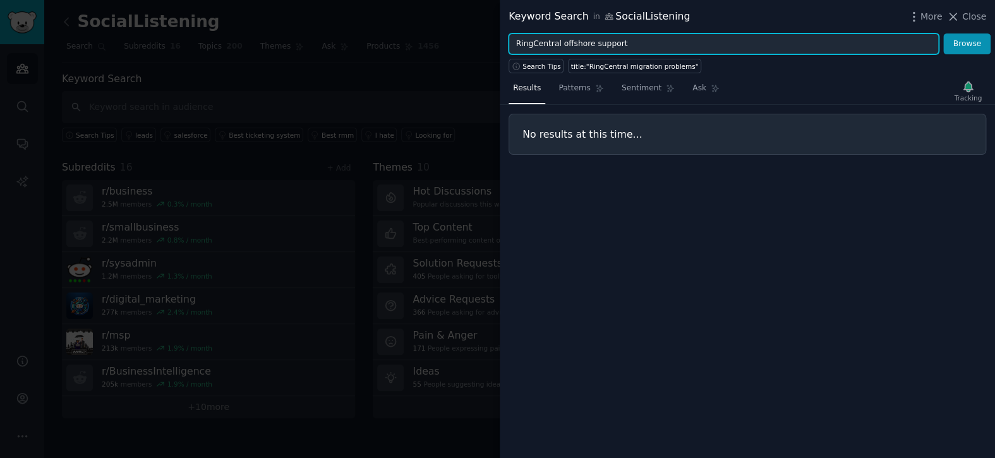
type input "RingCentral offshore support"
click at [944, 33] on button "Browse" at bounding box center [967, 43] width 47 height 21
click at [975, 90] on icon "button" at bounding box center [973, 87] width 9 height 10
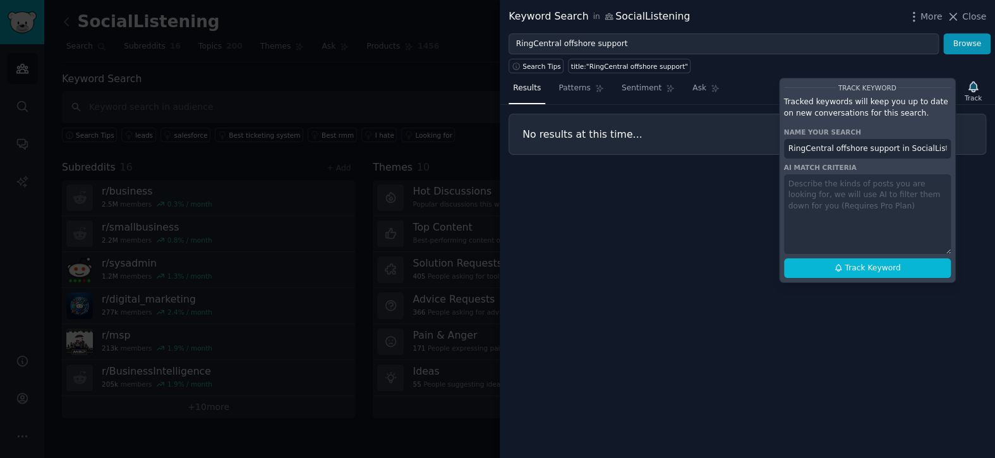
scroll to position [0, 2]
click at [858, 266] on span "Track Keyword" at bounding box center [873, 268] width 56 height 11
type input "RingCentral offshore support in SocialListening"
click at [695, 322] on div "Results Patterns Sentiment Ask Track Track Keyword Tracked keywords will keep y…" at bounding box center [747, 265] width 495 height 385
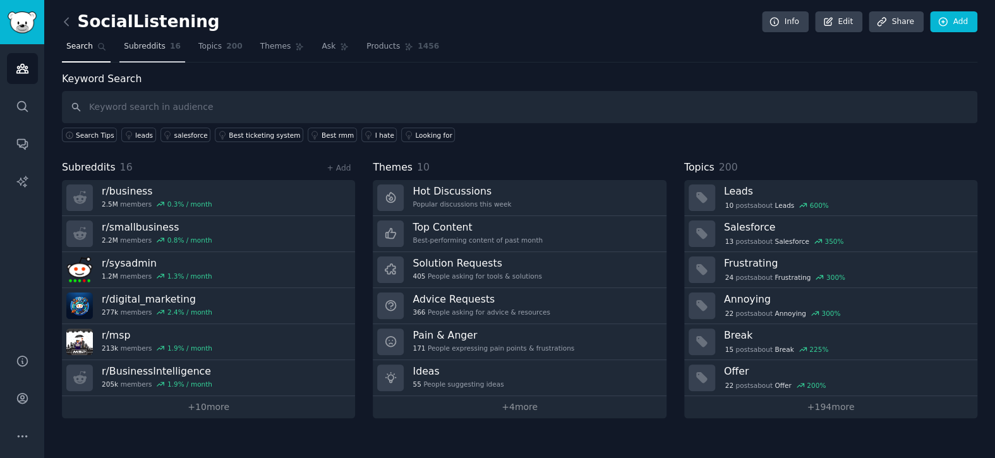
click at [138, 49] on span "Subreddits" at bounding box center [145, 46] width 42 height 11
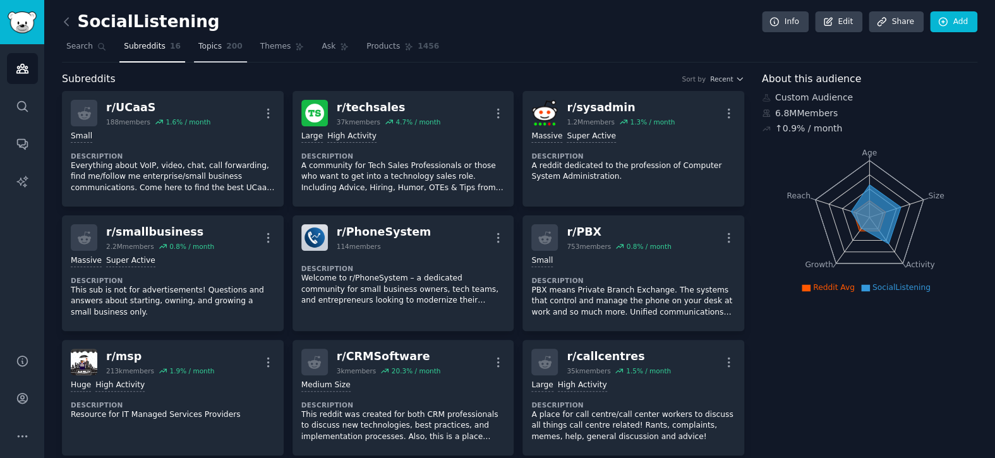
click at [205, 52] on link "Topics 200" at bounding box center [220, 50] width 53 height 26
click at [208, 53] on link "Topics 200" at bounding box center [220, 50] width 53 height 26
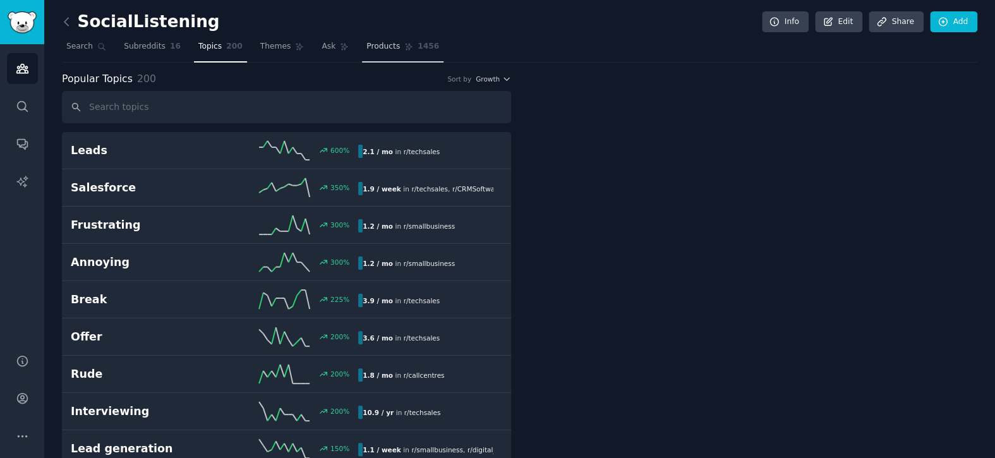
click at [362, 52] on link "Products 1456" at bounding box center [403, 50] width 82 height 26
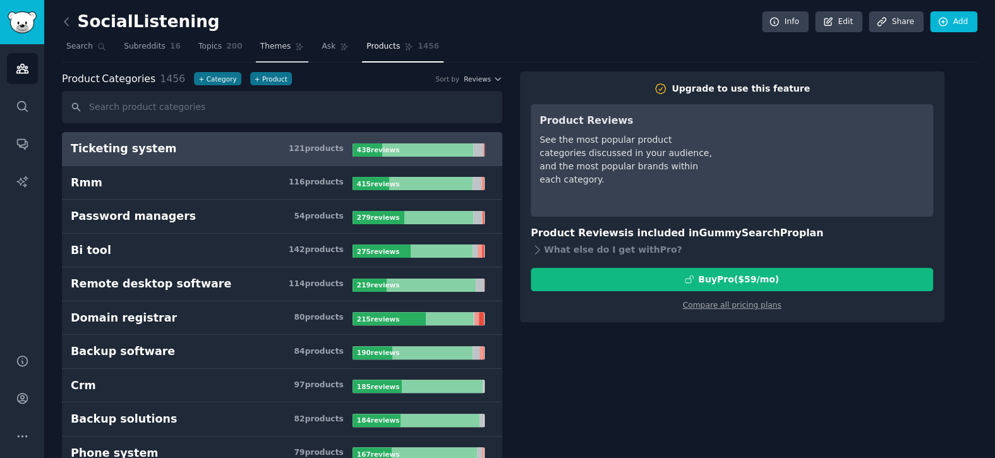
click at [264, 45] on span "Themes" at bounding box center [275, 46] width 31 height 11
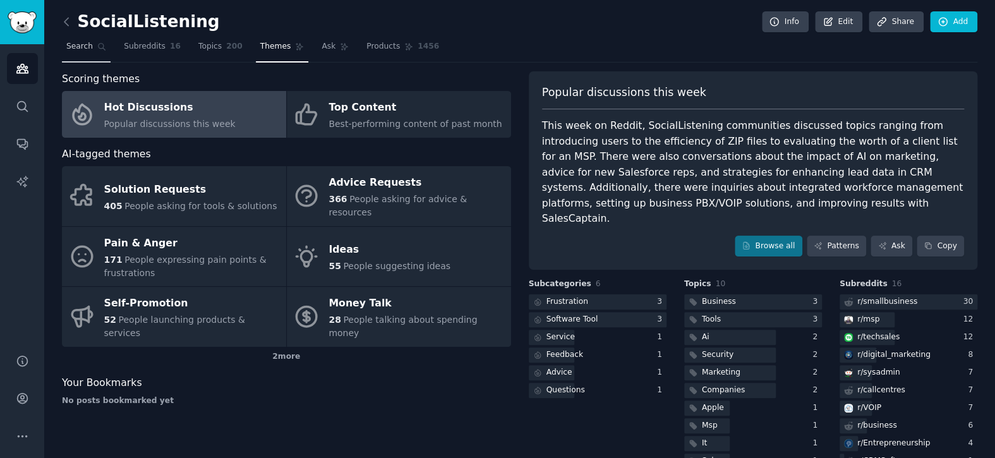
click at [82, 44] on span "Search" at bounding box center [79, 46] width 27 height 11
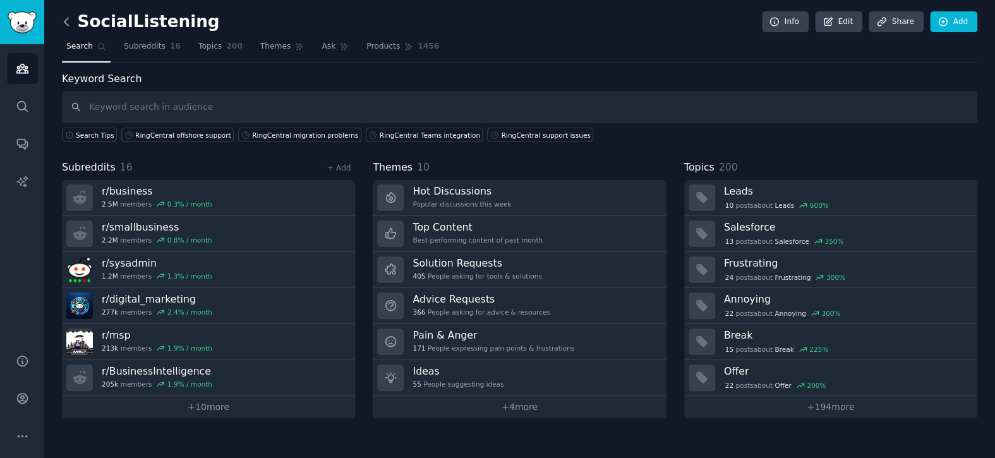
click at [70, 22] on icon at bounding box center [66, 21] width 13 height 13
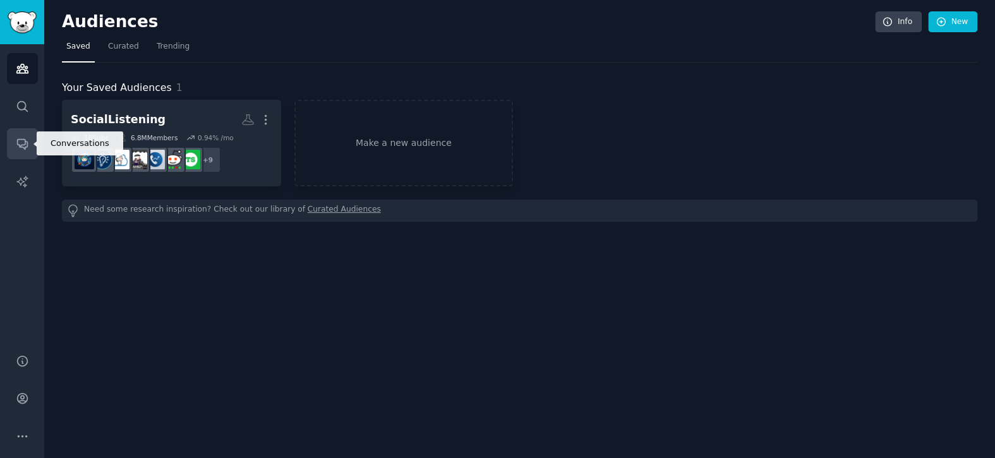
click at [20, 138] on icon "Sidebar" at bounding box center [22, 143] width 13 height 13
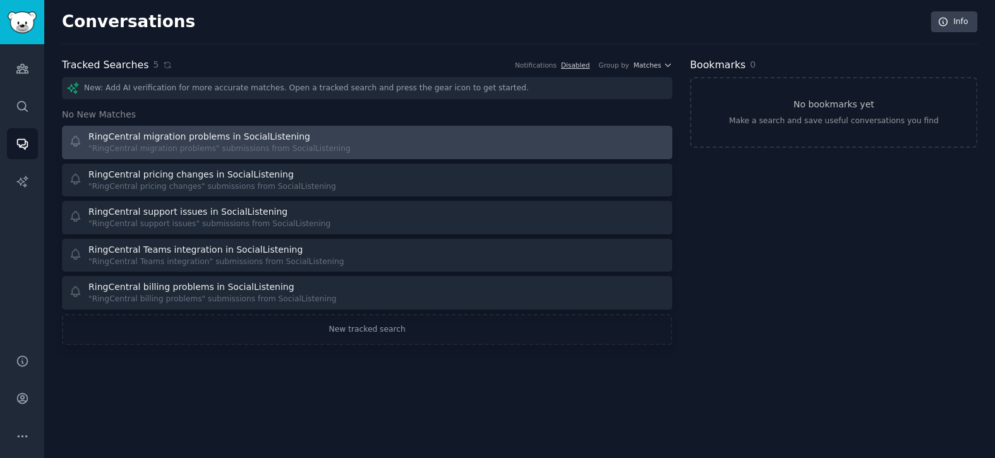
click at [332, 144] on div "RingCentral migration problems in SocialListening "RingCentral migration proble…" at bounding box center [214, 142] width 290 height 25
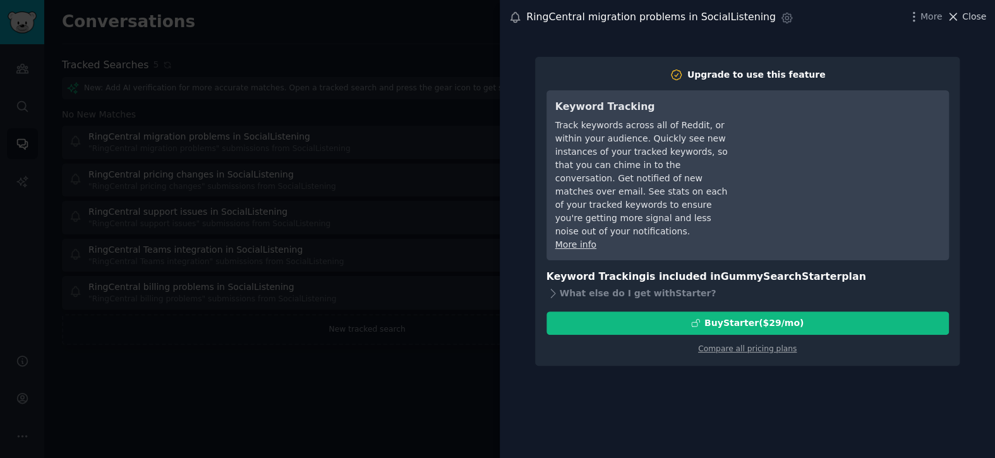
click at [973, 18] on span "Close" at bounding box center [974, 16] width 24 height 13
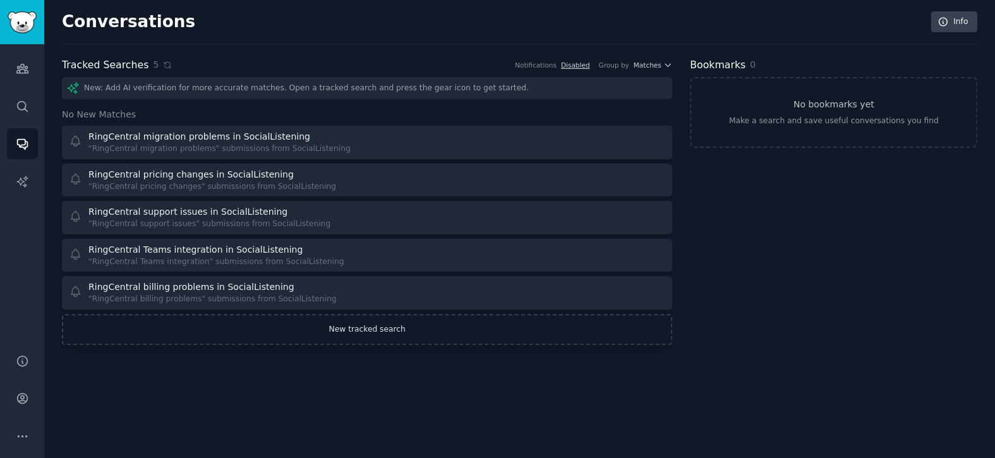
click at [333, 325] on link "New tracked search" at bounding box center [367, 330] width 610 height 32
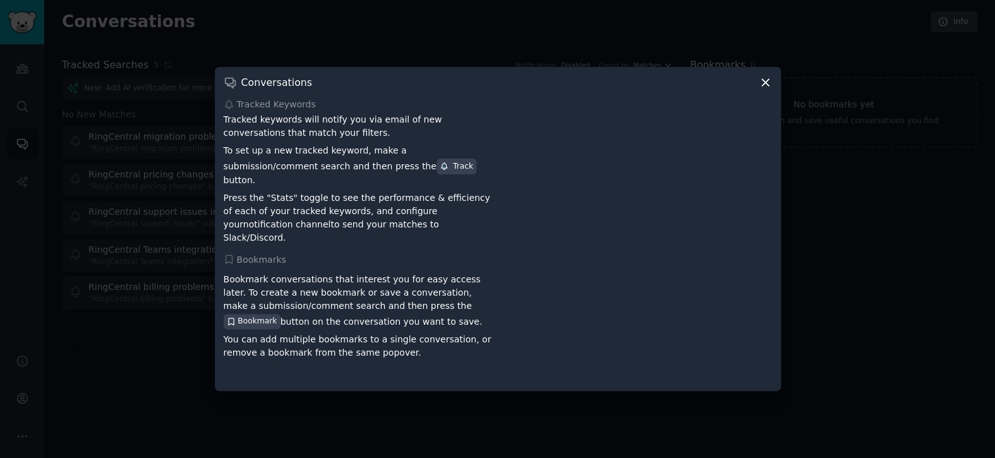
click at [764, 86] on icon at bounding box center [765, 82] width 7 height 7
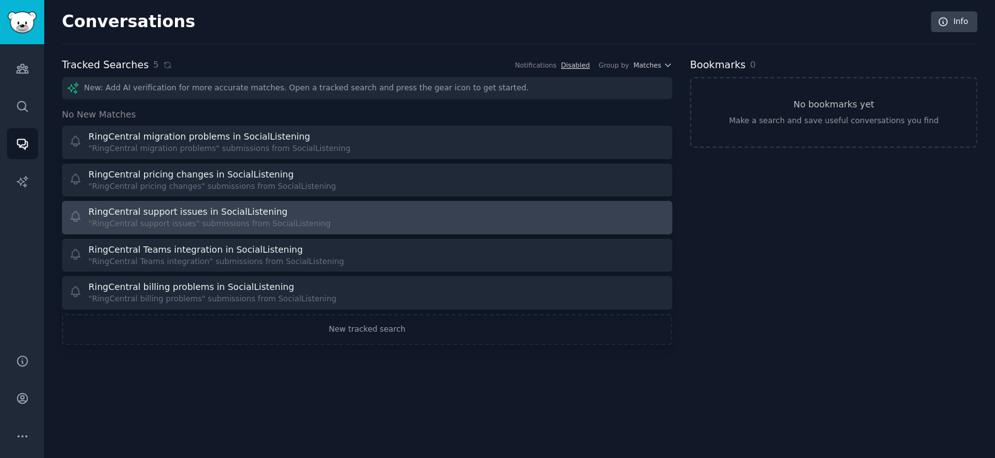
click at [140, 225] on div ""RingCentral support issues" submissions from SocialListening" at bounding box center [209, 224] width 242 height 11
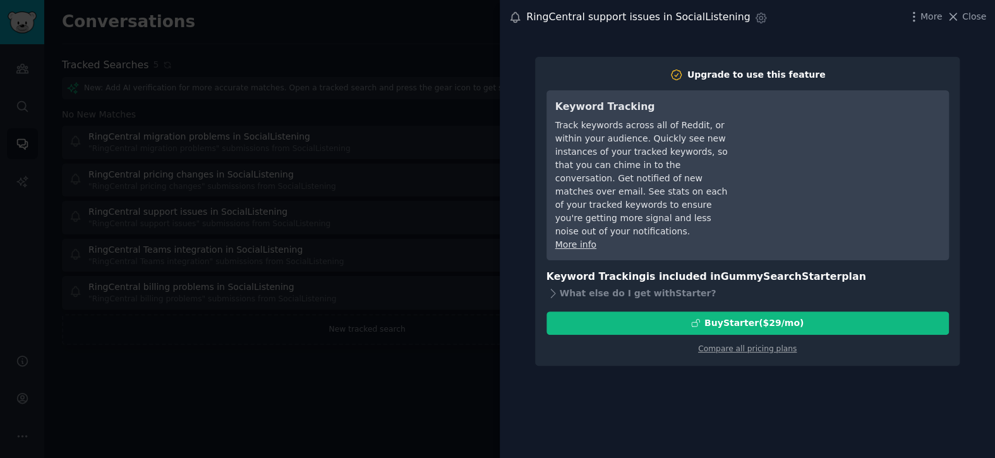
click at [160, 227] on div at bounding box center [497, 229] width 995 height 458
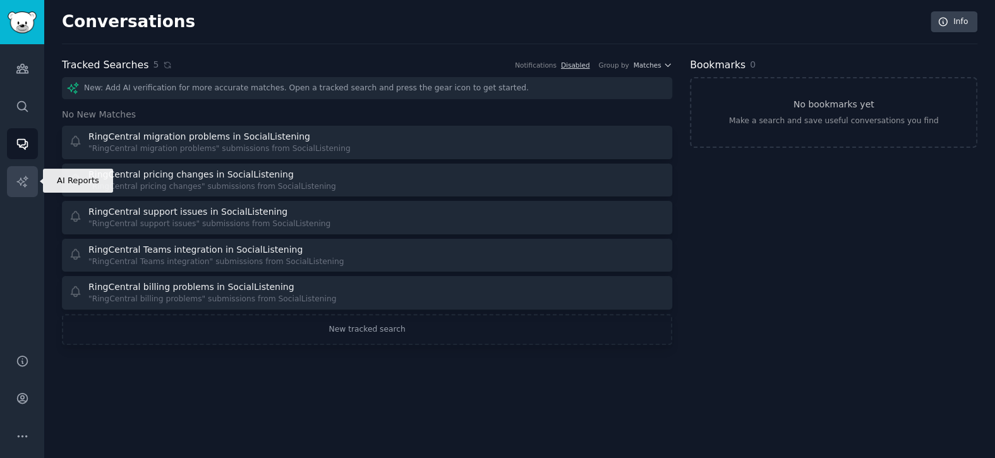
click at [24, 190] on link "AI Reports" at bounding box center [22, 181] width 31 height 31
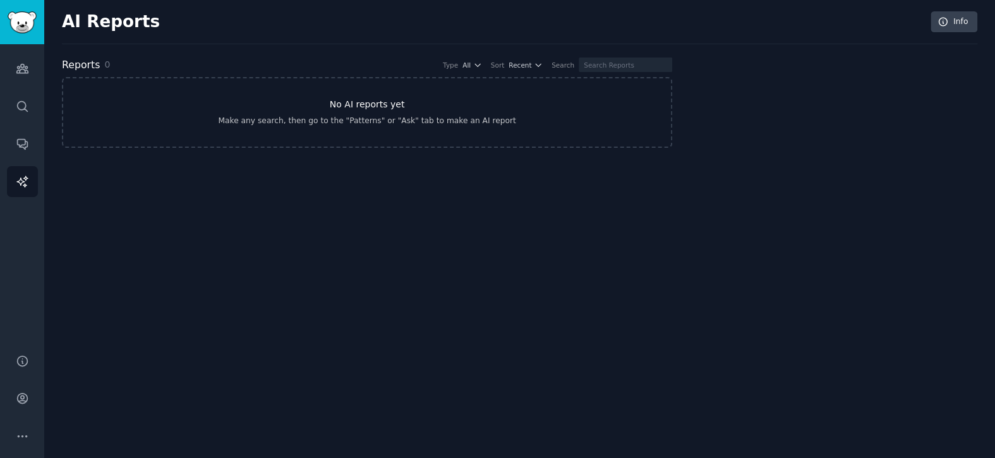
click at [294, 130] on link "No AI reports yet Make any search, then go to the "Patterns" or "Ask" tab to ma…" at bounding box center [367, 112] width 610 height 71
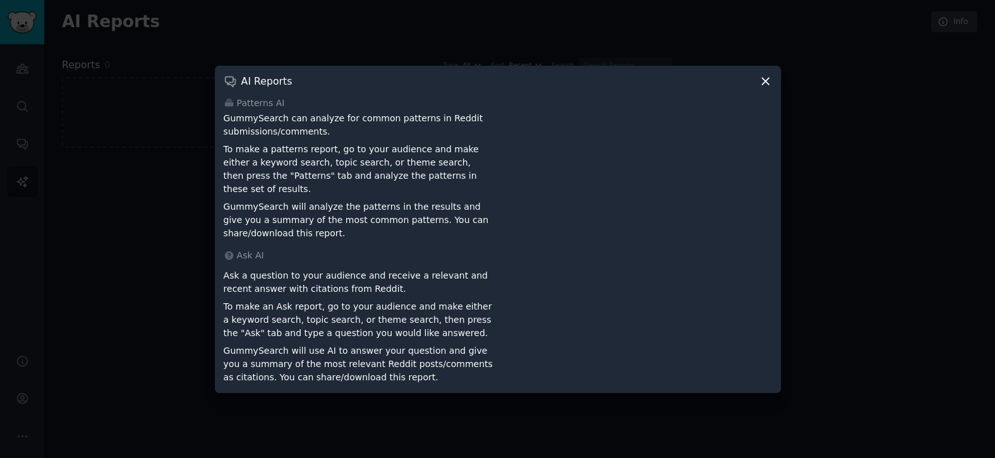
click at [762, 87] on icon at bounding box center [765, 81] width 13 height 13
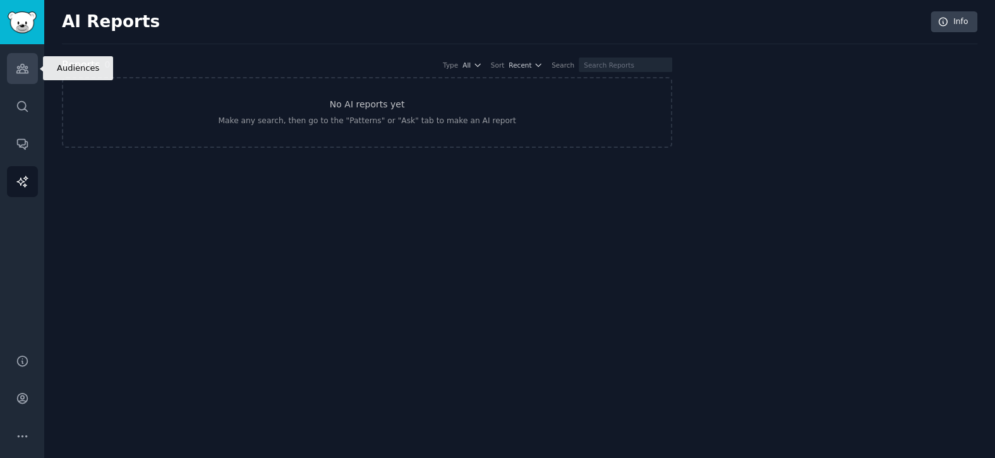
click at [18, 75] on link "Audiences" at bounding box center [22, 68] width 31 height 31
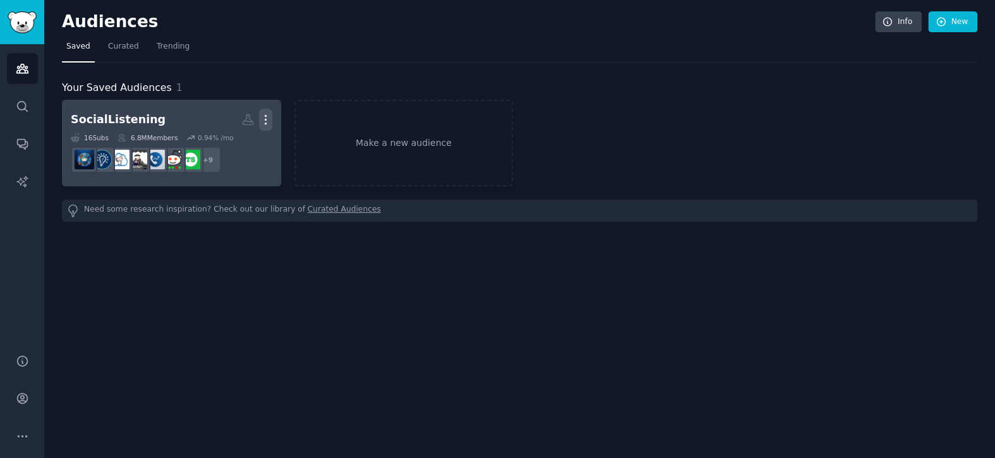
click at [270, 120] on icon "button" at bounding box center [265, 119] width 13 height 13
click at [220, 127] on p "View" at bounding box center [227, 124] width 21 height 13
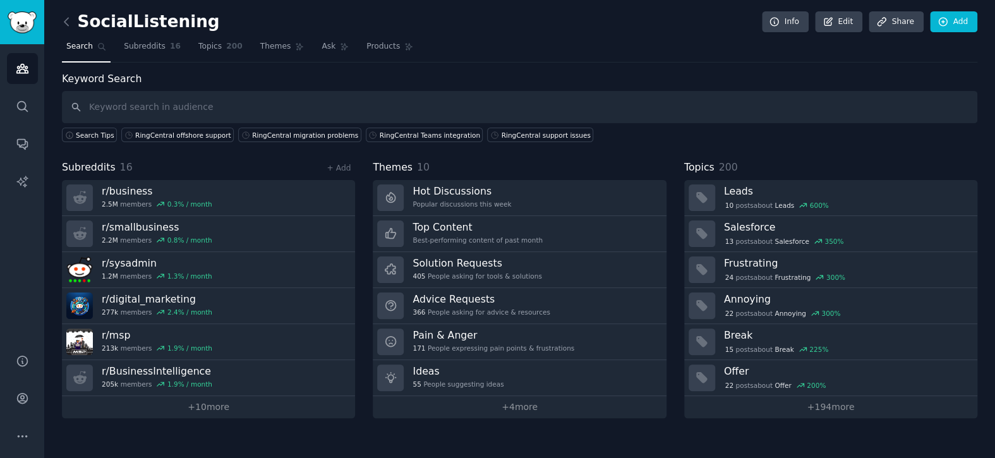
click at [298, 94] on input "text" at bounding box center [520, 107] width 916 height 32
type input "6"
click at [307, 97] on input "6" at bounding box center [520, 107] width 916 height 32
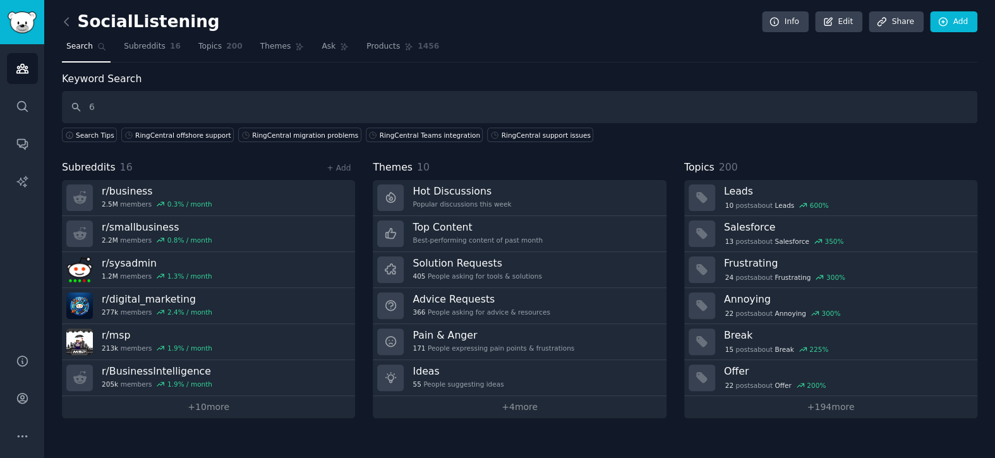
click at [307, 97] on input "6" at bounding box center [520, 107] width 916 height 32
paste input "RingCentral support issues"
type input "RingCentral support issues"
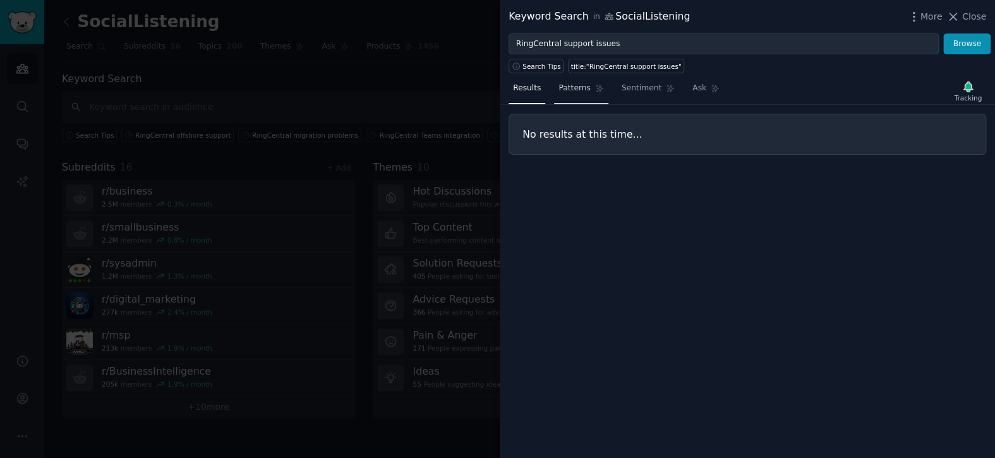
click at [574, 93] on span "Patterns" at bounding box center [575, 88] width 32 height 11
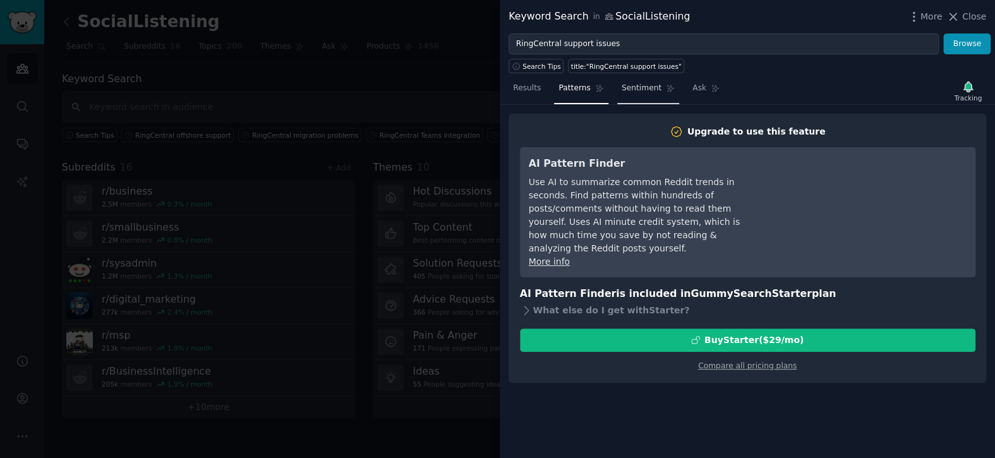
click at [638, 91] on span "Sentiment" at bounding box center [642, 88] width 40 height 11
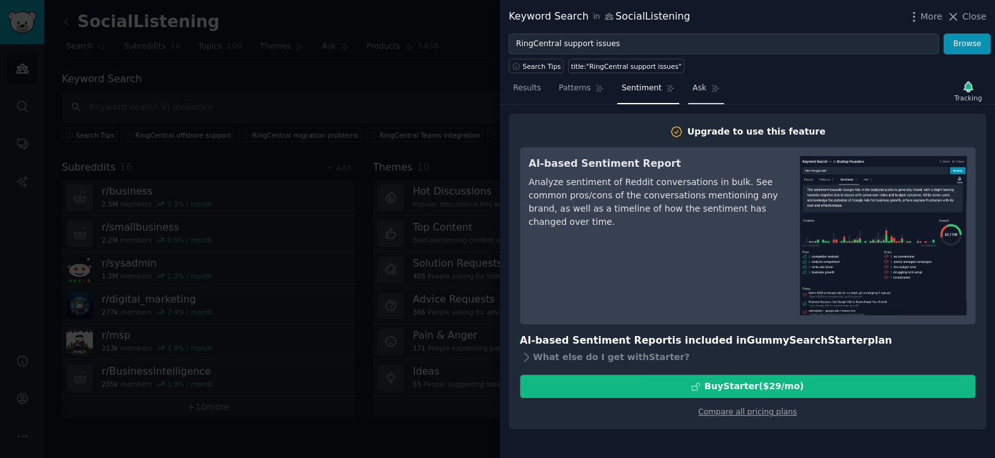
click at [688, 95] on link "Ask" at bounding box center [706, 91] width 36 height 26
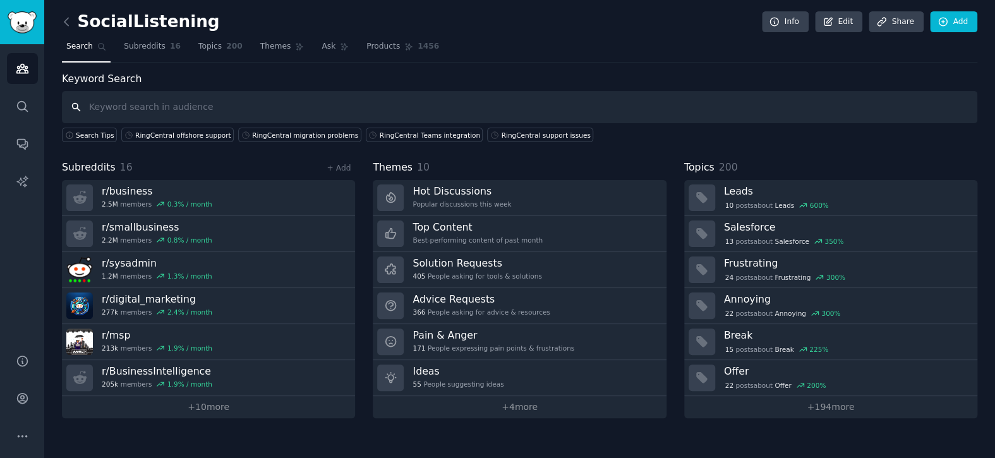
click at [679, 95] on input "text" at bounding box center [520, 107] width 916 height 32
click at [603, 154] on div "Keyword Search Search Tips RingCentral offshore support RingCentral migration p…" at bounding box center [520, 244] width 916 height 347
click at [606, 40] on nav "Search Subreddits 16 Topics 200 Themes Ask Products 1456" at bounding box center [520, 50] width 916 height 26
